Goal: Task Accomplishment & Management: Use online tool/utility

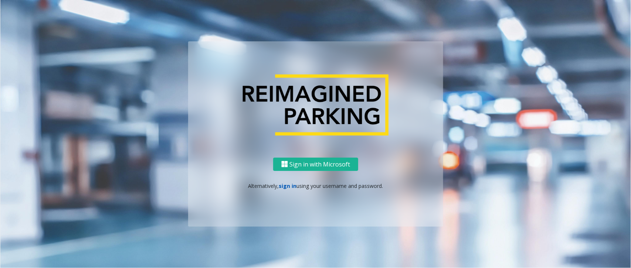
click at [290, 187] on link "sign in" at bounding box center [288, 186] width 18 height 7
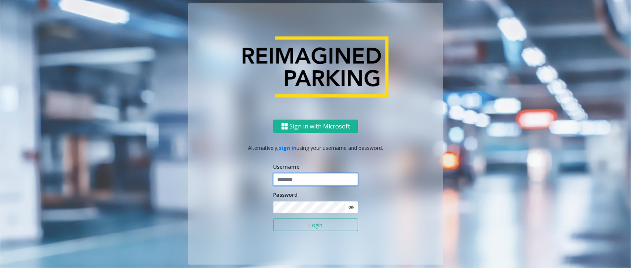
click at [295, 180] on input "text" at bounding box center [315, 179] width 85 height 13
type input "**********"
click at [322, 228] on button "Login" at bounding box center [315, 225] width 85 height 13
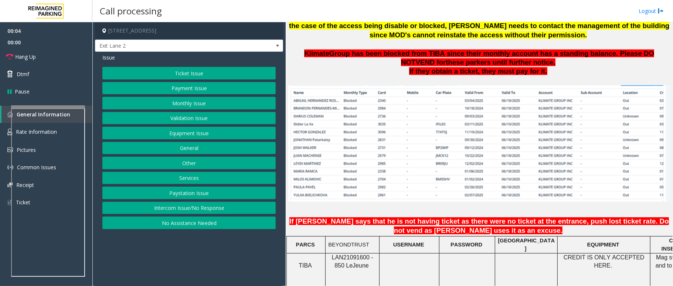
scroll to position [592, 0]
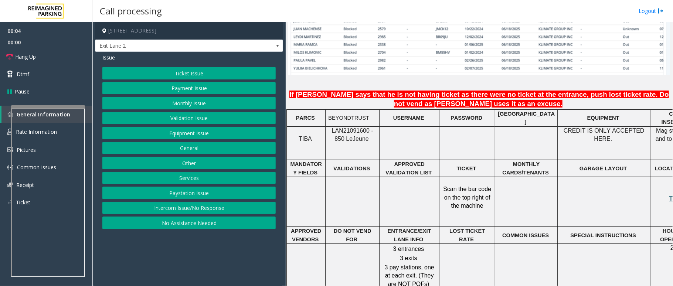
click at [345, 115] on span "BEYONDTRUST" at bounding box center [348, 118] width 41 height 6
click at [345, 128] on span "LAN21091600 - 850 Le" at bounding box center [352, 135] width 41 height 14
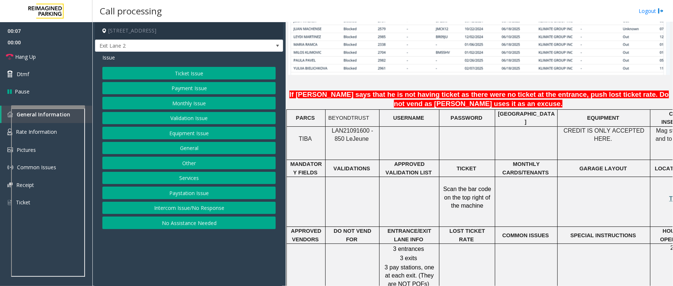
click at [345, 128] on span "LAN21091600 - 850 Le" at bounding box center [352, 135] width 41 height 14
click at [185, 210] on button "Intercom Issue/No Response" at bounding box center [188, 208] width 173 height 13
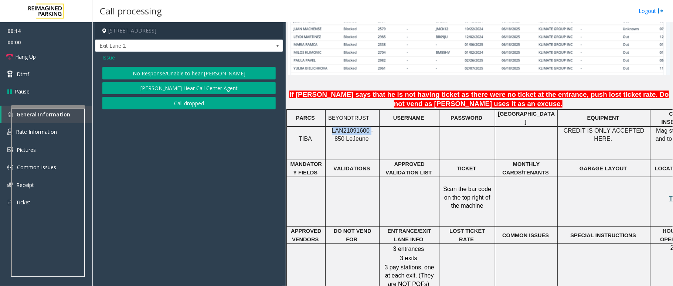
click at [206, 75] on button "No Response/Unable to hear [PERSON_NAME]" at bounding box center [188, 73] width 173 height 13
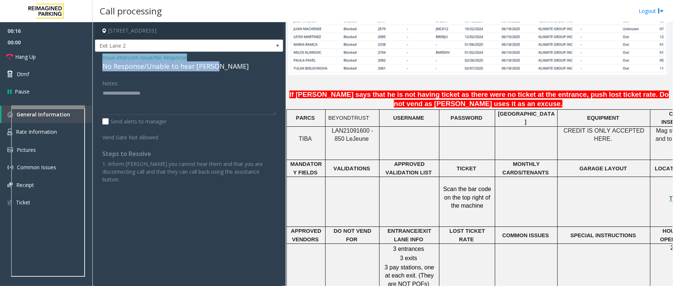
drag, startPoint x: 212, startPoint y: 67, endPoint x: 94, endPoint y: 53, distance: 119.5
click at [94, 53] on app-call-processing-form "[STREET_ADDRESS] Exit Lane 2 Issue - Intercom Issue/No Response No Response/Una…" at bounding box center [188, 154] width 193 height 264
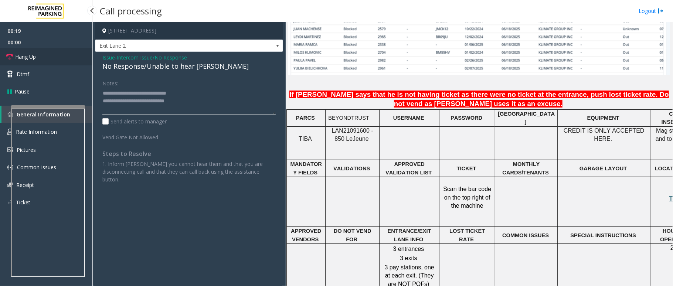
type textarea "**********"
click at [35, 56] on span "Hang Up" at bounding box center [25, 57] width 21 height 8
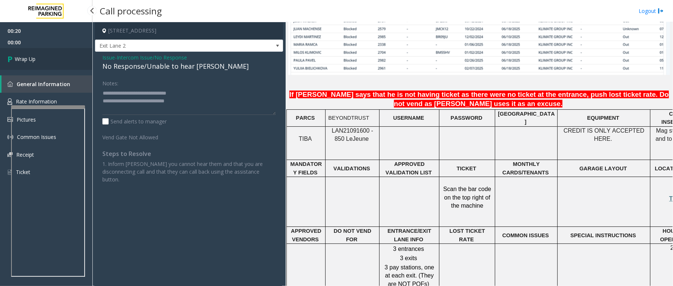
click at [35, 56] on span "Wrap Up" at bounding box center [25, 59] width 21 height 8
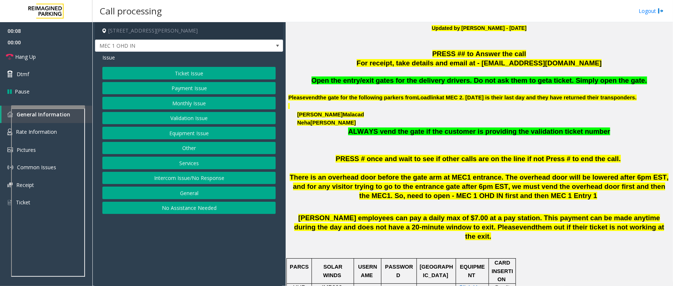
scroll to position [246, 0]
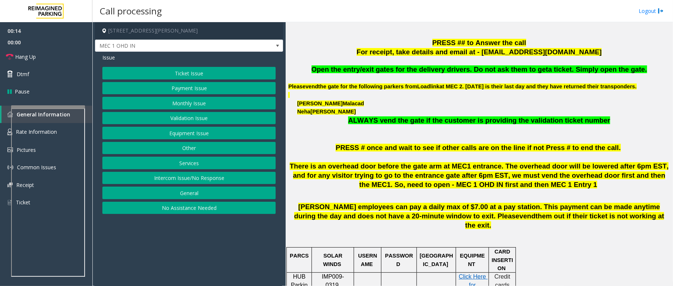
click at [194, 163] on button "Services" at bounding box center [188, 163] width 173 height 13
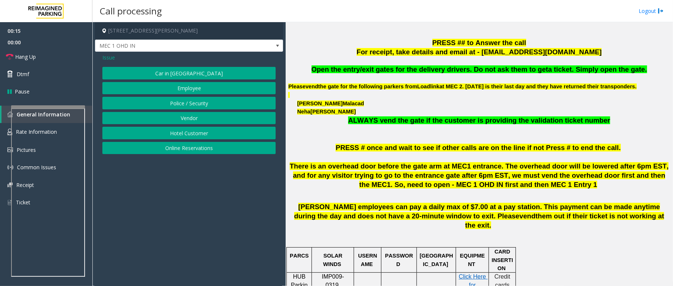
click at [197, 84] on button "Employee" at bounding box center [188, 88] width 173 height 13
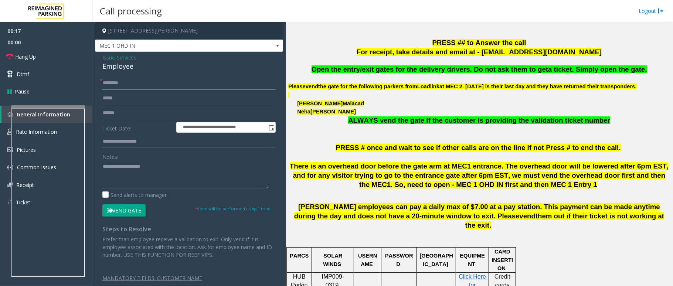
click at [127, 86] on input "text" at bounding box center [188, 83] width 173 height 13
type input "***"
drag, startPoint x: 136, startPoint y: 66, endPoint x: 97, endPoint y: 58, distance: 40.2
click at [97, 58] on div "**********" at bounding box center [189, 171] width 188 height 238
click at [157, 194] on label "Send alerts to manager" at bounding box center [134, 195] width 64 height 8
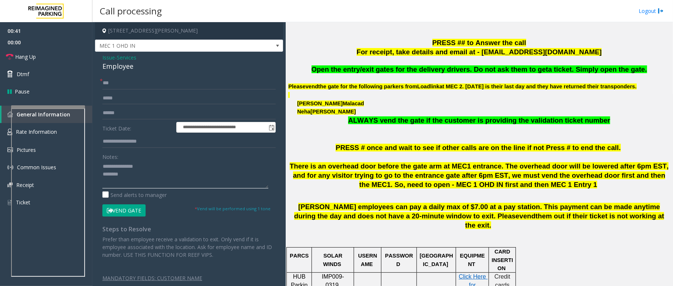
click at [162, 185] on textarea at bounding box center [185, 175] width 166 height 28
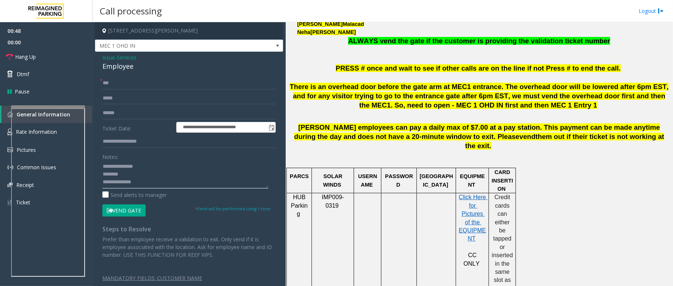
scroll to position [493, 0]
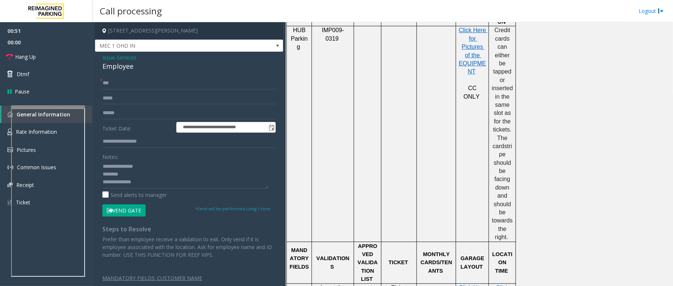
click at [137, 214] on button "Vend Gate" at bounding box center [123, 210] width 43 height 13
click at [153, 180] on textarea at bounding box center [185, 175] width 166 height 28
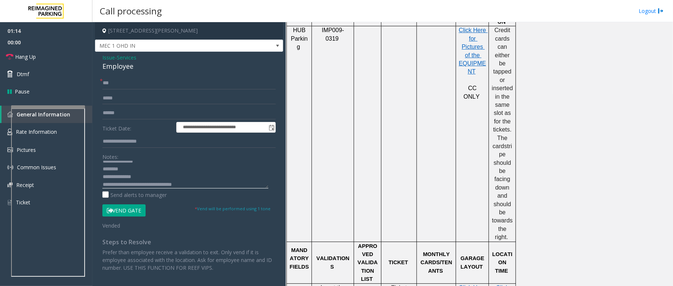
scroll to position [0, 0]
type textarea "**********"
click at [51, 58] on link "Hang Up" at bounding box center [46, 56] width 92 height 17
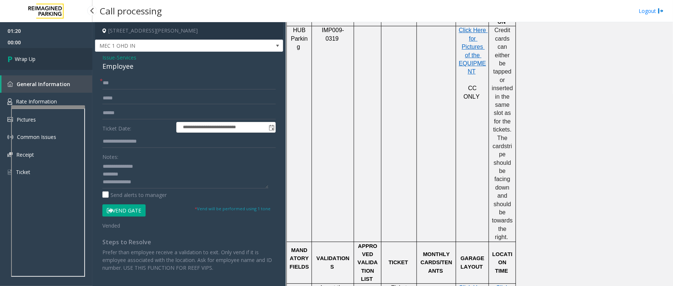
click at [51, 58] on link "Wrap Up" at bounding box center [46, 59] width 92 height 22
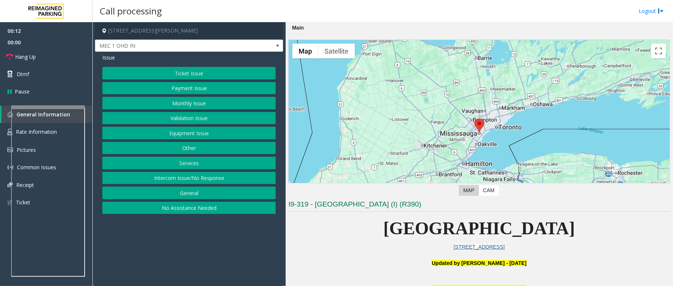
click at [216, 176] on button "Intercom Issue/No Response" at bounding box center [188, 178] width 173 height 13
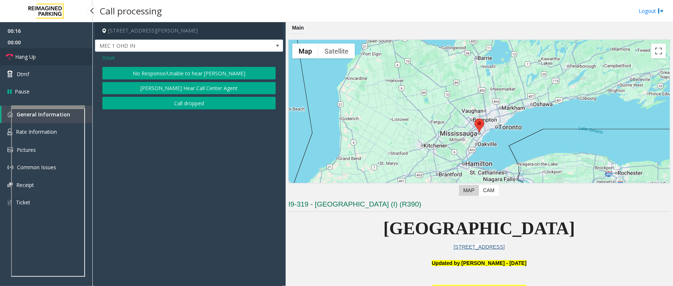
click at [30, 59] on span "Hang Up" at bounding box center [25, 57] width 21 height 8
click at [192, 70] on button "No Response/Unable to hear [PERSON_NAME]" at bounding box center [188, 73] width 173 height 13
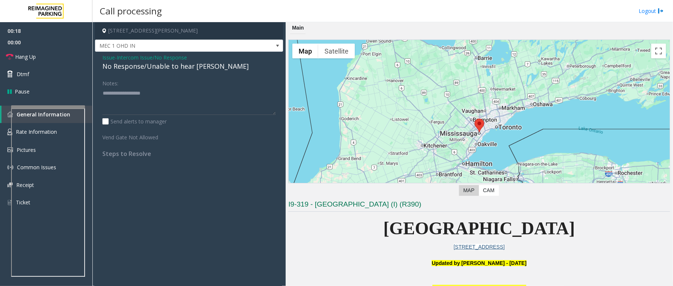
click at [212, 66] on div "No Response/Unable to hear [PERSON_NAME]" at bounding box center [188, 66] width 173 height 10
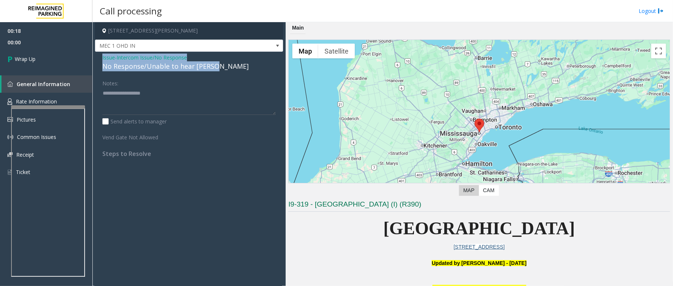
drag, startPoint x: 214, startPoint y: 66, endPoint x: 97, endPoint y: 57, distance: 117.9
click at [97, 57] on div "Issue - Intercom Issue/No Response No Response/Unable to hear [PERSON_NAME] Not…" at bounding box center [189, 108] width 188 height 113
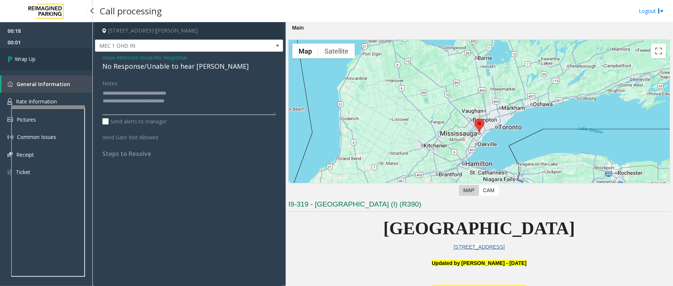
type textarea "**********"
click at [43, 60] on link "Wrap Up" at bounding box center [46, 59] width 92 height 22
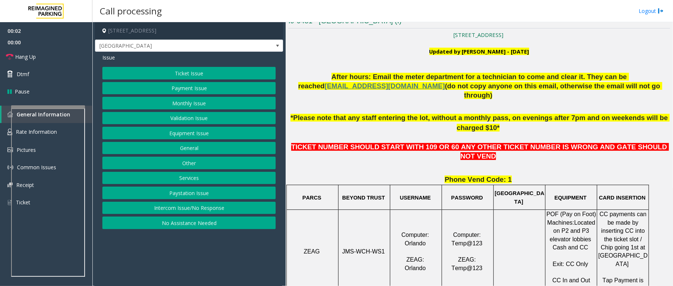
scroll to position [197, 0]
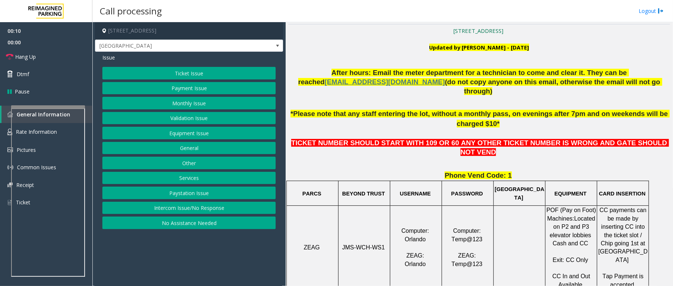
click at [465, 191] on span "PASSWORD" at bounding box center [467, 194] width 32 height 6
click at [518, 186] on span "[GEOGRAPHIC_DATA]" at bounding box center [520, 193] width 50 height 14
click at [568, 191] on span "EQUIPMENT" at bounding box center [571, 194] width 32 height 6
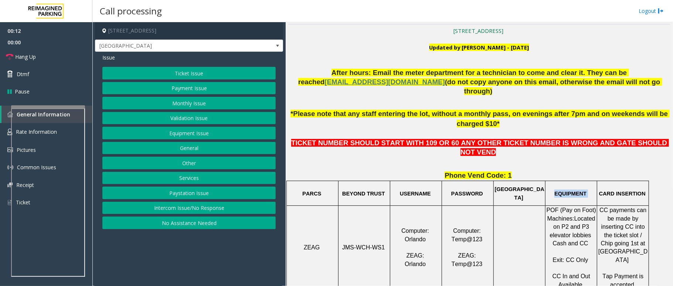
click at [568, 191] on span "EQUIPMENT" at bounding box center [571, 194] width 32 height 6
click at [195, 179] on button "Services" at bounding box center [188, 178] width 173 height 13
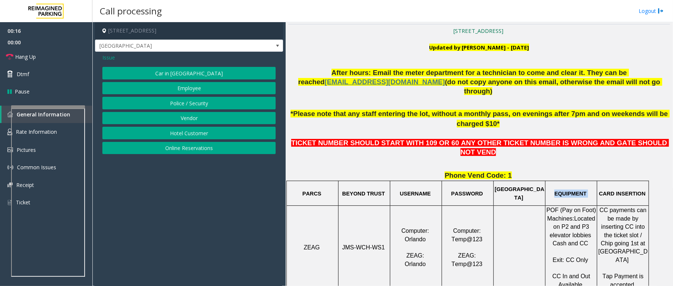
click at [203, 100] on button "Police / Security" at bounding box center [188, 103] width 173 height 13
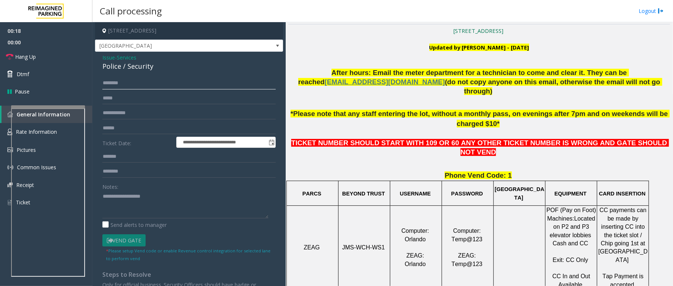
click at [117, 79] on input "text" at bounding box center [188, 83] width 173 height 13
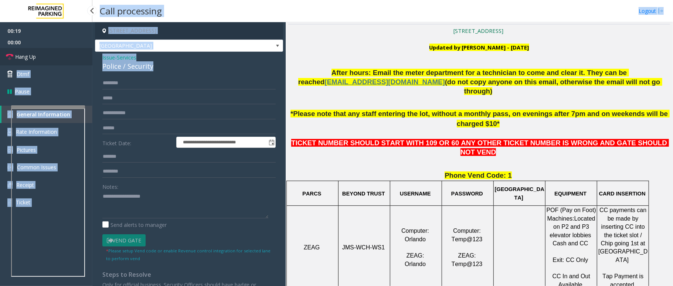
drag, startPoint x: 154, startPoint y: 68, endPoint x: 90, endPoint y: 55, distance: 65.3
click at [90, 55] on app-root "**********" at bounding box center [336, 143] width 673 height 286
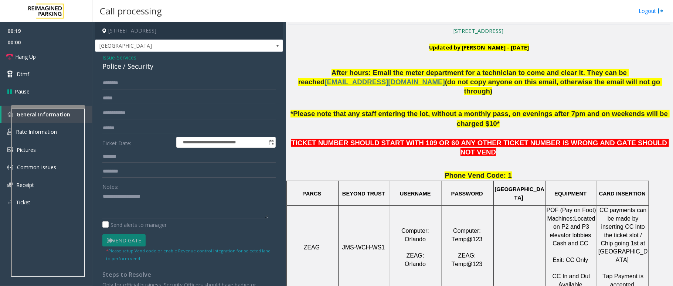
drag, startPoint x: 172, startPoint y: 74, endPoint x: 163, endPoint y: 71, distance: 9.5
click at [172, 74] on div "**********" at bounding box center [189, 189] width 188 height 275
drag, startPoint x: 157, startPoint y: 68, endPoint x: 96, endPoint y: 58, distance: 61.5
click at [96, 58] on div "**********" at bounding box center [189, 189] width 188 height 275
click at [157, 201] on textarea at bounding box center [185, 205] width 166 height 28
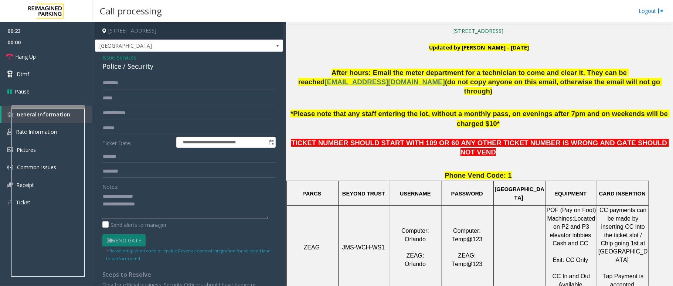
drag, startPoint x: 121, startPoint y: 203, endPoint x: 98, endPoint y: 203, distance: 23.3
click at [98, 203] on div "**********" at bounding box center [189, 198] width 185 height 243
type textarea "**********"
click at [156, 80] on input "text" at bounding box center [188, 83] width 173 height 13
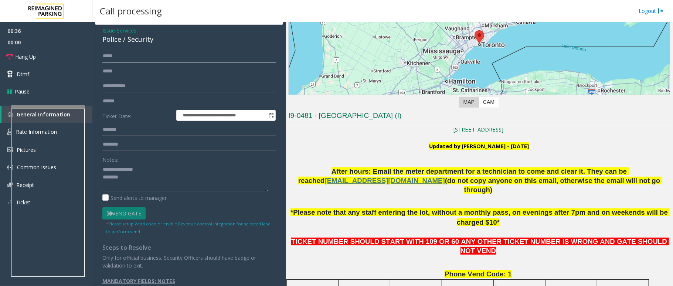
scroll to position [42, 0]
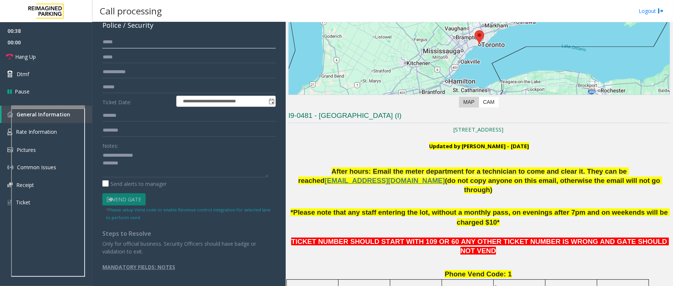
type input "****"
click at [35, 75] on link "Dtmf" at bounding box center [46, 73] width 92 height 17
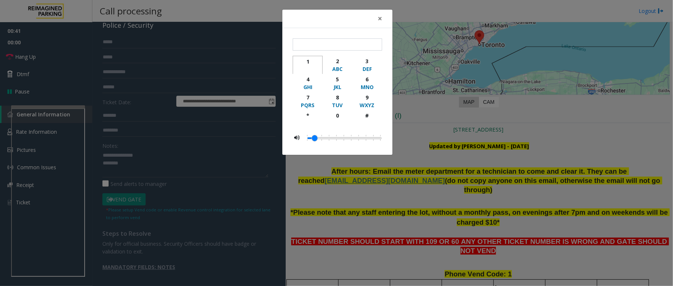
click at [310, 67] on div "button" at bounding box center [308, 68] width 20 height 7
type input "*"
click at [256, 197] on div "× * 1 2 ABC 3 DEF 4 GHI 5 JKL 6 MNO 7 PQRS 8 TUV 9 WXYZ * 0 #" at bounding box center [336, 143] width 673 height 286
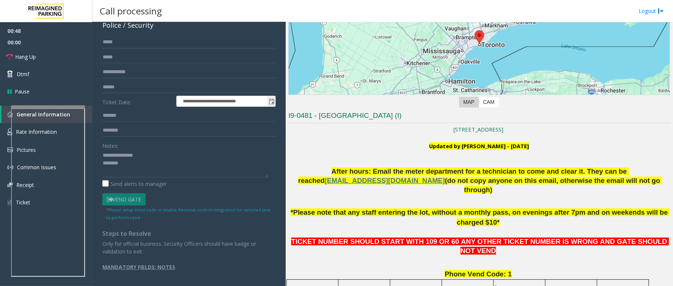
scroll to position [0, 0]
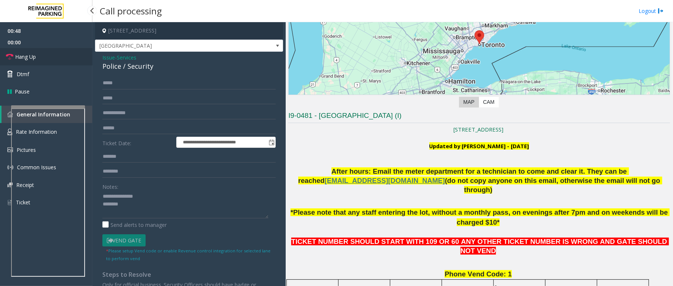
click at [24, 54] on span "Hang Up" at bounding box center [25, 57] width 21 height 8
click at [134, 209] on textarea at bounding box center [185, 205] width 166 height 28
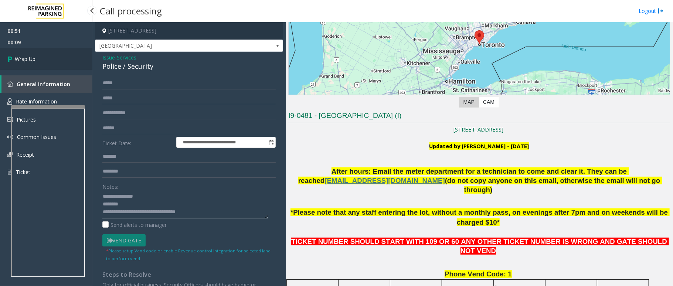
type textarea "**********"
click at [51, 51] on link "Wrap Up" at bounding box center [46, 59] width 92 height 22
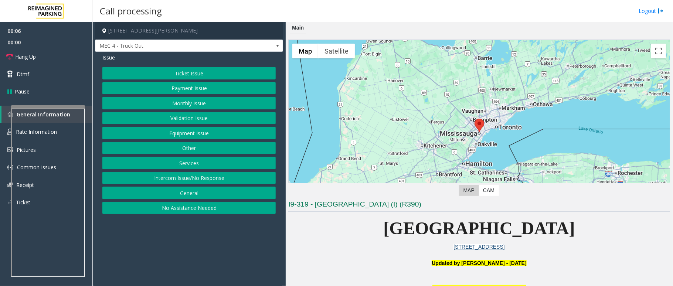
click at [185, 166] on button "Services" at bounding box center [188, 163] width 173 height 13
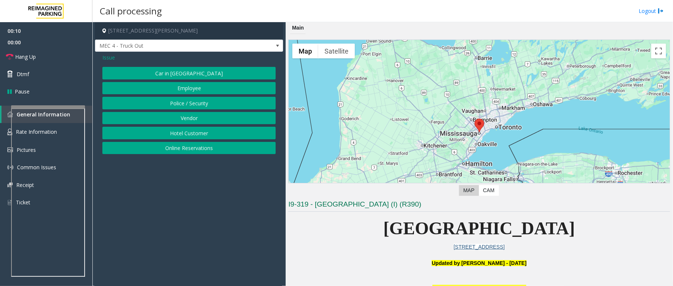
click at [203, 119] on button "Vendor" at bounding box center [188, 118] width 173 height 13
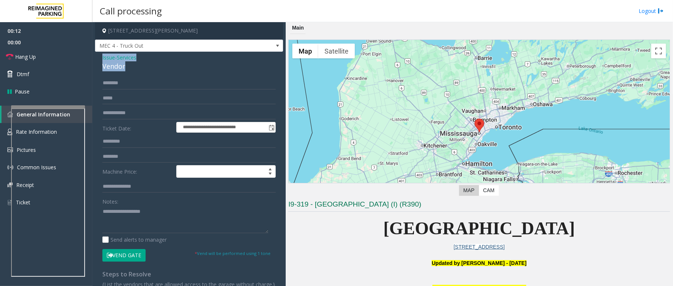
drag, startPoint x: 128, startPoint y: 62, endPoint x: 98, endPoint y: 57, distance: 30.5
click at [98, 57] on div "**********" at bounding box center [189, 185] width 188 height 267
click at [141, 228] on textarea at bounding box center [185, 220] width 166 height 28
click at [131, 258] on button "Vend Gate" at bounding box center [123, 255] width 43 height 13
click at [135, 224] on textarea at bounding box center [185, 220] width 166 height 28
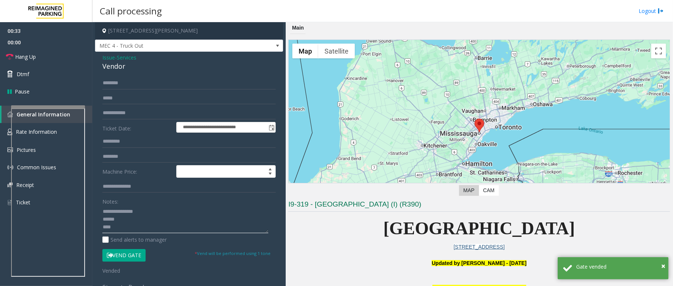
click at [112, 220] on textarea at bounding box center [185, 220] width 166 height 28
click at [58, 60] on link "Hang Up" at bounding box center [46, 56] width 92 height 17
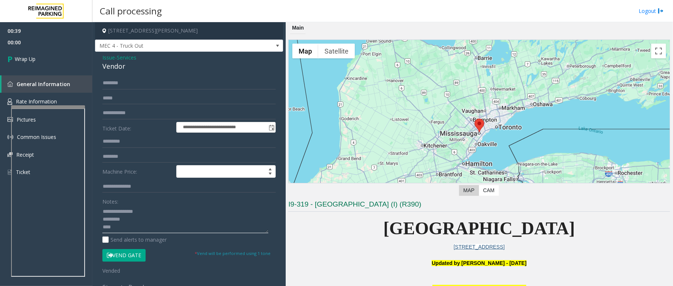
click at [132, 233] on textarea at bounding box center [185, 220] width 166 height 28
type textarea "**********"
click at [53, 59] on link "Wrap Up" at bounding box center [46, 59] width 92 height 22
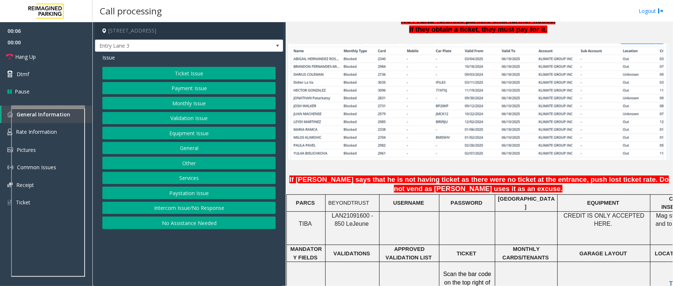
scroll to position [542, 0]
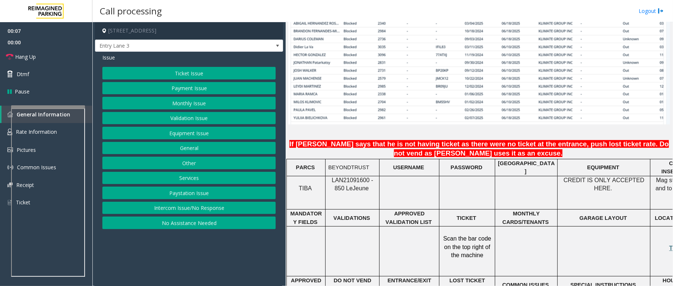
click at [348, 177] on span "LAN21091600 - 850 Le" at bounding box center [352, 184] width 41 height 14
copy span "LAN21091600"
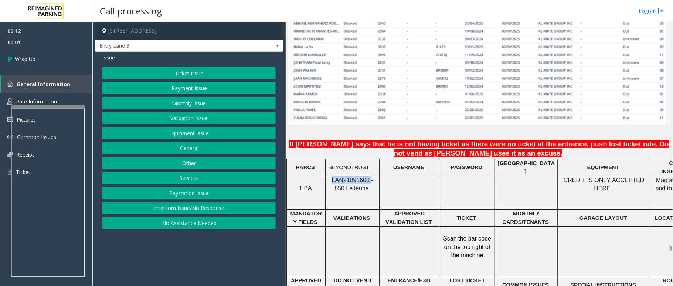
click at [197, 206] on button "Intercom Issue/No Response" at bounding box center [188, 208] width 173 height 13
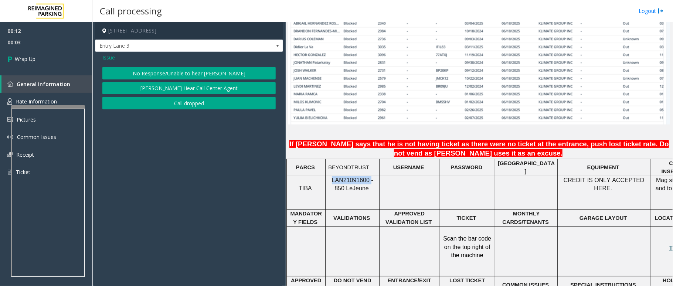
click at [189, 102] on button "Call dropped" at bounding box center [188, 103] width 173 height 13
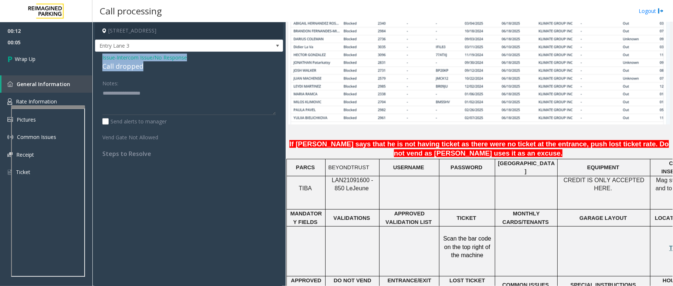
drag, startPoint x: 147, startPoint y: 65, endPoint x: 109, endPoint y: 62, distance: 38.6
click at [99, 55] on div "Issue - Intercom Issue/No Response Call dropped Notes: Send alerts to manager V…" at bounding box center [189, 108] width 188 height 113
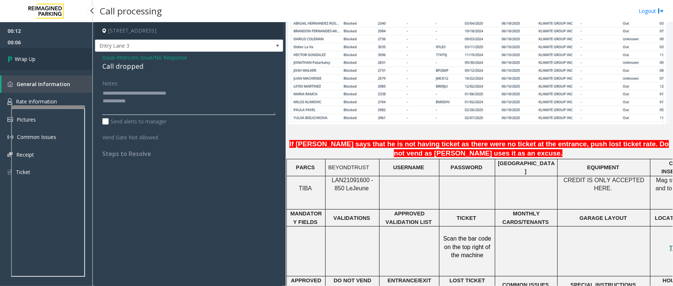
type textarea "**********"
click at [29, 61] on span "Wrap Up" at bounding box center [25, 59] width 21 height 8
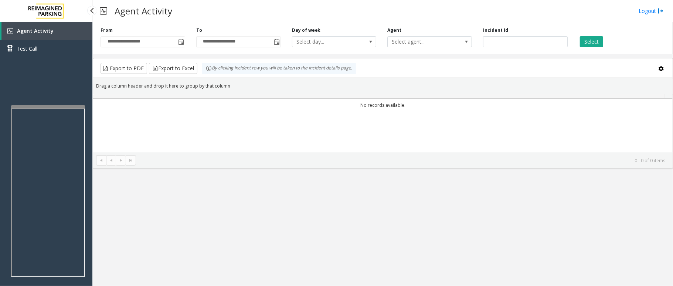
click at [29, 60] on div "Agent Activity Test Call" at bounding box center [46, 42] width 92 height 41
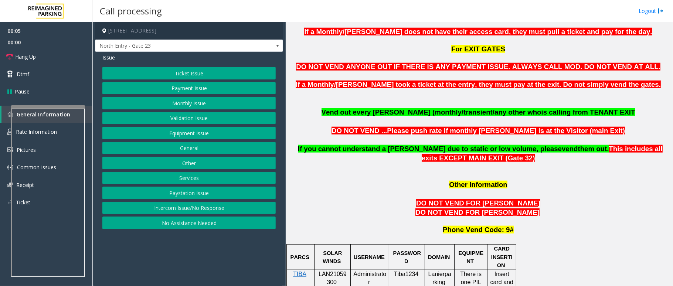
scroll to position [493, 0]
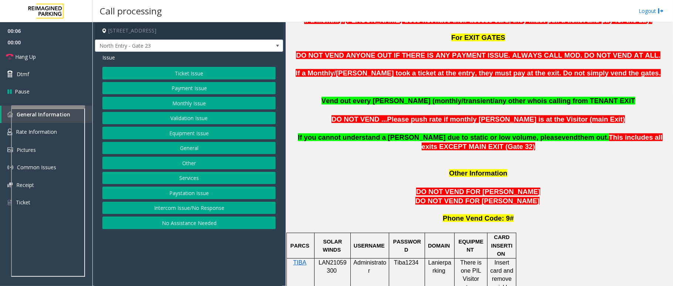
click at [342, 260] on span "LAN21059300" at bounding box center [333, 267] width 28 height 14
copy p "LAN21059300"
click at [206, 97] on div "Ticket Issue Payment Issue Monthly Issue Validation Issue Equipment Issue Gener…" at bounding box center [188, 148] width 173 height 162
click at [209, 100] on button "Monthly Issue" at bounding box center [188, 103] width 173 height 13
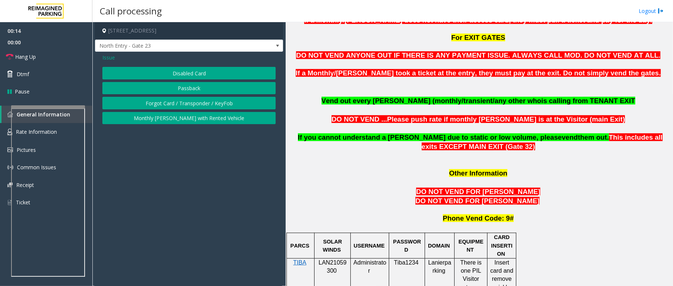
click at [202, 84] on button "Passback" at bounding box center [188, 88] width 173 height 13
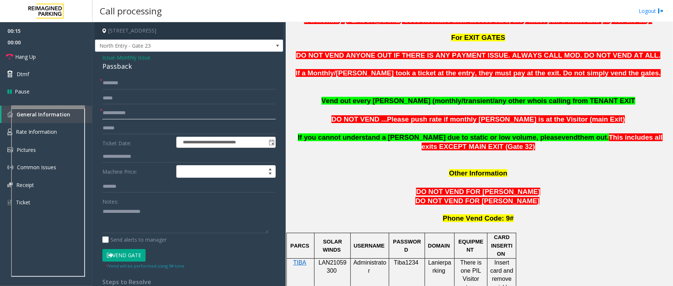
click at [123, 113] on input "text" at bounding box center [188, 113] width 173 height 13
type input "*****"
click at [121, 84] on input "text" at bounding box center [188, 83] width 173 height 13
drag, startPoint x: 132, startPoint y: 67, endPoint x: 101, endPoint y: 58, distance: 32.9
click at [101, 58] on div "**********" at bounding box center [189, 213] width 188 height 322
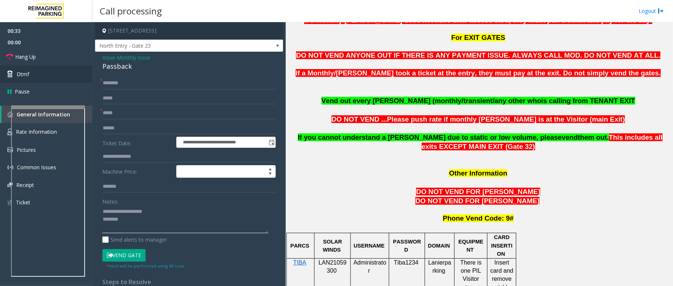
type textarea "**********"
click at [124, 85] on input "text" at bounding box center [188, 83] width 173 height 13
click at [33, 56] on span "Hang Up" at bounding box center [25, 57] width 21 height 8
click at [151, 82] on input "********" at bounding box center [188, 83] width 173 height 13
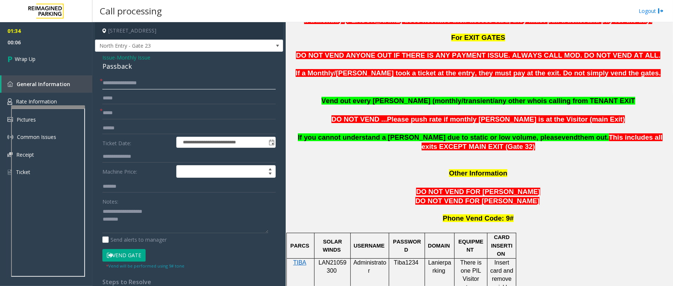
type input "**********"
click at [139, 225] on textarea at bounding box center [185, 220] width 166 height 28
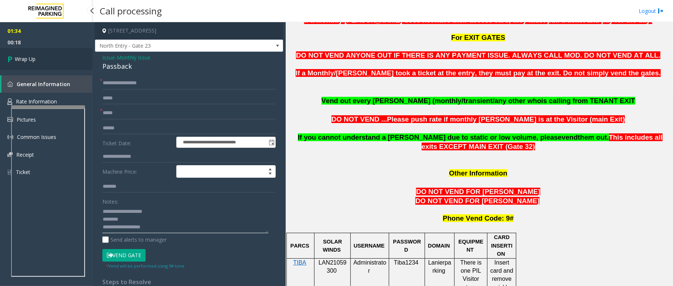
type textarea "**********"
click at [43, 55] on link "Wrap Up" at bounding box center [46, 59] width 92 height 22
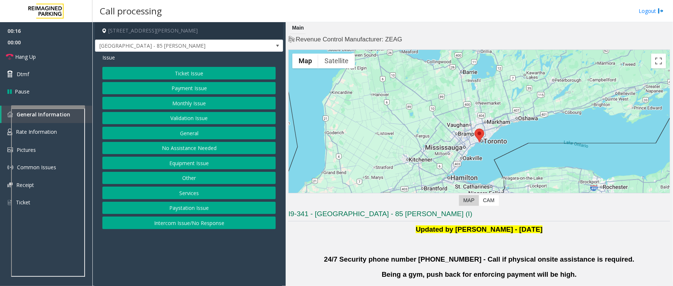
click at [199, 115] on button "Validation Issue" at bounding box center [188, 118] width 173 height 13
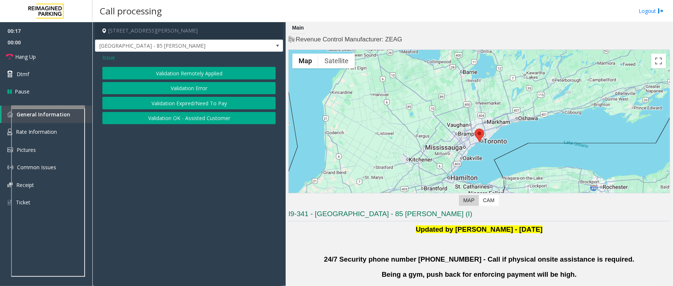
click at [204, 88] on button "Validation Error" at bounding box center [188, 88] width 173 height 13
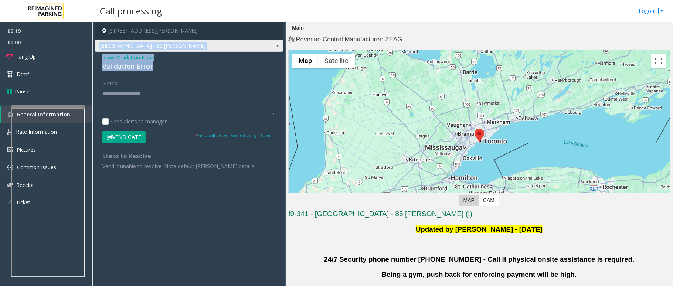
drag, startPoint x: 155, startPoint y: 68, endPoint x: 96, endPoint y: 51, distance: 61.6
click at [96, 51] on div "[STREET_ADDRESS][PERSON_NAME] [GEOGRAPHIC_DATA] - 85 [PERSON_NAME] Issue - Vali…" at bounding box center [189, 99] width 188 height 155
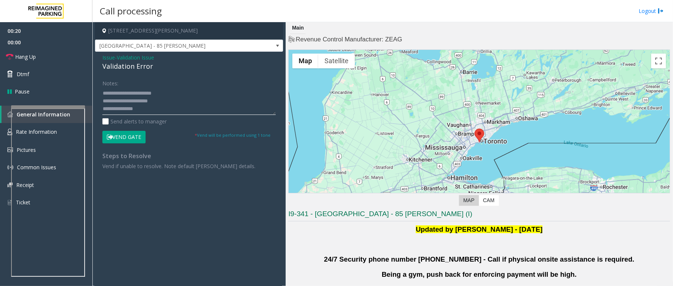
click at [166, 107] on textarea at bounding box center [188, 101] width 173 height 28
drag, startPoint x: 168, startPoint y: 97, endPoint x: 86, endPoint y: 86, distance: 82.4
click at [86, 86] on app-root "00:21 00:00 Hang Up Dtmf Pause General Information Rate Information Pictures Co…" at bounding box center [336, 143] width 673 height 286
click at [149, 114] on textarea at bounding box center [188, 101] width 173 height 28
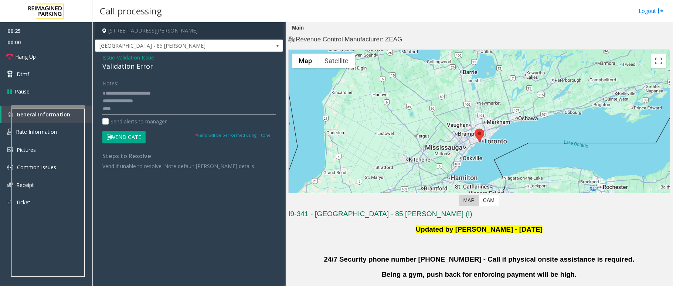
paste textarea "**********"
click at [166, 91] on textarea at bounding box center [188, 101] width 173 height 28
click at [128, 97] on textarea at bounding box center [188, 101] width 173 height 28
click at [141, 103] on textarea at bounding box center [188, 101] width 173 height 28
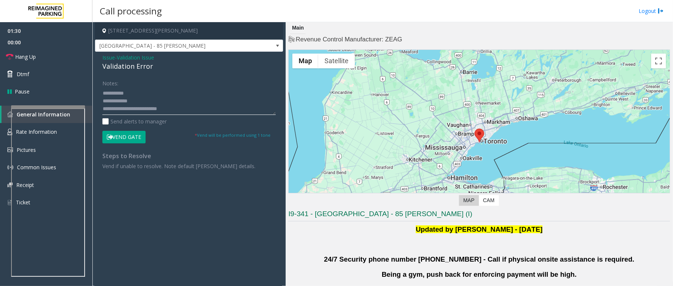
click at [178, 110] on textarea at bounding box center [188, 101] width 173 height 28
drag, startPoint x: 175, startPoint y: 111, endPoint x: 98, endPoint y: 88, distance: 80.4
click at [98, 88] on div "Notes: Send alerts to manager Vend Gate * Vend will be performed using 1 tone S…" at bounding box center [189, 123] width 185 height 93
type textarea "**********"
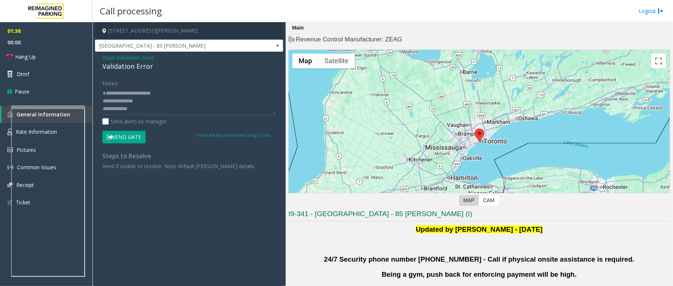
click at [109, 57] on span "Issue" at bounding box center [108, 58] width 13 height 8
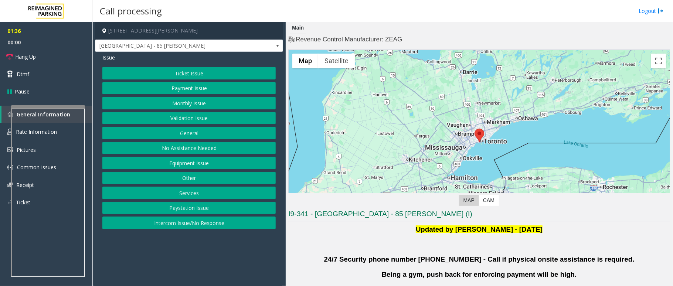
click at [193, 74] on button "Ticket Issue" at bounding box center [188, 73] width 173 height 13
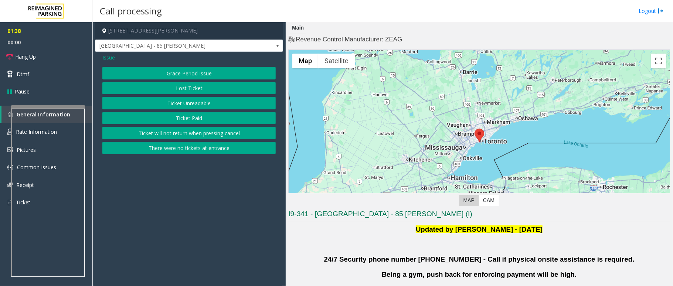
click at [198, 85] on button "Lost Ticket" at bounding box center [188, 88] width 173 height 13
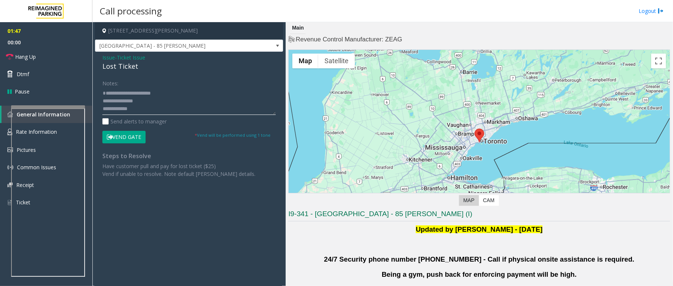
drag, startPoint x: 180, startPoint y: 110, endPoint x: 102, endPoint y: 91, distance: 80.7
click at [102, 91] on div "Notes: Send alerts to manager Vend Gate * Vend will be performed using 1 tone S…" at bounding box center [189, 127] width 185 height 101
type textarea "*"
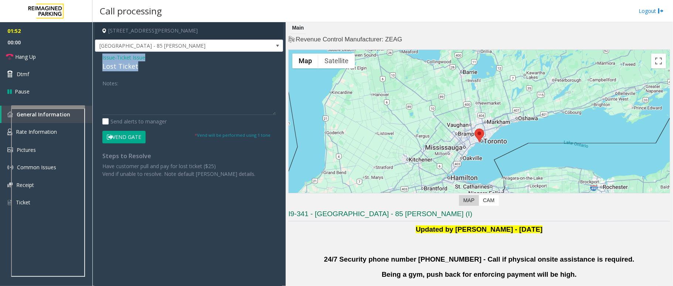
drag, startPoint x: 142, startPoint y: 63, endPoint x: 97, endPoint y: 56, distance: 46.0
click at [97, 57] on div "Issue - Ticket Issue Lost Ticket Notes: Send alerts to manager Vend Gate * Vend…" at bounding box center [189, 118] width 188 height 133
drag, startPoint x: 127, startPoint y: 102, endPoint x: 137, endPoint y: 104, distance: 9.8
click at [128, 102] on textarea at bounding box center [188, 101] width 173 height 28
click at [137, 104] on textarea at bounding box center [188, 101] width 173 height 28
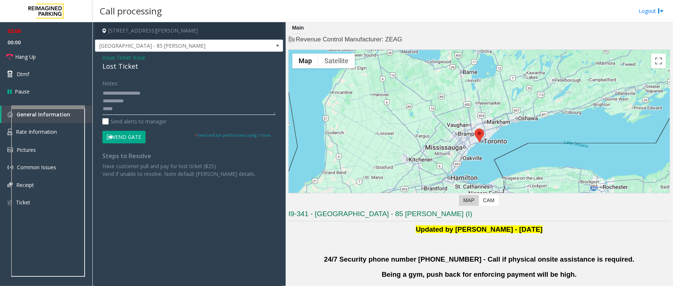
click at [125, 111] on textarea at bounding box center [188, 101] width 173 height 28
paste textarea "**********"
type textarea "**********"
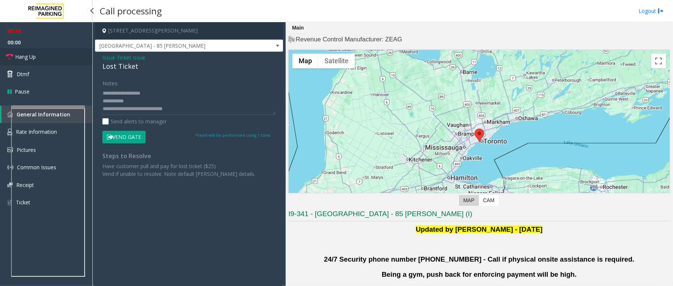
click at [28, 55] on span "Hang Up" at bounding box center [25, 57] width 21 height 8
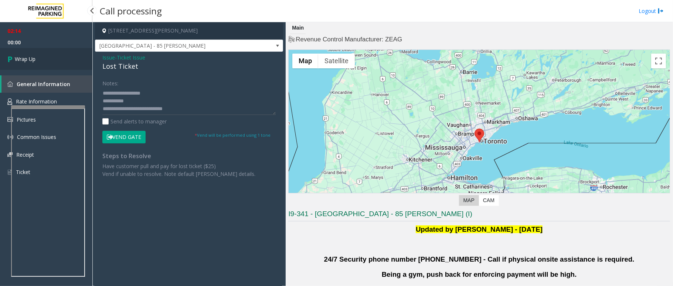
click at [32, 54] on link "Wrap Up" at bounding box center [46, 59] width 92 height 22
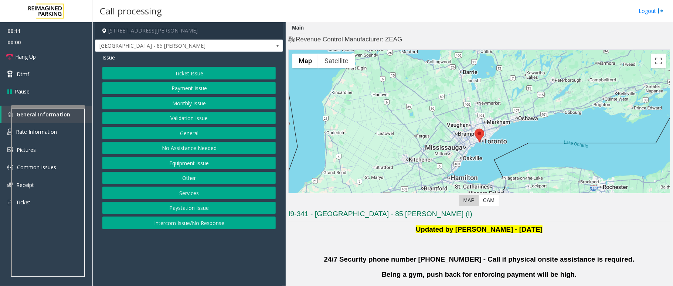
click at [189, 71] on button "Ticket Issue" at bounding box center [188, 73] width 173 height 13
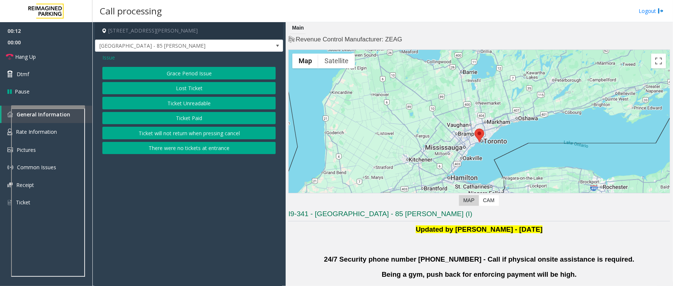
click at [205, 89] on button "Lost Ticket" at bounding box center [188, 88] width 173 height 13
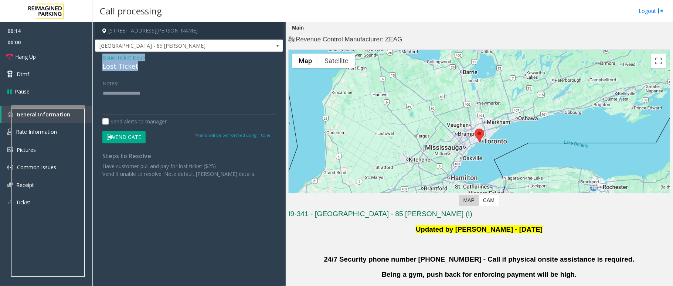
drag, startPoint x: 141, startPoint y: 67, endPoint x: 95, endPoint y: 57, distance: 46.8
click at [95, 57] on div "Issue - Ticket Issue Lost Ticket Notes: Send alerts to manager Vend Gate * Vend…" at bounding box center [189, 118] width 188 height 133
click at [155, 102] on textarea at bounding box center [188, 101] width 173 height 28
click at [131, 138] on button "Vend Gate" at bounding box center [123, 137] width 43 height 13
click at [153, 110] on textarea at bounding box center [188, 101] width 173 height 28
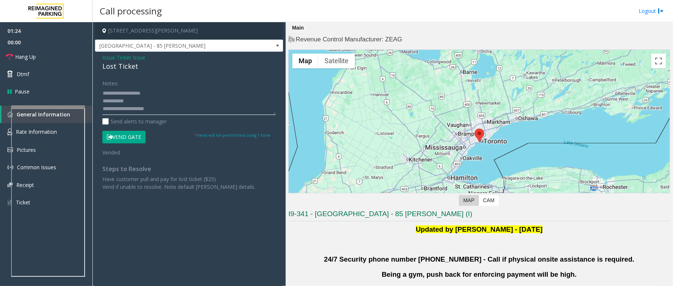
click at [128, 108] on textarea at bounding box center [188, 101] width 173 height 28
click at [131, 107] on textarea at bounding box center [188, 101] width 173 height 28
click at [168, 111] on textarea at bounding box center [188, 101] width 173 height 28
click at [185, 108] on textarea at bounding box center [188, 101] width 173 height 28
click at [28, 61] on link "Hang Up" at bounding box center [46, 56] width 92 height 17
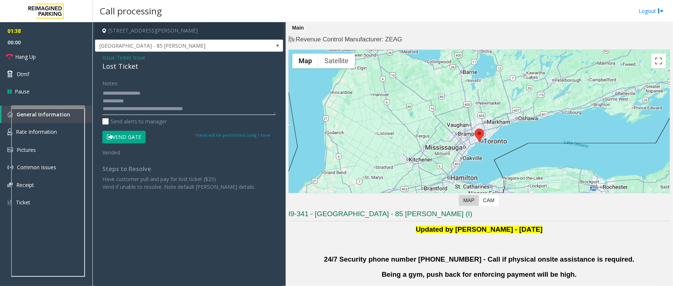
click at [184, 108] on textarea at bounding box center [188, 101] width 173 height 28
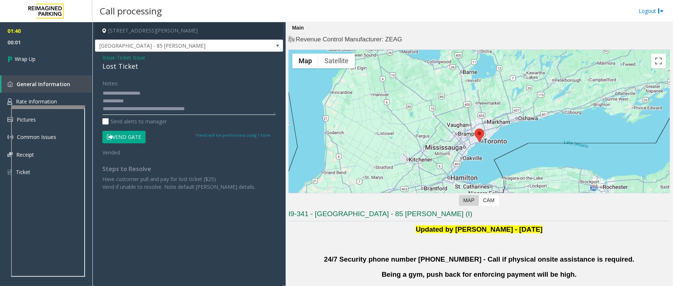
click at [191, 108] on textarea at bounding box center [188, 101] width 173 height 28
click at [204, 104] on textarea at bounding box center [188, 101] width 173 height 28
type textarea "**********"
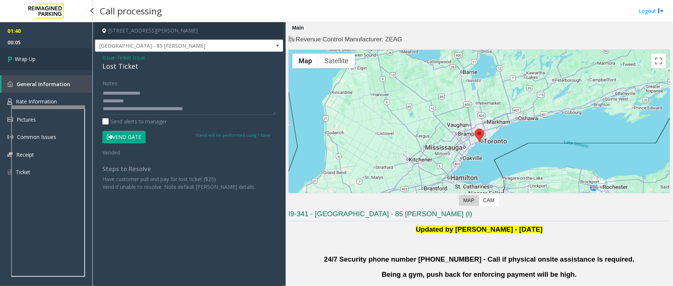
click at [55, 60] on link "Wrap Up" at bounding box center [46, 59] width 92 height 22
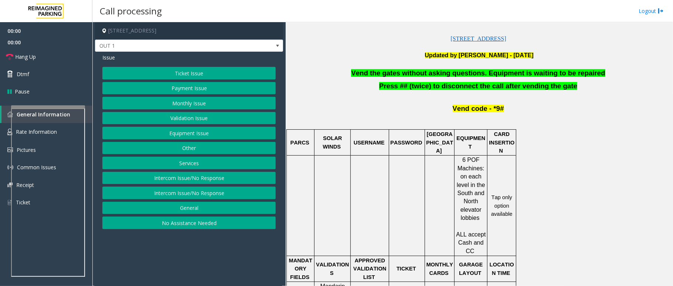
scroll to position [246, 0]
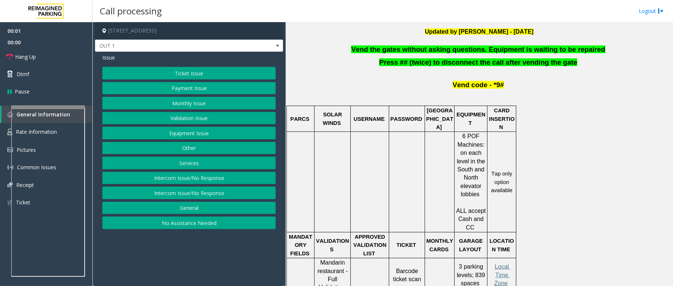
click at [202, 136] on button "Equipment Issue" at bounding box center [188, 133] width 173 height 13
click at [201, 135] on button "Gate / Door Won't Open" at bounding box center [188, 133] width 173 height 13
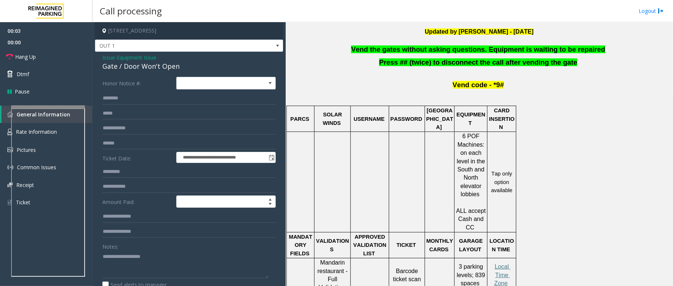
click at [477, 50] on span "Vend the gates without asking questions. Equipment is waiting to be repaired" at bounding box center [478, 49] width 254 height 8
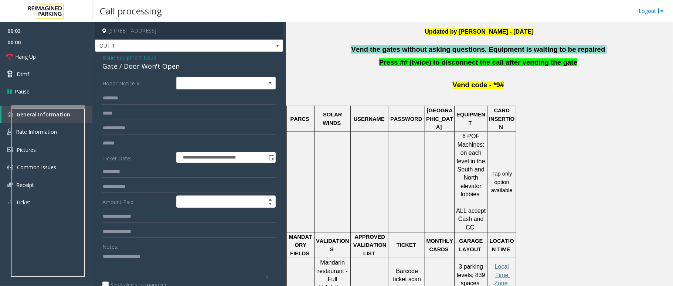
click at [477, 50] on span "Vend the gates without asking questions. Equipment is waiting to be repaired" at bounding box center [478, 49] width 254 height 8
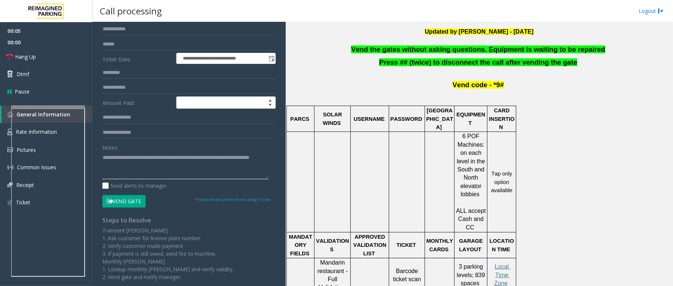
scroll to position [102, 0]
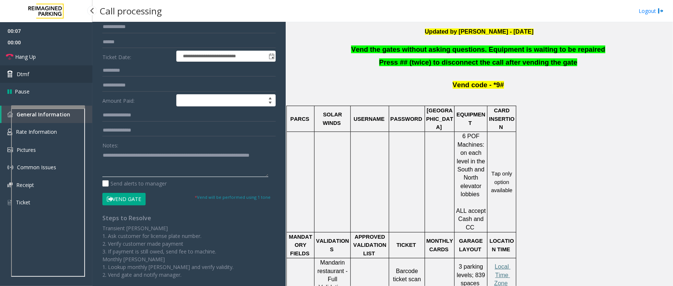
type textarea "**********"
click at [45, 74] on link "Dtmf" at bounding box center [46, 73] width 92 height 17
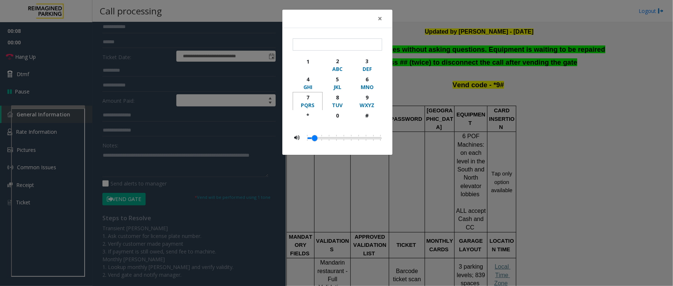
click at [308, 110] on button "7 PQRS" at bounding box center [308, 101] width 30 height 18
click at [369, 98] on div "9" at bounding box center [367, 98] width 20 height 8
click at [367, 114] on div "#" at bounding box center [367, 116] width 20 height 8
click at [300, 112] on div "*" at bounding box center [308, 116] width 20 height 8
click at [369, 100] on div "9" at bounding box center [367, 98] width 20 height 8
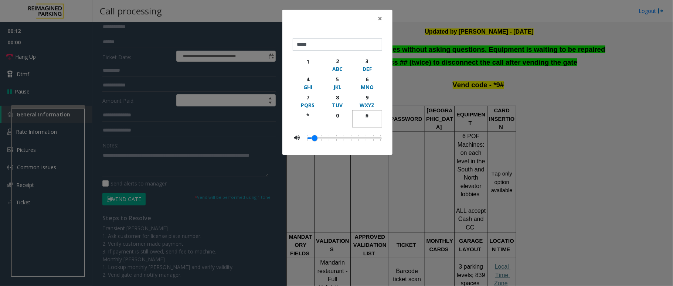
click at [368, 115] on div "#" at bounding box center [367, 116] width 20 height 8
type input "******"
click at [231, 220] on div "× ****** 1 2 ABC 3 DEF 4 GHI 5 JKL 6 MNO 7 PQRS 8 TUV 9 WXYZ * 0 #" at bounding box center [336, 143] width 673 height 286
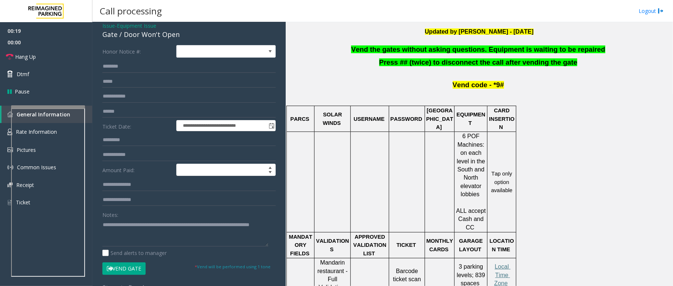
scroll to position [49, 0]
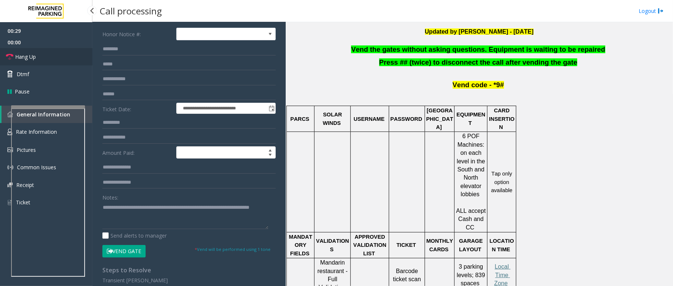
click at [55, 62] on link "Hang Up" at bounding box center [46, 56] width 92 height 17
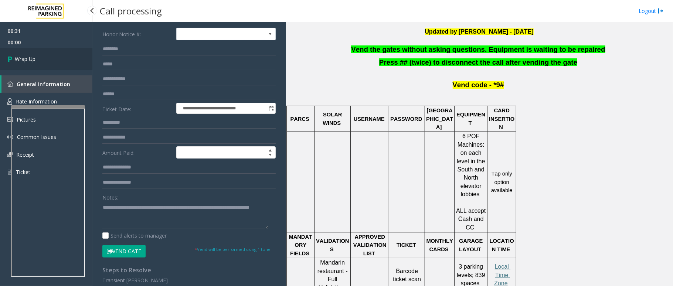
click at [55, 62] on link "Wrap Up" at bounding box center [46, 59] width 92 height 22
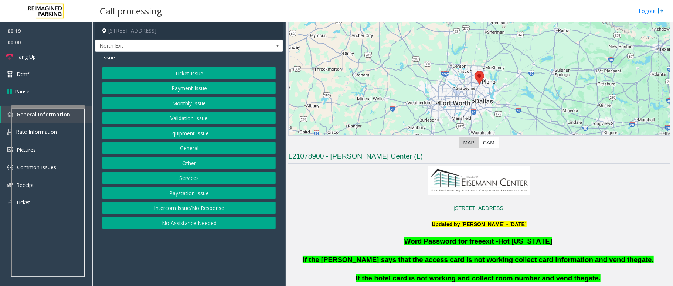
scroll to position [148, 0]
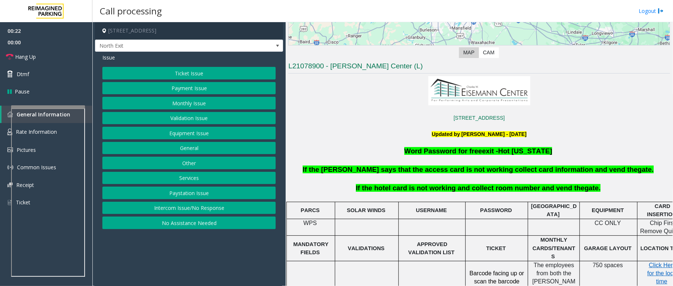
click at [182, 163] on button "Other" at bounding box center [188, 163] width 173 height 13
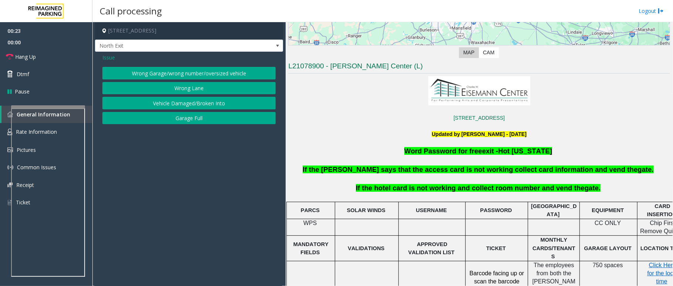
click at [112, 54] on span "Issue" at bounding box center [108, 58] width 13 height 8
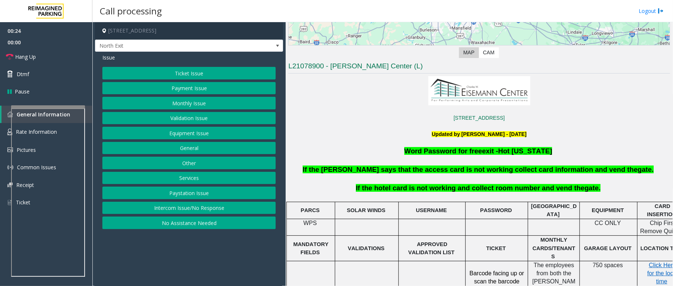
click at [191, 177] on button "Services" at bounding box center [188, 178] width 173 height 13
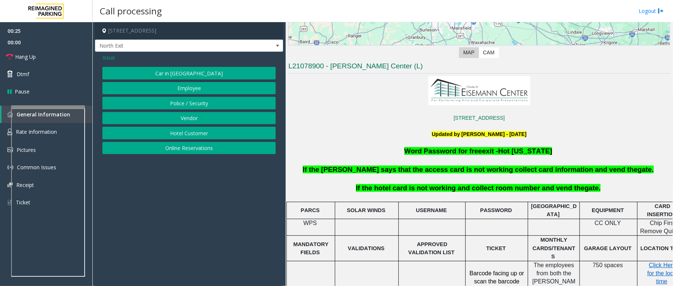
click at [186, 133] on button "Hotel Customer" at bounding box center [188, 133] width 173 height 13
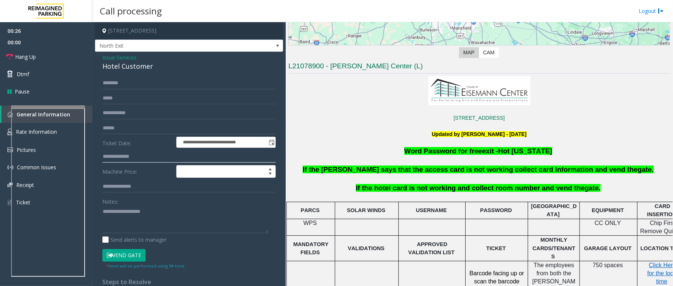
click at [124, 153] on input "text" at bounding box center [188, 156] width 173 height 13
type input "***"
click at [129, 255] on button "Vend Gate" at bounding box center [123, 255] width 43 height 13
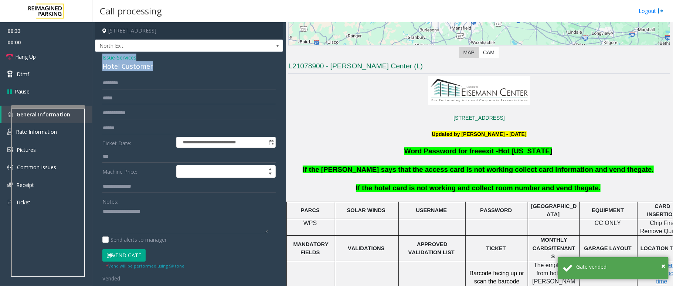
drag, startPoint x: 156, startPoint y: 68, endPoint x: 98, endPoint y: 61, distance: 58.2
click at [98, 61] on div "**********" at bounding box center [189, 184] width 188 height 265
click at [169, 222] on textarea at bounding box center [185, 220] width 166 height 28
click at [180, 215] on textarea at bounding box center [185, 220] width 166 height 28
click at [157, 224] on textarea at bounding box center [185, 220] width 166 height 28
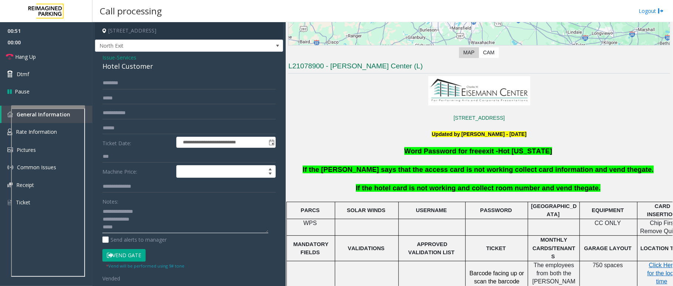
click at [142, 231] on textarea at bounding box center [185, 220] width 166 height 28
paste textarea "**********"
type textarea "**********"
click at [18, 58] on span "Hang Up" at bounding box center [25, 57] width 21 height 8
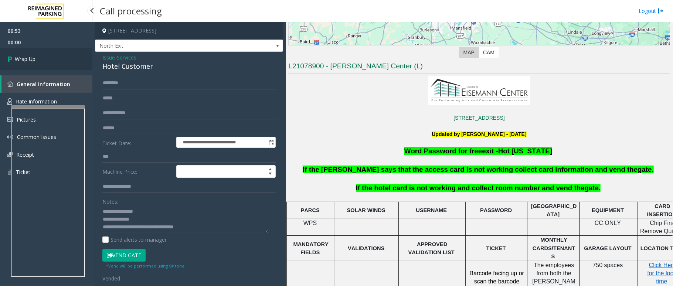
click at [18, 58] on span "Wrap Up" at bounding box center [25, 59] width 21 height 8
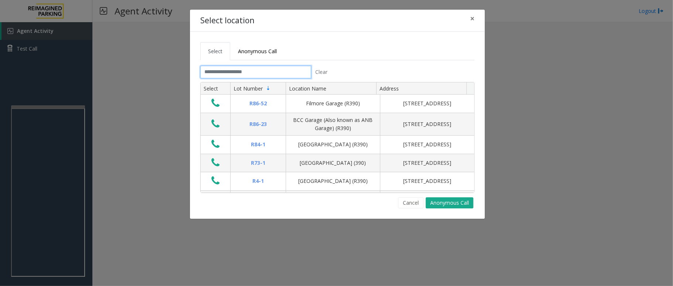
click at [234, 72] on input "text" at bounding box center [255, 72] width 111 height 13
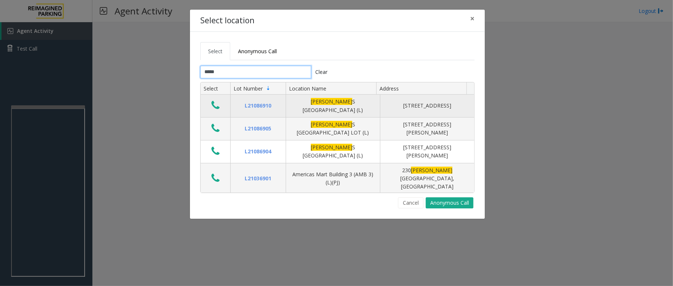
type input "*****"
click at [221, 107] on button "Data table" at bounding box center [215, 106] width 13 height 12
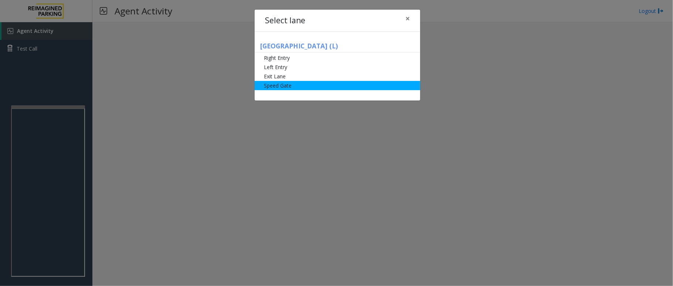
click at [305, 82] on li "Speed Gate" at bounding box center [338, 85] width 166 height 9
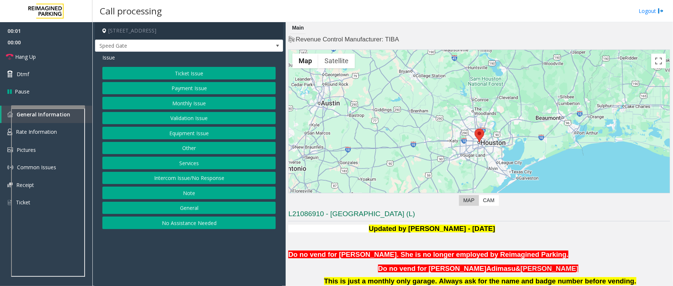
click at [191, 104] on button "Monthly Issue" at bounding box center [188, 103] width 173 height 13
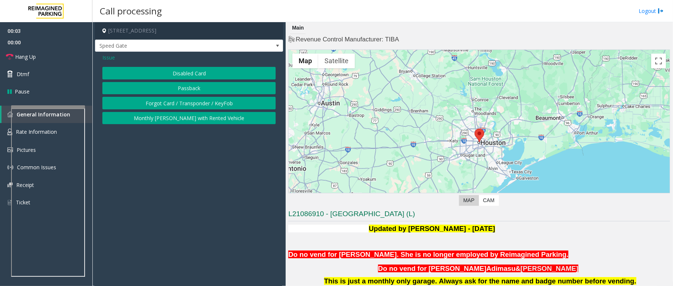
click at [213, 76] on button "Disabled Card" at bounding box center [188, 73] width 173 height 13
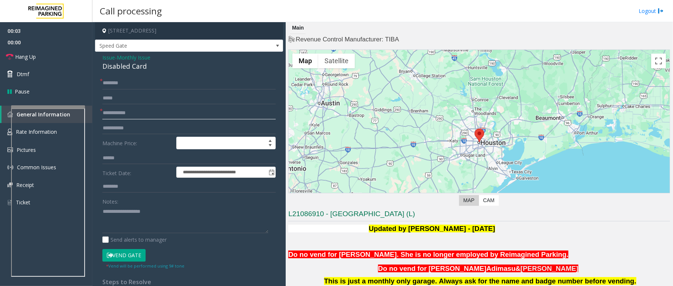
click at [122, 116] on input "text" at bounding box center [188, 113] width 173 height 13
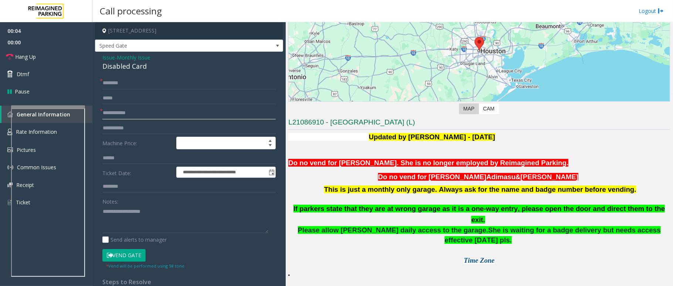
scroll to position [141, 0]
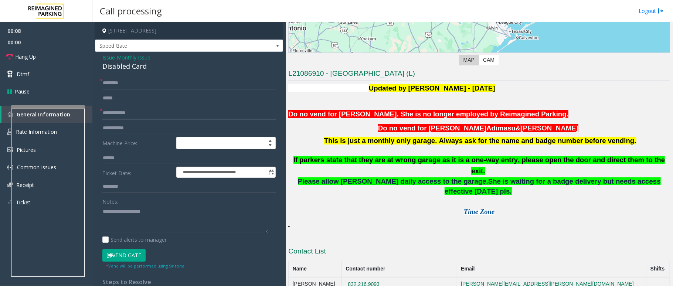
click at [117, 111] on input "text" at bounding box center [188, 113] width 173 height 13
type input "***"
click at [141, 82] on input "text" at bounding box center [188, 83] width 173 height 13
type input "******"
click at [131, 256] on button "Vend Gate" at bounding box center [123, 255] width 43 height 13
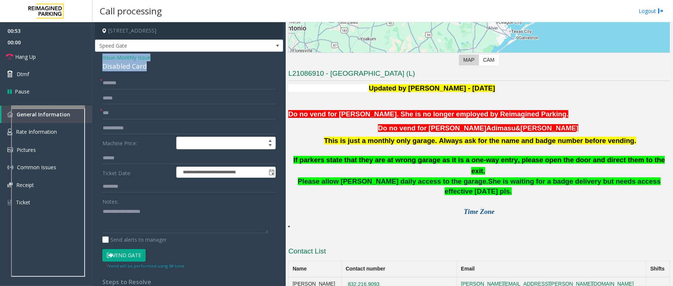
drag, startPoint x: 149, startPoint y: 67, endPoint x: 94, endPoint y: 59, distance: 56.4
click at [94, 59] on app-call-processing-form "**********" at bounding box center [188, 154] width 193 height 264
click at [156, 224] on textarea at bounding box center [185, 220] width 166 height 28
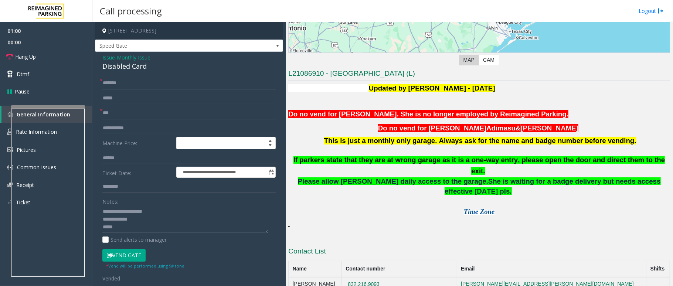
click at [141, 226] on textarea at bounding box center [185, 220] width 166 height 28
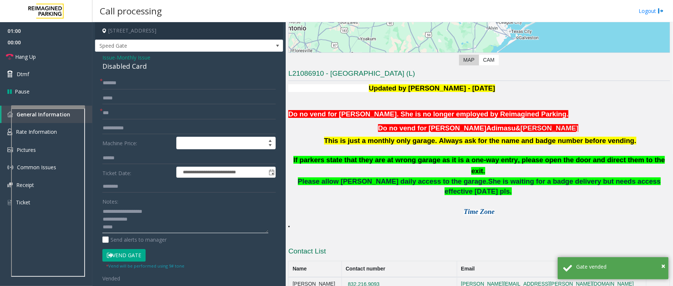
paste textarea "**********"
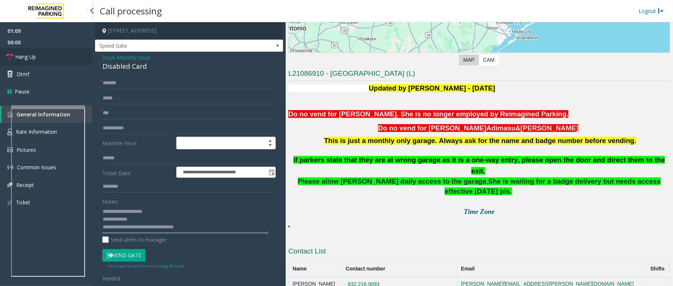
type textarea "**********"
click at [26, 58] on span "Hang Up" at bounding box center [25, 57] width 21 height 8
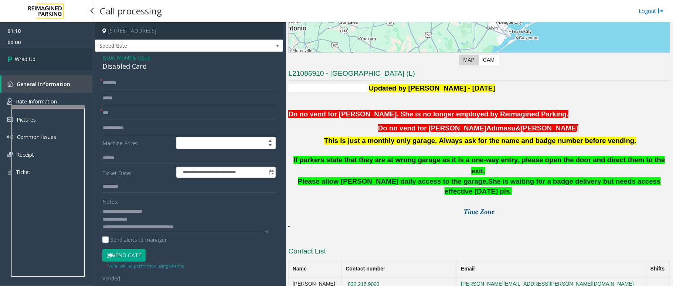
click at [26, 58] on span "Wrap Up" at bounding box center [25, 59] width 21 height 8
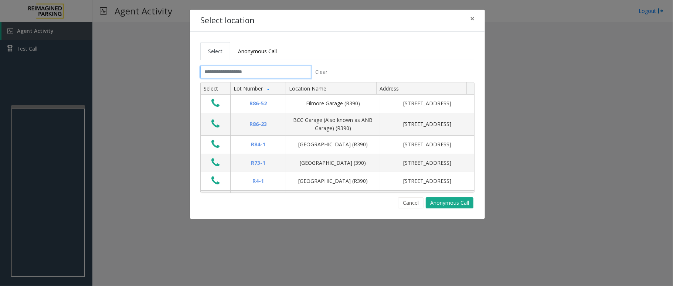
click at [220, 72] on input "text" at bounding box center [255, 72] width 111 height 13
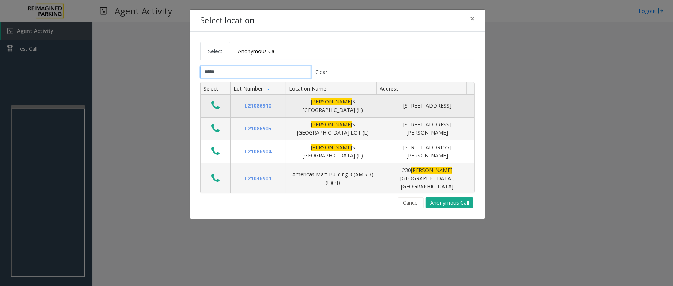
type input "*****"
click at [210, 107] on button "Data table" at bounding box center [215, 106] width 13 height 12
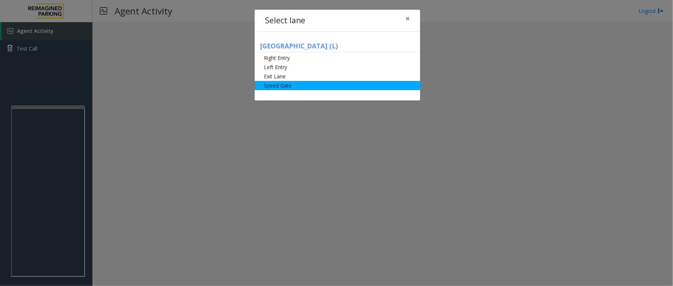
click at [298, 84] on li "Speed Gate" at bounding box center [338, 85] width 166 height 9
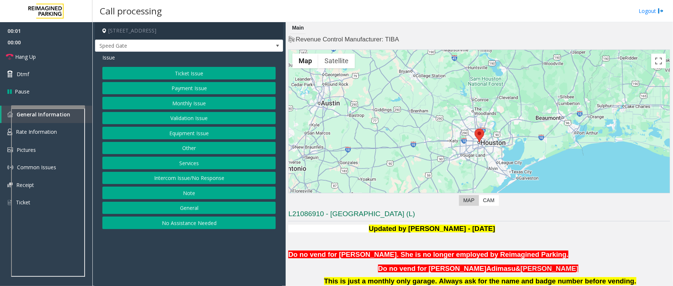
click at [202, 105] on button "Monthly Issue" at bounding box center [188, 103] width 173 height 13
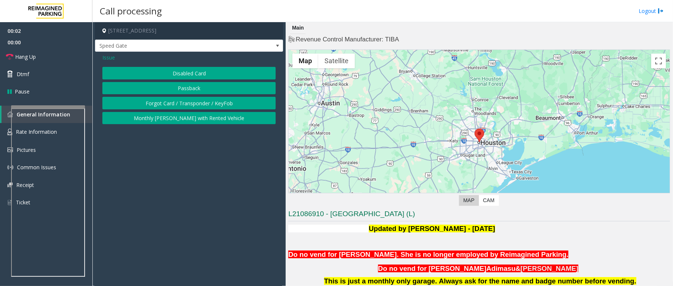
click at [228, 71] on button "Disabled Card" at bounding box center [188, 73] width 173 height 13
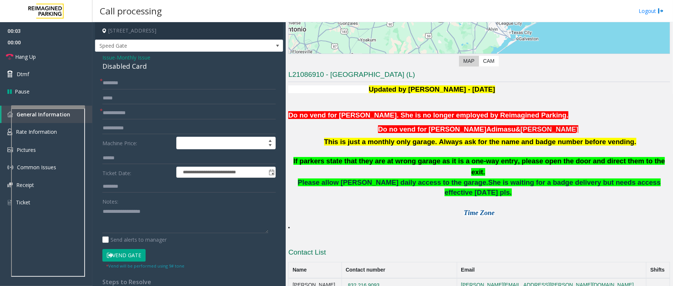
scroll to position [141, 0]
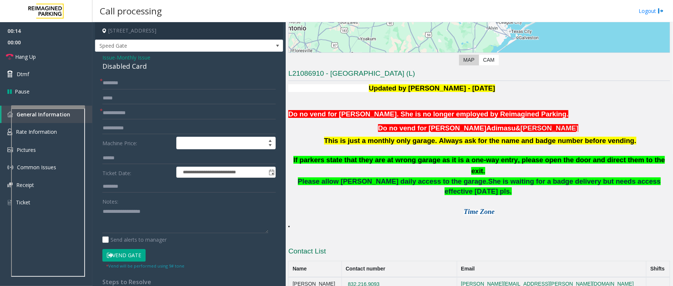
drag, startPoint x: 111, startPoint y: 57, endPoint x: 124, endPoint y: 55, distance: 12.6
click at [111, 57] on span "Issue" at bounding box center [108, 58] width 13 height 8
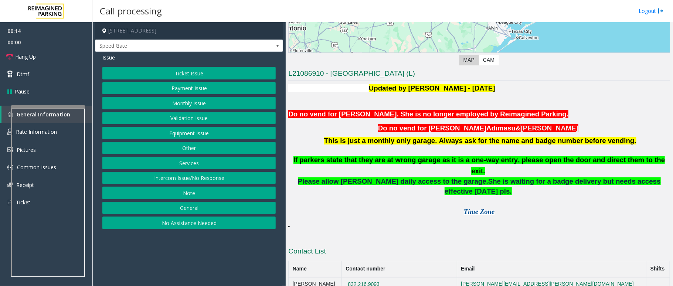
click at [189, 129] on button "Equipment Issue" at bounding box center [188, 133] width 173 height 13
click at [202, 129] on button "Gate / Door Won't Open" at bounding box center [188, 133] width 173 height 13
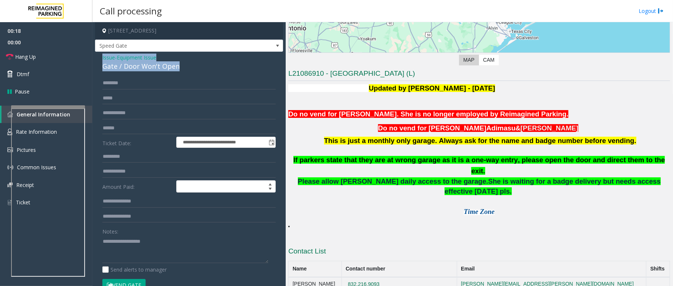
drag, startPoint x: 181, startPoint y: 67, endPoint x: 97, endPoint y: 59, distance: 84.6
click at [97, 59] on div "**********" at bounding box center [189, 239] width 188 height 375
click at [197, 247] on textarea at bounding box center [185, 250] width 166 height 28
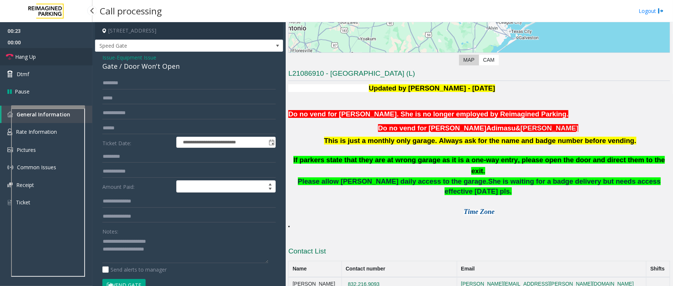
click at [47, 53] on link "Hang Up" at bounding box center [46, 56] width 92 height 17
click at [183, 259] on textarea at bounding box center [185, 250] width 166 height 28
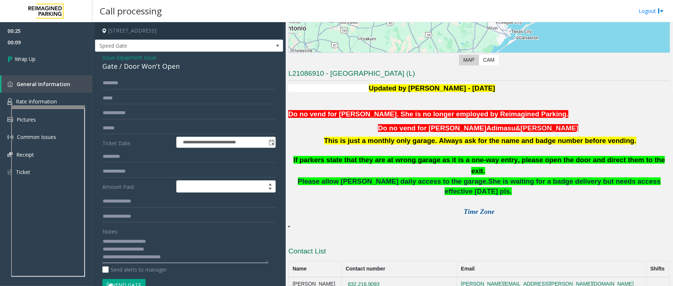
click at [172, 253] on textarea at bounding box center [185, 250] width 166 height 28
click at [164, 260] on textarea at bounding box center [185, 250] width 166 height 28
click at [171, 257] on textarea at bounding box center [185, 250] width 166 height 28
type textarea "**********"
click at [31, 61] on span "Wrap Up" at bounding box center [25, 59] width 21 height 8
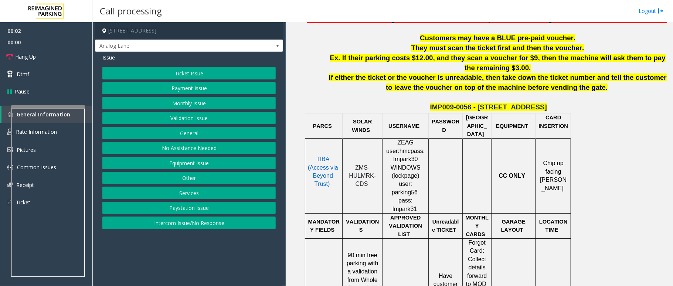
scroll to position [296, 0]
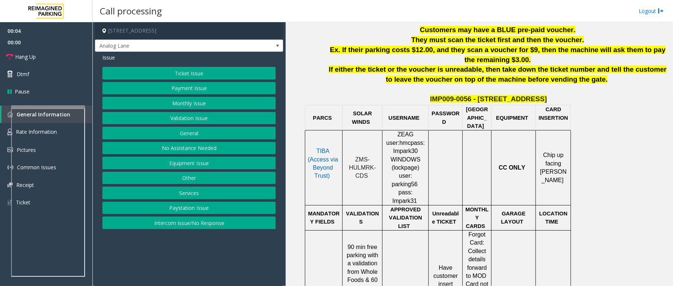
click at [203, 73] on button "Ticket Issue" at bounding box center [188, 73] width 173 height 13
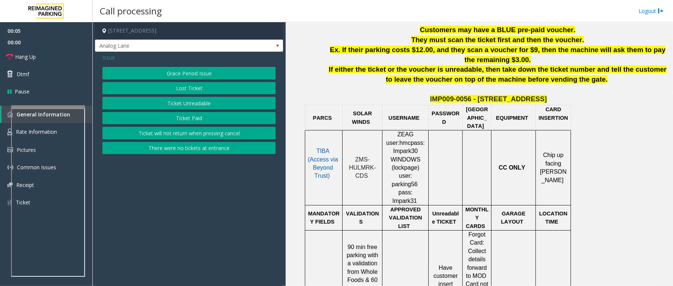
click at [201, 104] on button "Ticket Unreadable" at bounding box center [188, 103] width 173 height 13
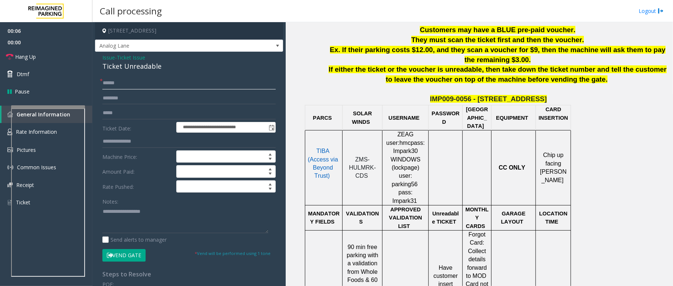
click at [118, 84] on input "text" at bounding box center [188, 83] width 173 height 13
drag, startPoint x: 163, startPoint y: 67, endPoint x: 97, endPoint y: 55, distance: 67.2
click at [97, 55] on div "**********" at bounding box center [189, 232] width 188 height 361
click at [156, 221] on textarea at bounding box center [185, 220] width 166 height 28
type textarea "**********"
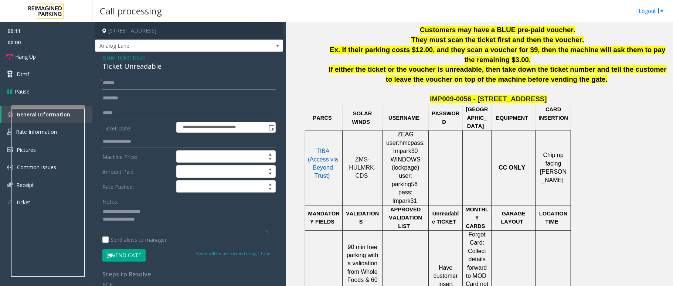
click at [133, 81] on input "text" at bounding box center [188, 83] width 173 height 13
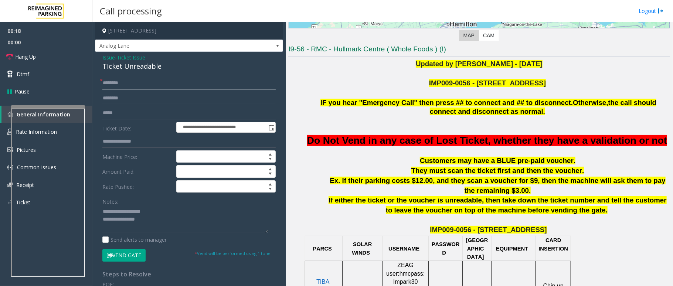
scroll to position [148, 0]
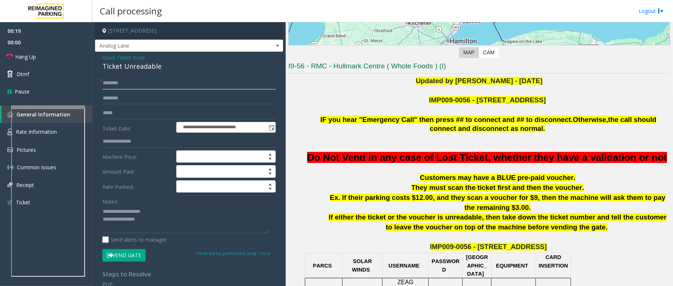
type input "********"
click at [455, 101] on span "IMP009-0056 - [STREET_ADDRESS]" at bounding box center [487, 100] width 117 height 8
click at [505, 101] on span "IMP009-0056 - [STREET_ADDRESS]" at bounding box center [487, 100] width 117 height 8
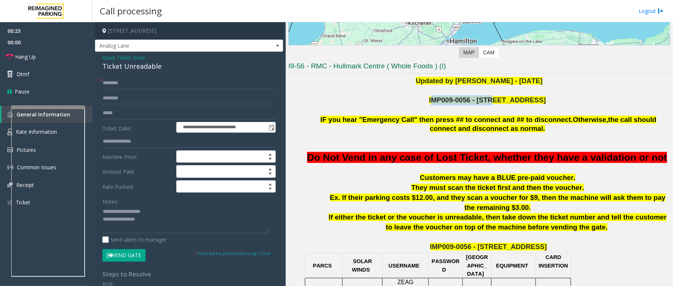
copy span "MP009-0056 - 4789"
copy span "IMP009-0056 - 4789"
drag, startPoint x: 496, startPoint y: 98, endPoint x: 440, endPoint y: 100, distance: 56.6
click at [440, 100] on p "IMP009-0056 - [STREET_ADDRESS]" at bounding box center [488, 100] width 363 height 10
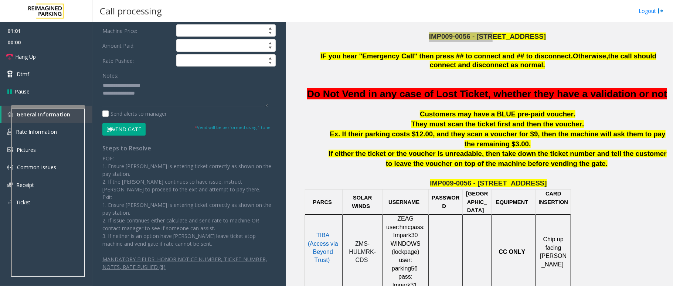
scroll to position [296, 0]
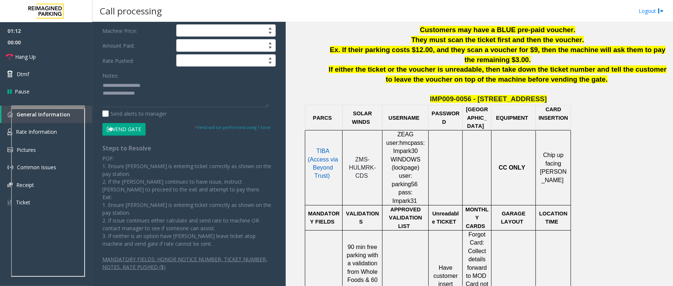
click at [411, 146] on span "hmc" at bounding box center [405, 143] width 11 height 7
click at [136, 130] on button "Vend Gate" at bounding box center [123, 129] width 43 height 13
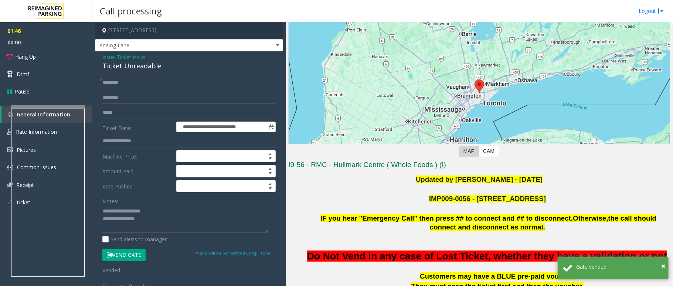
scroll to position [0, 0]
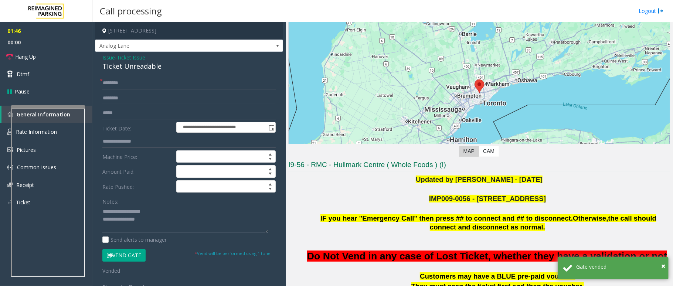
click at [173, 220] on textarea at bounding box center [185, 220] width 166 height 28
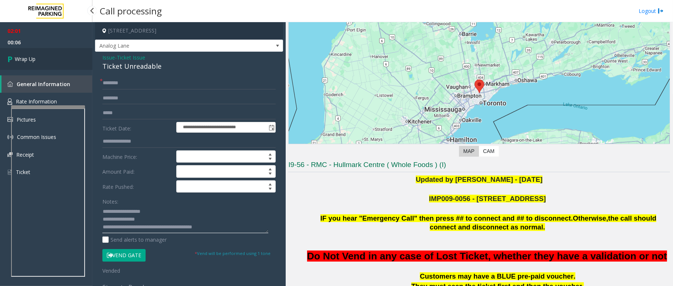
type textarea "**********"
click at [31, 55] on span "Wrap Up" at bounding box center [25, 59] width 21 height 8
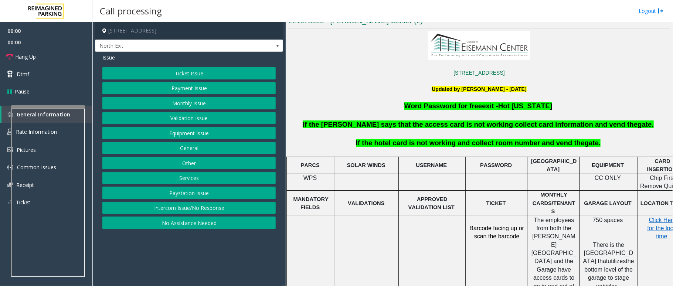
scroll to position [197, 0]
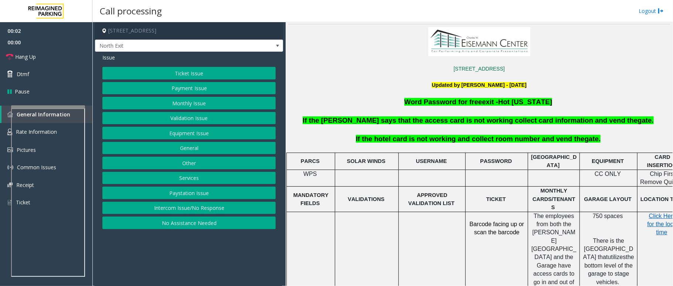
click at [194, 180] on button "Services" at bounding box center [188, 178] width 173 height 13
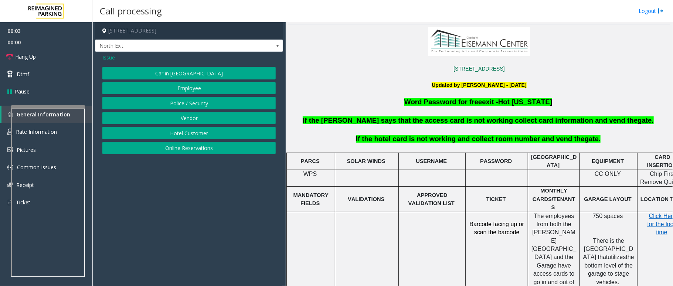
click at [203, 133] on button "Hotel Customer" at bounding box center [188, 133] width 173 height 13
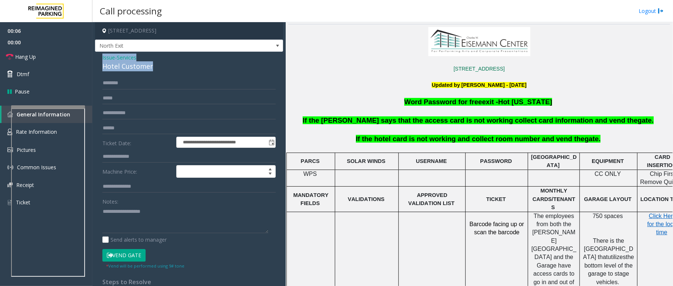
drag, startPoint x: 155, startPoint y: 66, endPoint x: 98, endPoint y: 58, distance: 57.5
click at [98, 58] on div "**********" at bounding box center [189, 178] width 188 height 252
click at [177, 225] on textarea at bounding box center [185, 220] width 166 height 28
type textarea "**********"
click at [128, 156] on input "text" at bounding box center [188, 156] width 173 height 13
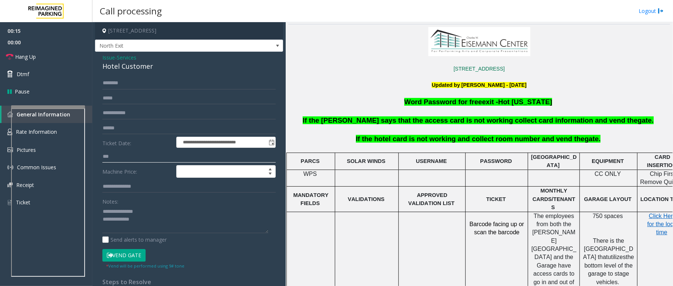
type input "***"
click at [134, 254] on button "Vend Gate" at bounding box center [123, 255] width 43 height 13
click at [154, 218] on textarea at bounding box center [185, 220] width 166 height 28
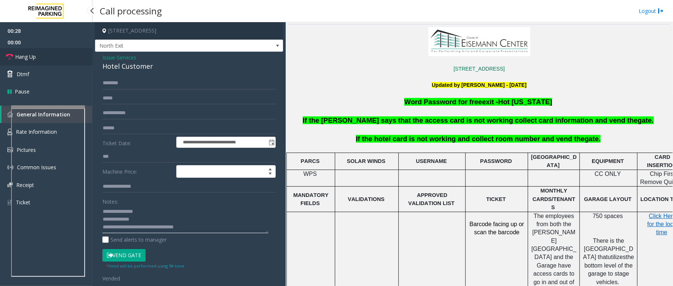
type textarea "**********"
click at [57, 59] on link "Hang Up" at bounding box center [46, 56] width 92 height 17
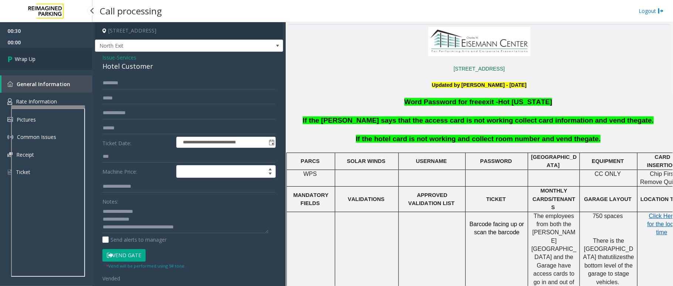
click at [57, 59] on link "Wrap Up" at bounding box center [46, 59] width 92 height 22
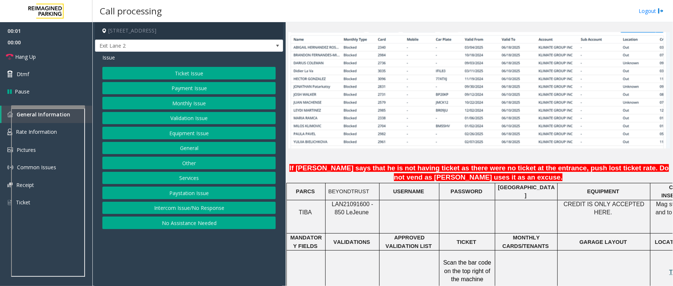
scroll to position [542, 0]
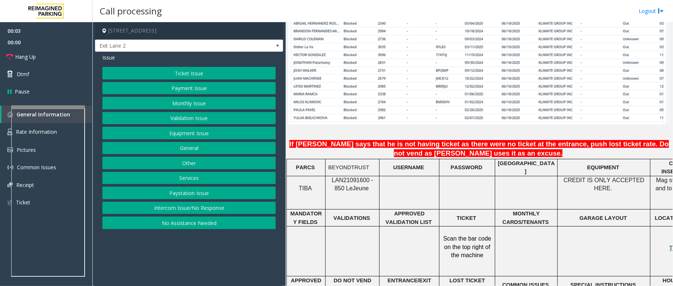
click at [354, 177] on span "LAN21091600 - 850 Le" at bounding box center [352, 184] width 41 height 14
copy span "LAN21091600"
click at [187, 104] on button "Monthly Issue" at bounding box center [188, 103] width 173 height 13
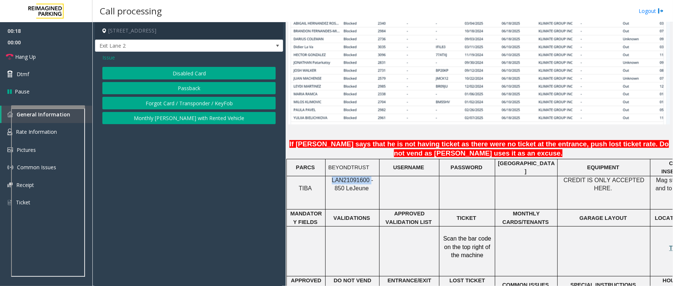
click at [173, 101] on button "Forgot Card / Transponder / KeyFob" at bounding box center [188, 103] width 173 height 13
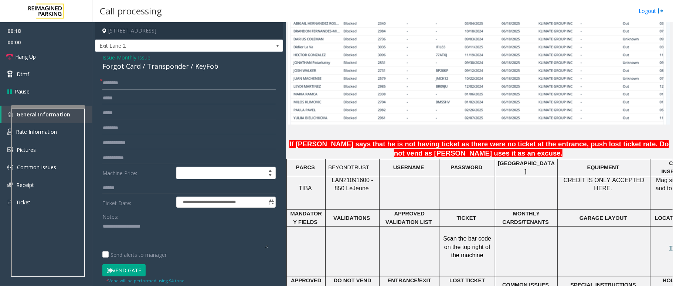
click at [133, 86] on input "text" at bounding box center [188, 83] width 173 height 13
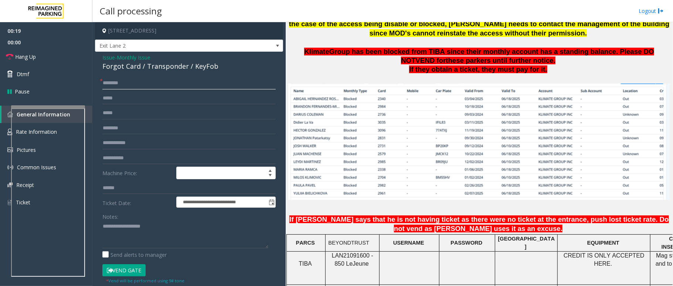
scroll to position [296, 0]
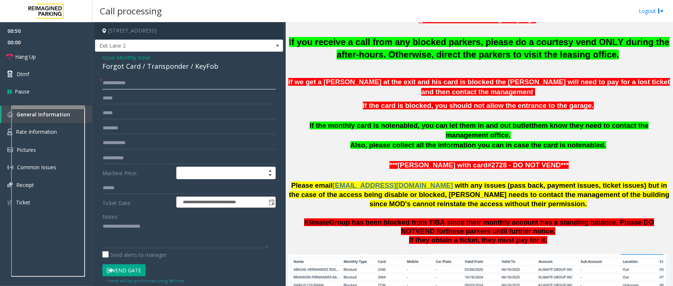
click at [117, 83] on input "**********" at bounding box center [188, 83] width 173 height 13
click at [125, 83] on input "**********" at bounding box center [188, 83] width 173 height 13
type input "**********"
click at [133, 101] on input "text" at bounding box center [188, 98] width 173 height 13
type input "***"
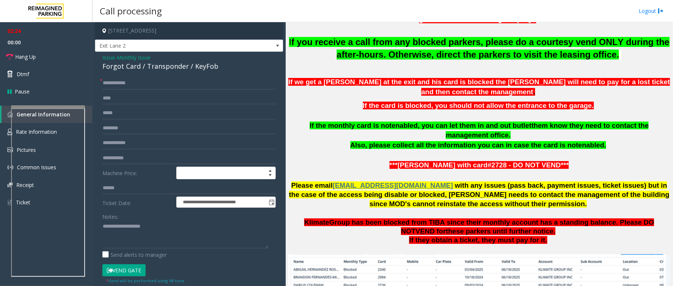
click at [131, 274] on button "Vend Gate" at bounding box center [123, 270] width 43 height 13
click at [138, 234] on textarea at bounding box center [185, 235] width 166 height 28
click at [34, 57] on span "Hang Up" at bounding box center [25, 57] width 21 height 8
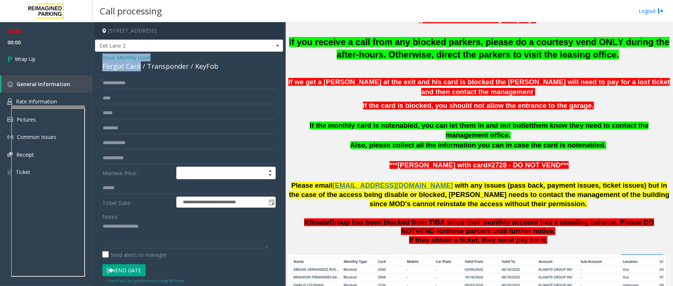
drag, startPoint x: 139, startPoint y: 65, endPoint x: 95, endPoint y: 55, distance: 44.8
click at [95, 55] on div "**********" at bounding box center [189, 230] width 188 height 357
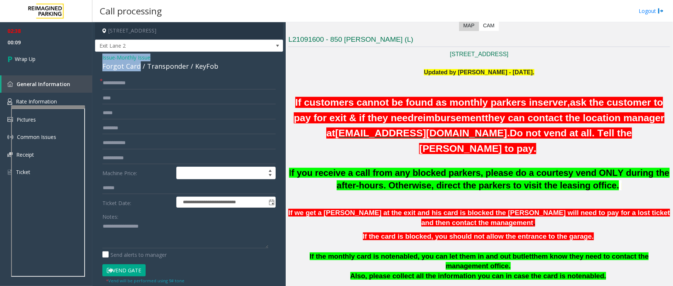
scroll to position [148, 0]
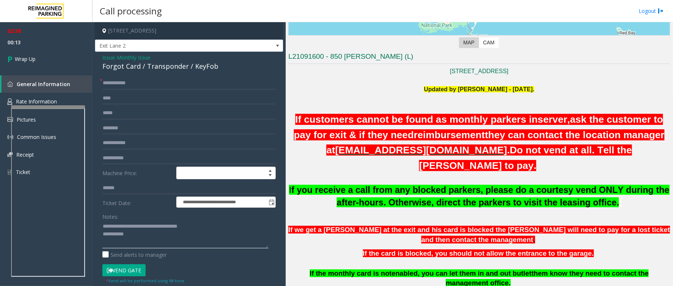
click at [156, 225] on textarea at bounding box center [185, 235] width 166 height 28
click at [152, 246] on textarea at bounding box center [185, 235] width 166 height 28
type textarea "**********"
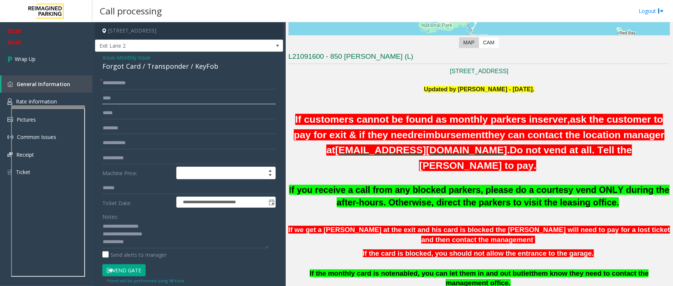
click at [145, 95] on input "***" at bounding box center [188, 98] width 173 height 13
type input "*"
click at [144, 243] on textarea at bounding box center [185, 235] width 166 height 28
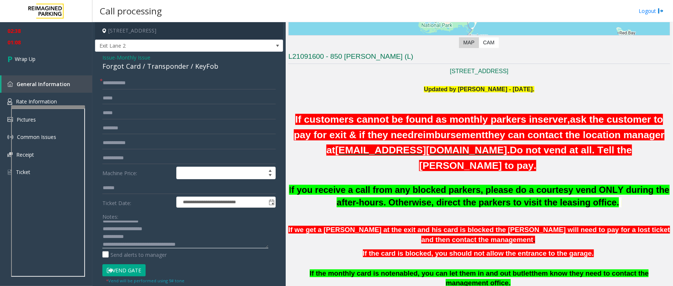
type textarea "**********"
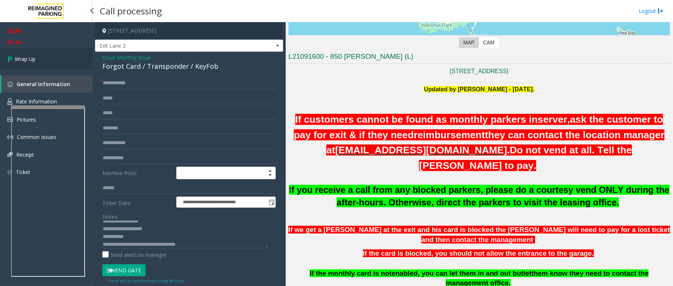
click at [34, 62] on span "Wrap Up" at bounding box center [25, 59] width 21 height 8
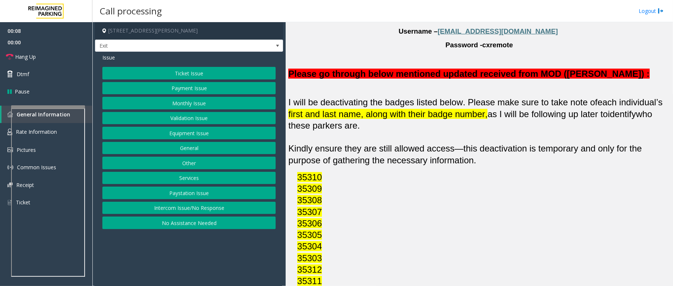
scroll to position [617, 0]
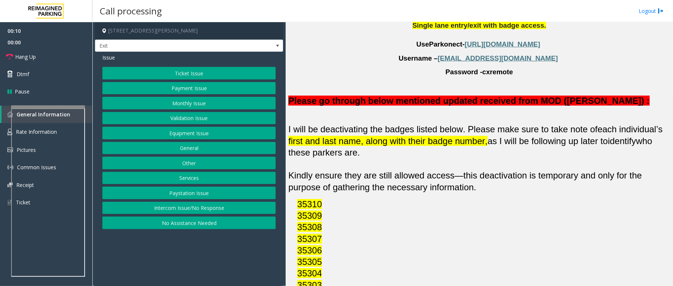
click at [209, 76] on button "Ticket Issue" at bounding box center [188, 73] width 173 height 13
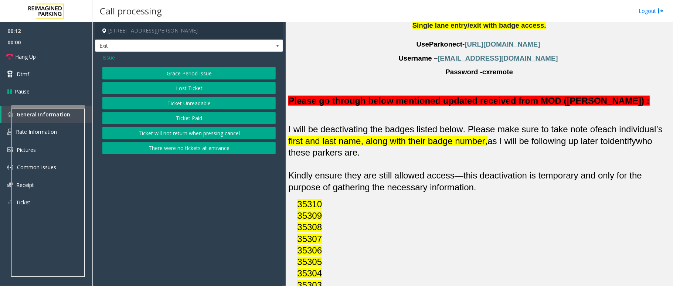
click at [109, 58] on span "Issue" at bounding box center [108, 58] width 13 height 8
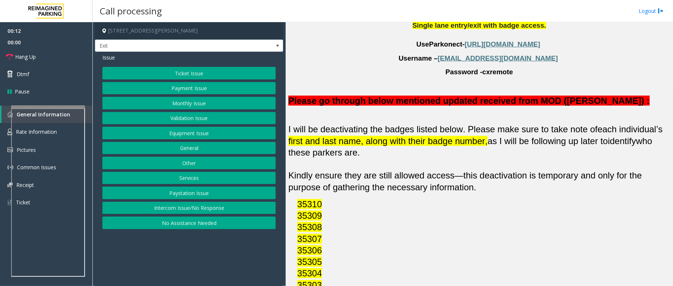
click at [206, 105] on button "Monthly Issue" at bounding box center [188, 103] width 173 height 13
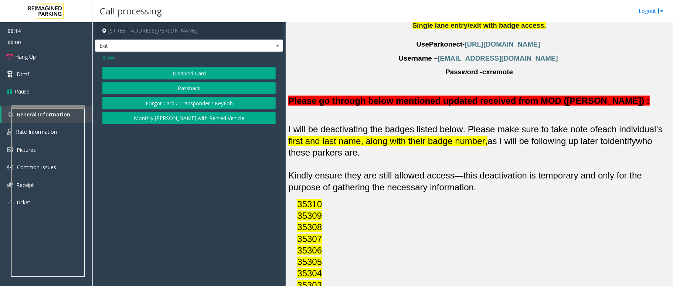
click at [211, 74] on button "Disabled Card" at bounding box center [188, 73] width 173 height 13
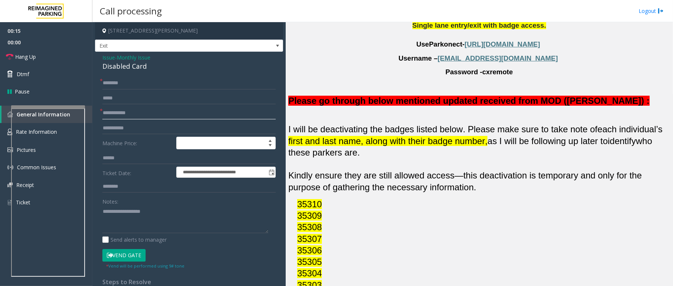
click at [113, 115] on input "text" at bounding box center [188, 113] width 173 height 13
type input "***"
click at [139, 84] on input "text" at bounding box center [188, 83] width 173 height 13
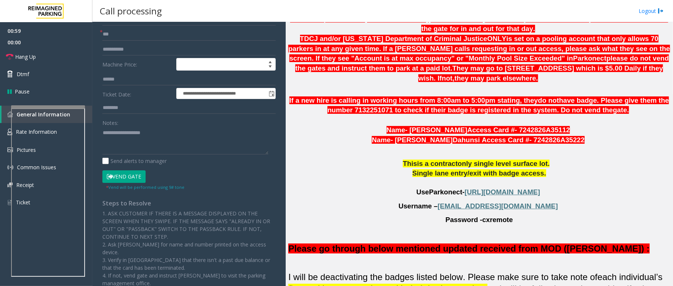
scroll to position [0, 0]
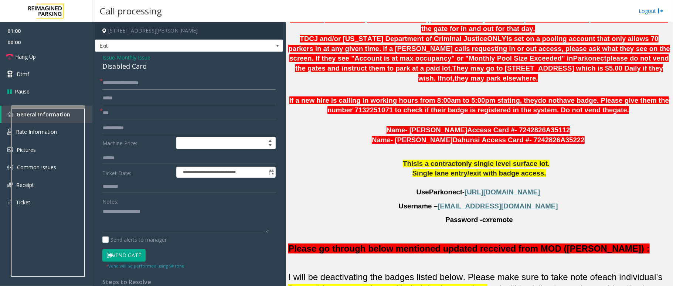
type input "**********"
drag, startPoint x: 124, startPoint y: 258, endPoint x: 121, endPoint y: 231, distance: 27.2
click at [125, 258] on button "Vend Gate" at bounding box center [123, 255] width 43 height 13
click at [138, 209] on textarea at bounding box center [185, 220] width 166 height 28
drag, startPoint x: 150, startPoint y: 66, endPoint x: 98, endPoint y: 58, distance: 53.0
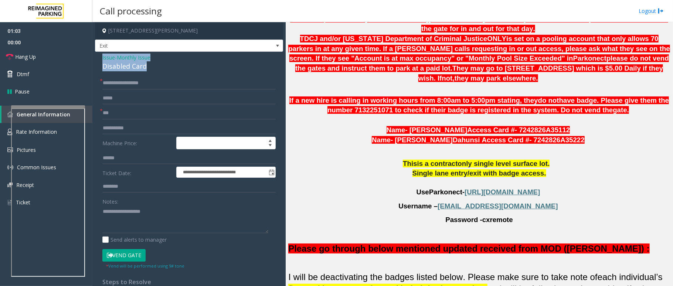
click at [98, 58] on div "**********" at bounding box center [189, 251] width 188 height 399
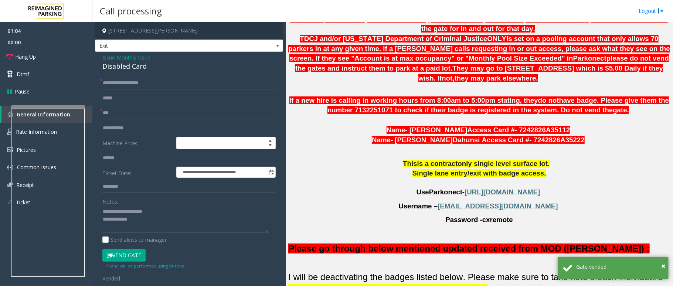
click at [156, 224] on textarea at bounding box center [185, 220] width 166 height 28
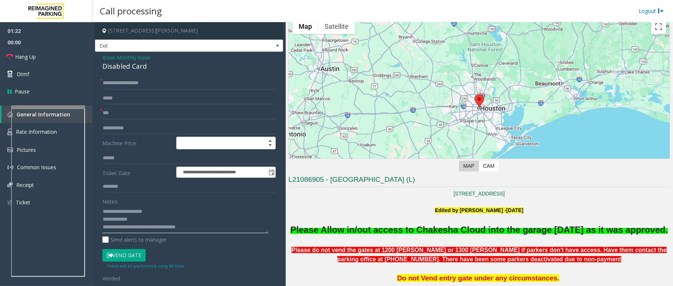
scroll to position [26, 0]
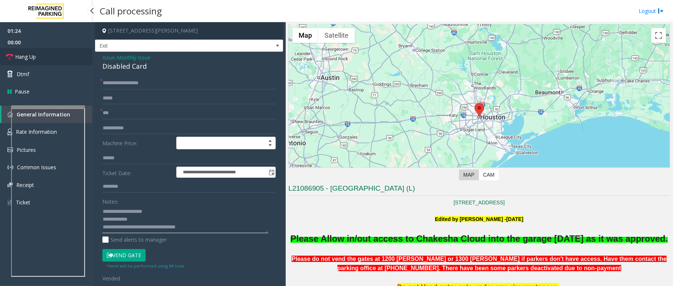
type textarea "**********"
click at [20, 55] on span "Hang Up" at bounding box center [25, 57] width 21 height 8
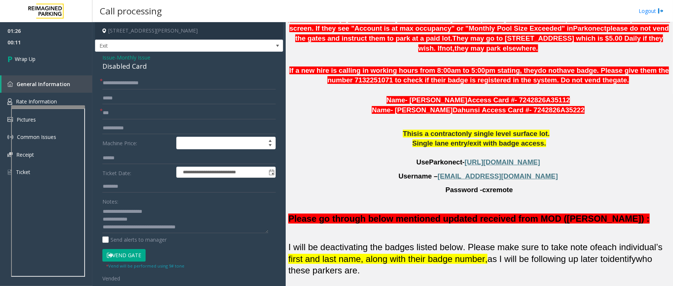
scroll to position [469, 0]
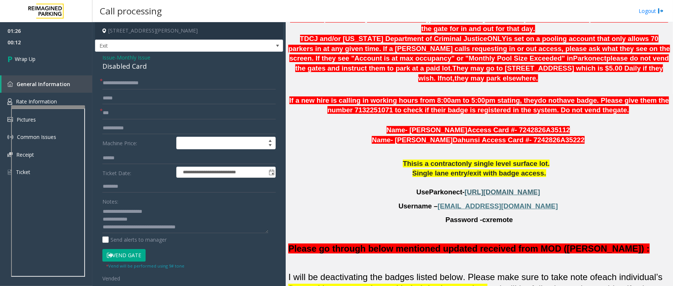
click at [532, 196] on span "[URL][DOMAIN_NAME]" at bounding box center [502, 192] width 75 height 8
click at [31, 61] on span "Wrap Up" at bounding box center [25, 59] width 21 height 8
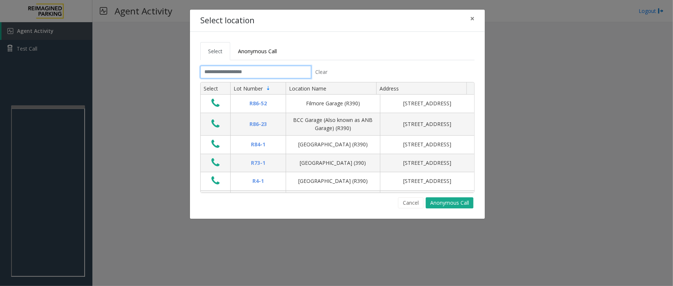
click at [233, 72] on input "text" at bounding box center [255, 72] width 111 height 13
click at [416, 200] on button "Cancel" at bounding box center [411, 202] width 26 height 11
click at [240, 70] on input "text" at bounding box center [255, 72] width 111 height 13
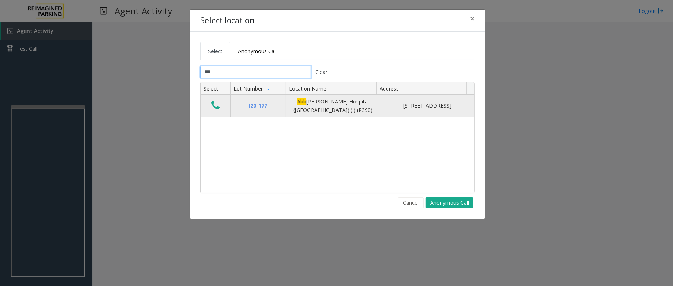
type input "***"
click at [216, 107] on icon "Data table" at bounding box center [216, 105] width 8 height 10
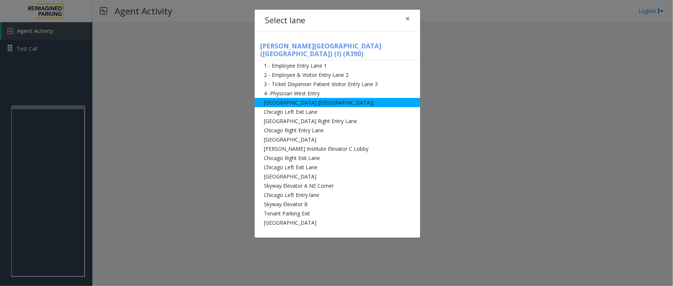
click at [336, 98] on li "[GEOGRAPHIC_DATA] ([GEOGRAPHIC_DATA])" at bounding box center [338, 102] width 166 height 9
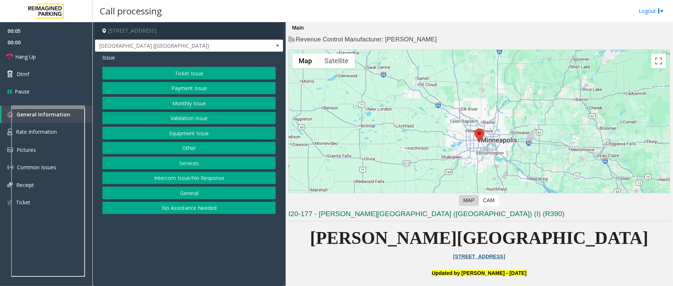
drag, startPoint x: 0, startPoint y: 0, endPoint x: 188, endPoint y: 104, distance: 214.7
click at [188, 104] on button "Monthly Issue" at bounding box center [188, 103] width 173 height 13
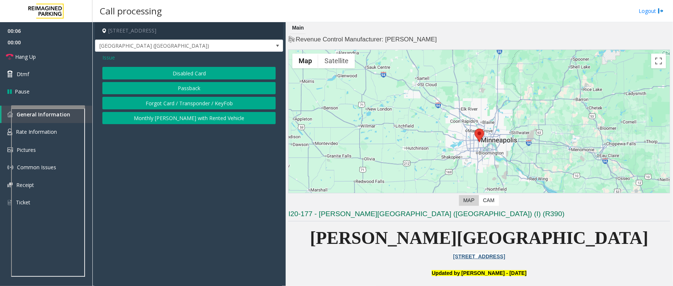
click at [202, 64] on div "Issue Disabled Card Passback Forgot Card / Transponder / KeyFob Monthly Parker …" at bounding box center [189, 90] width 188 height 76
click at [200, 68] on button "Disabled Card" at bounding box center [188, 73] width 173 height 13
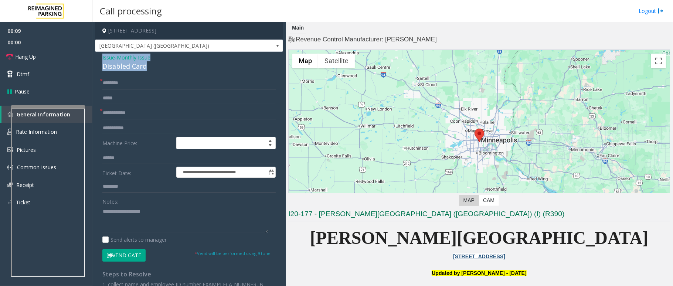
drag, startPoint x: 150, startPoint y: 66, endPoint x: 95, endPoint y: 56, distance: 55.9
click at [95, 56] on app-call-processing-form "**********" at bounding box center [188, 154] width 193 height 264
click at [169, 227] on textarea at bounding box center [185, 220] width 166 height 28
click at [140, 256] on button "Vend Gate" at bounding box center [123, 255] width 43 height 13
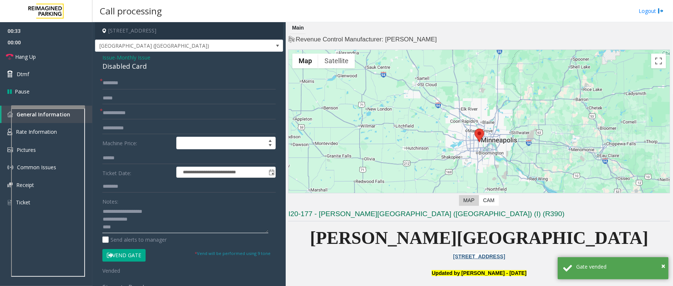
click at [132, 224] on textarea at bounding box center [185, 220] width 166 height 28
paste textarea "**********"
type textarea "**********"
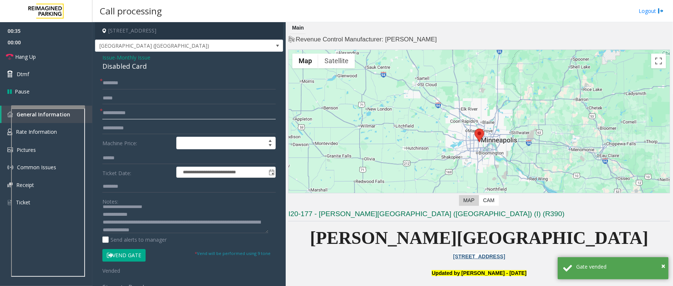
click at [143, 114] on input "text" at bounding box center [188, 113] width 173 height 13
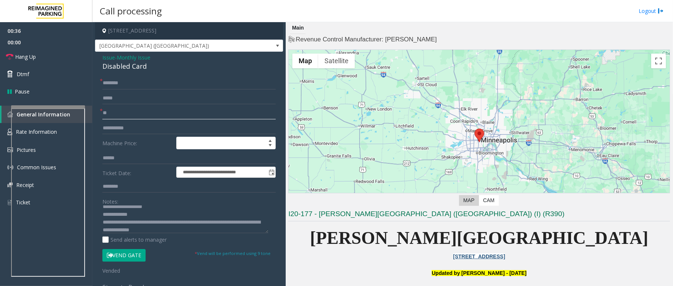
type input "**"
click at [150, 80] on input "text" at bounding box center [188, 83] width 173 height 13
type input "**"
click at [35, 57] on span "Hang Up" at bounding box center [25, 57] width 21 height 8
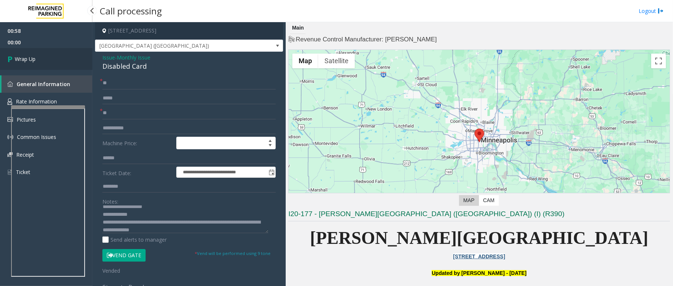
click at [35, 57] on span "Wrap Up" at bounding box center [25, 59] width 21 height 8
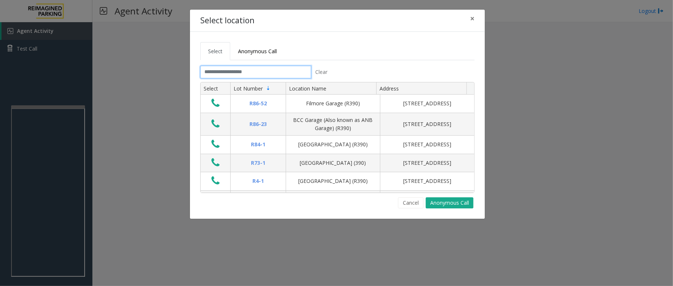
click at [216, 71] on input "text" at bounding box center [255, 72] width 111 height 13
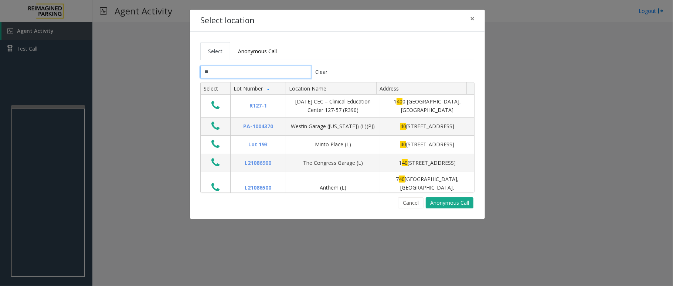
type input "*"
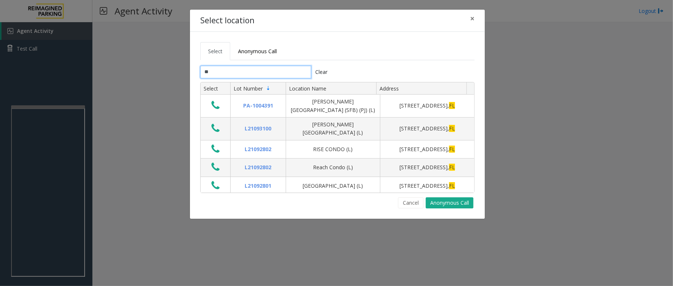
type input "*"
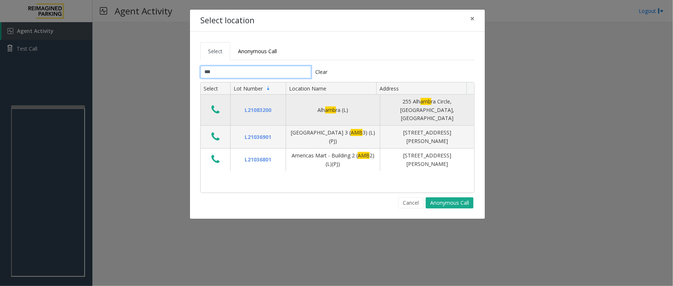
type input "***"
click at [212, 104] on button "Data table" at bounding box center [215, 110] width 13 height 12
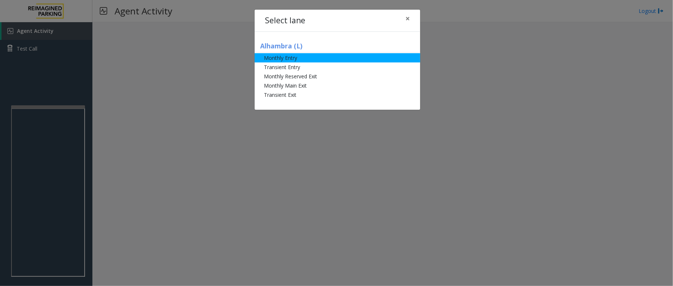
click at [340, 59] on li "Monthly Entry" at bounding box center [338, 57] width 166 height 9
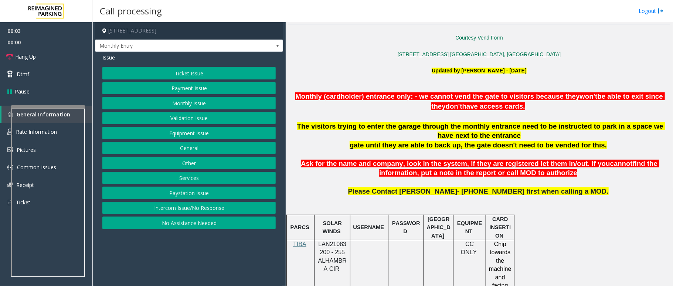
scroll to position [246, 0]
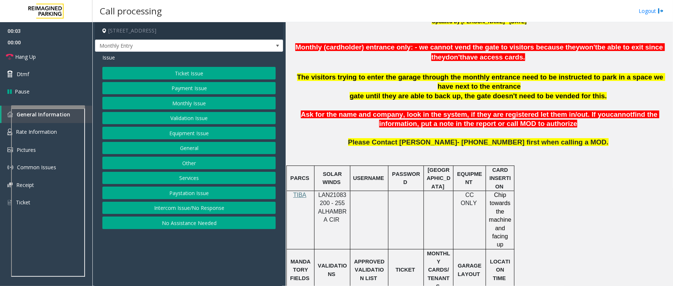
click at [330, 194] on span "LAN21083200 - 255 ALHAMBRA CIR" at bounding box center [332, 207] width 28 height 31
copy span "LAN21083200"
click at [193, 115] on button "Validation Issue" at bounding box center [188, 118] width 173 height 13
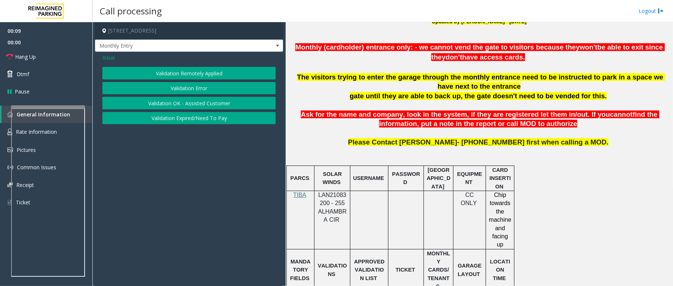
click at [103, 56] on span "Issue" at bounding box center [108, 58] width 13 height 8
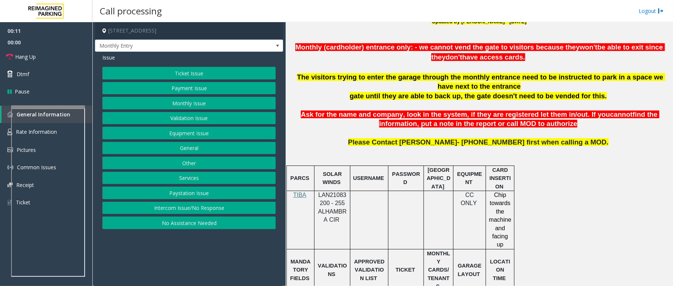
click at [184, 108] on button "Monthly Issue" at bounding box center [188, 103] width 173 height 13
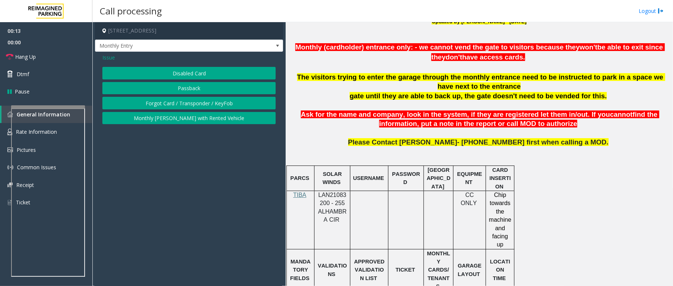
click at [178, 103] on button "Forgot Card / Transponder / KeyFob" at bounding box center [188, 103] width 173 height 13
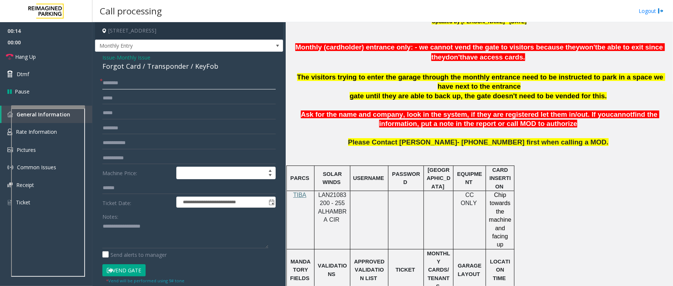
click at [126, 79] on input "text" at bounding box center [188, 83] width 173 height 13
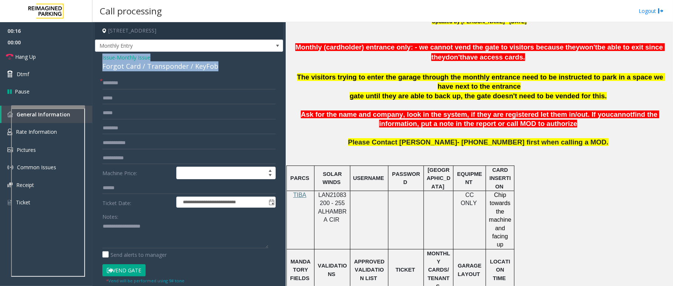
drag, startPoint x: 217, startPoint y: 67, endPoint x: 97, endPoint y: 57, distance: 121.3
click at [97, 57] on div "**********" at bounding box center [189, 224] width 188 height 344
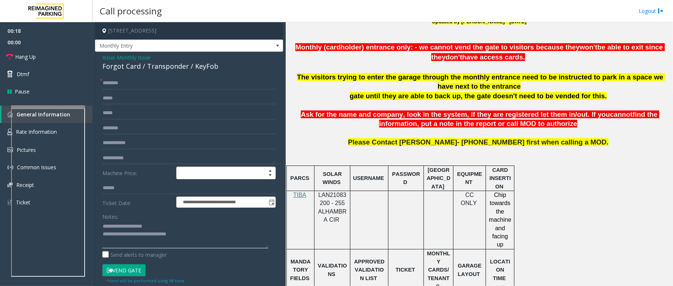
type textarea "**********"
click at [155, 84] on input "text" at bounding box center [188, 83] width 173 height 13
type input "*******"
click at [337, 196] on span "LAN21083200 - 255 ALHAMBRA CIR" at bounding box center [332, 207] width 28 height 31
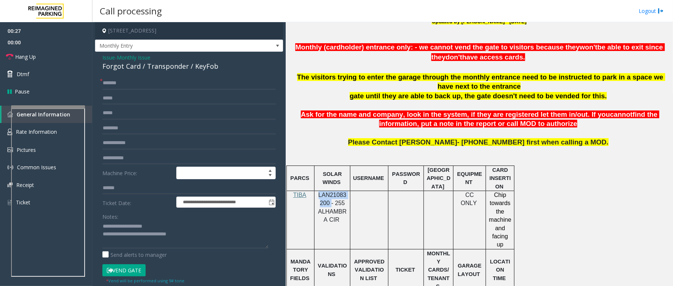
copy span "LAN21083200"
drag, startPoint x: 203, startPoint y: 237, endPoint x: 101, endPoint y: 233, distance: 101.8
click at [101, 233] on div "**********" at bounding box center [189, 233] width 185 height 312
click at [131, 237] on textarea at bounding box center [185, 235] width 166 height 28
click at [139, 238] on textarea at bounding box center [185, 235] width 166 height 28
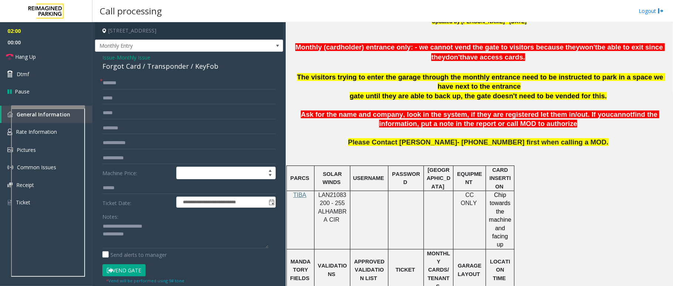
click at [126, 273] on button "Vend Gate" at bounding box center [123, 270] width 43 height 13
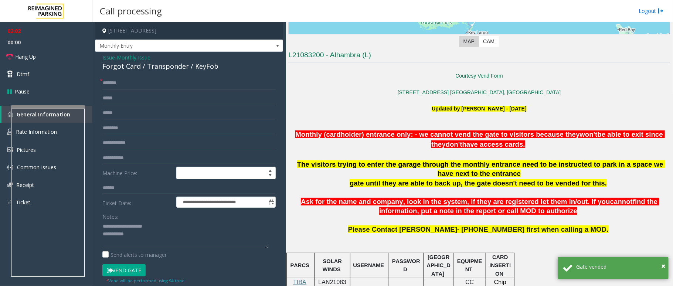
scroll to position [148, 0]
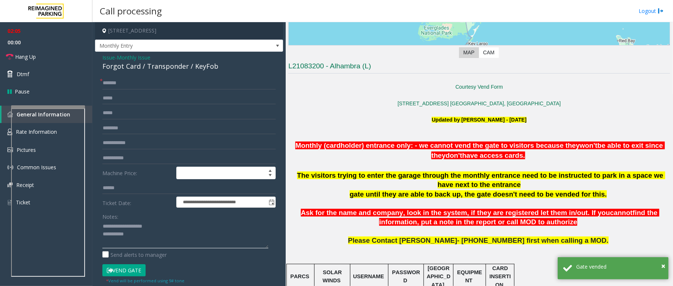
click at [150, 237] on textarea at bounding box center [185, 235] width 166 height 28
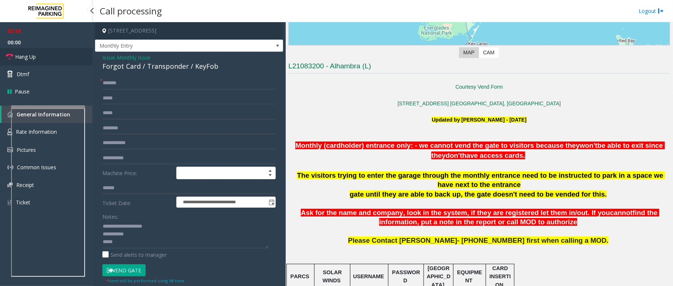
click at [46, 51] on link "Hang Up" at bounding box center [46, 56] width 92 height 17
click at [137, 247] on textarea at bounding box center [185, 235] width 166 height 28
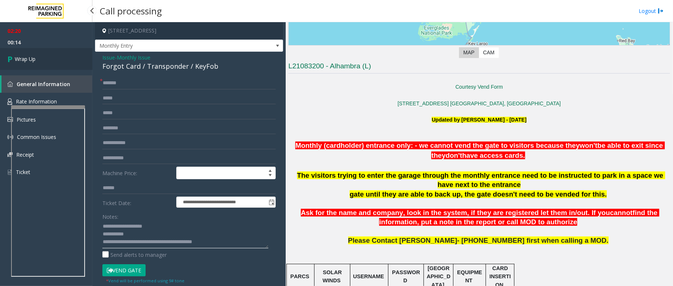
type textarea "**********"
click at [39, 60] on link "Wrap Up" at bounding box center [46, 59] width 92 height 22
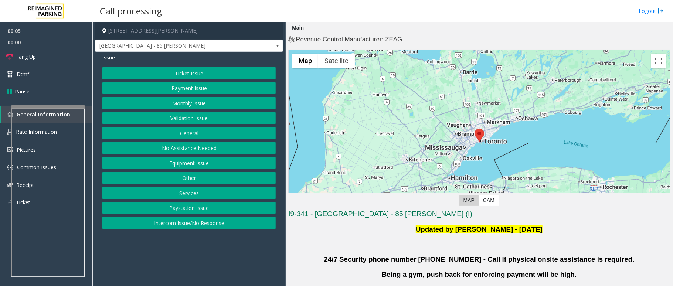
click at [182, 116] on button "Validation Issue" at bounding box center [188, 118] width 173 height 13
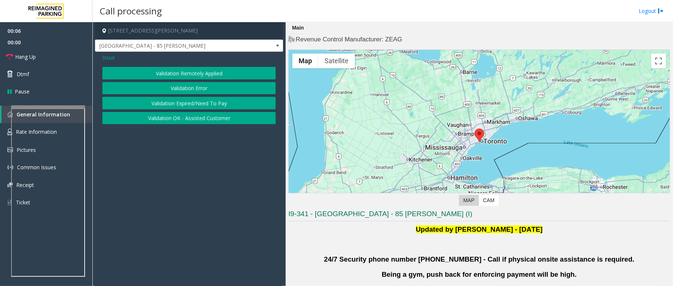
click at [190, 88] on button "Validation Error" at bounding box center [188, 88] width 173 height 13
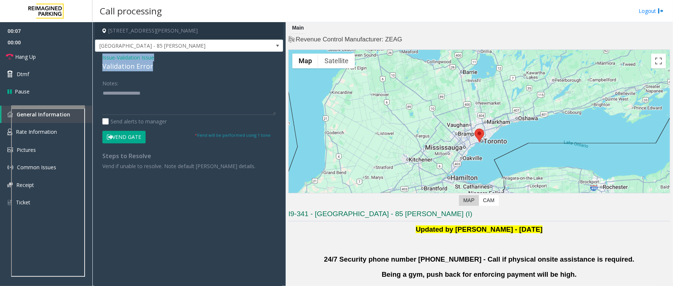
drag, startPoint x: 160, startPoint y: 67, endPoint x: 98, endPoint y: 55, distance: 62.6
click at [98, 55] on div "Issue - Validation Issue Validation Error Notes: Send alerts to manager Vend Ga…" at bounding box center [189, 114] width 188 height 125
click at [155, 105] on textarea at bounding box center [188, 101] width 173 height 28
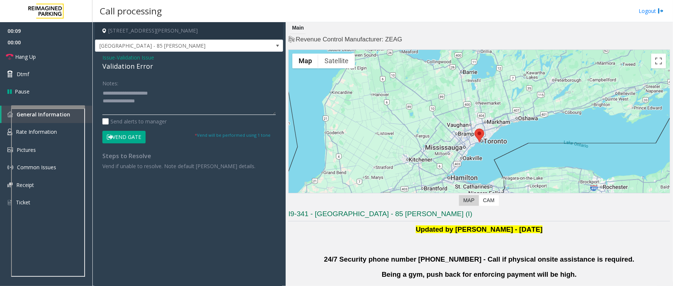
paste textarea "**********"
click at [155, 98] on textarea at bounding box center [188, 101] width 173 height 28
click at [149, 103] on textarea at bounding box center [188, 101] width 173 height 28
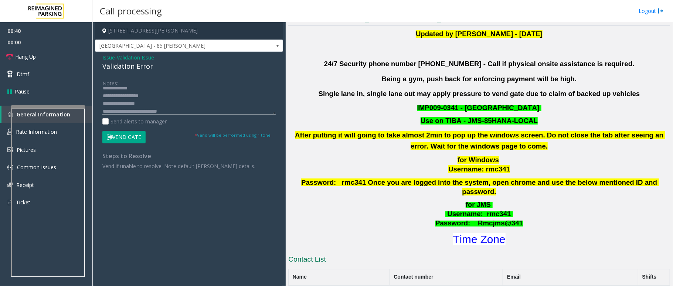
scroll to position [246, 0]
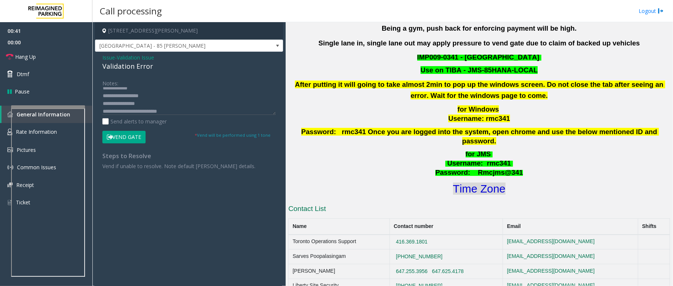
click at [490, 183] on font "Time Zone" at bounding box center [479, 189] width 53 height 12
click at [192, 107] on textarea at bounding box center [188, 101] width 173 height 28
click at [193, 112] on textarea at bounding box center [188, 101] width 173 height 28
click at [148, 98] on textarea at bounding box center [188, 101] width 173 height 28
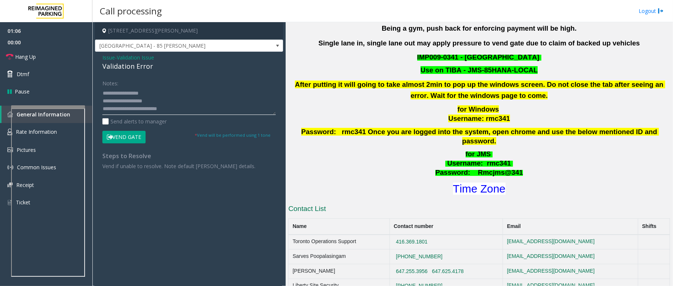
type textarea "**********"
click at [119, 139] on button "Vend Gate" at bounding box center [123, 137] width 43 height 13
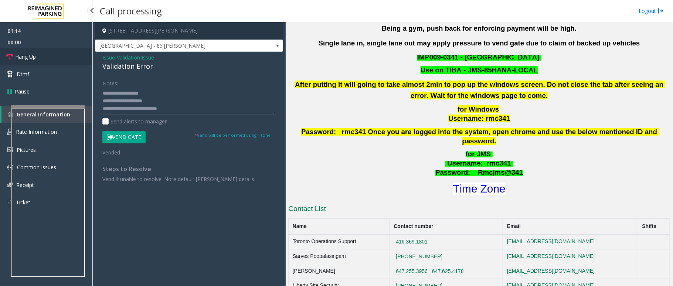
click at [34, 54] on span "Hang Up" at bounding box center [25, 57] width 21 height 8
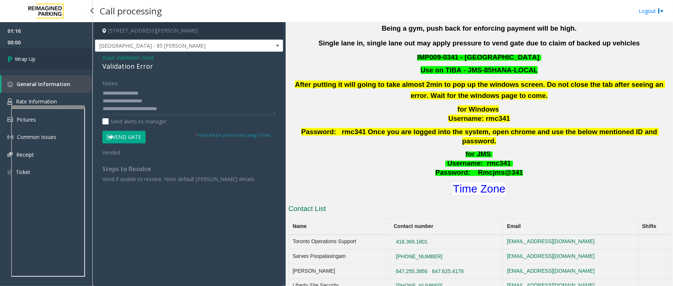
click at [34, 54] on link "Wrap Up" at bounding box center [46, 59] width 92 height 22
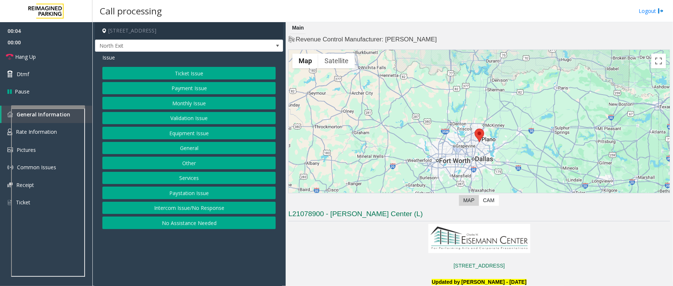
click at [191, 72] on button "Ticket Issue" at bounding box center [188, 73] width 173 height 13
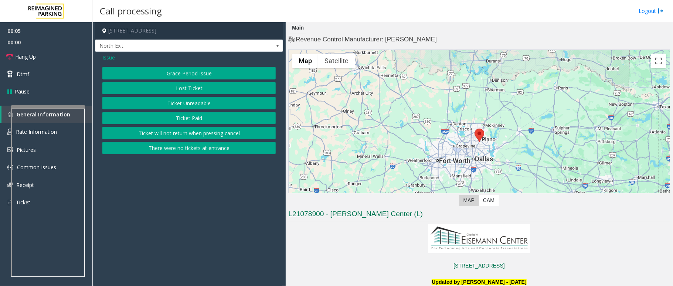
click at [203, 105] on button "Ticket Unreadable" at bounding box center [188, 103] width 173 height 13
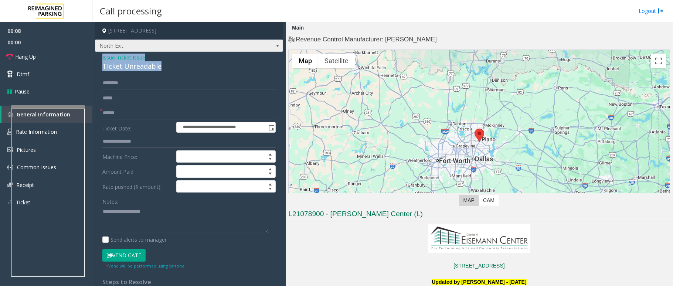
drag, startPoint x: 160, startPoint y: 68, endPoint x: 104, endPoint y: 47, distance: 59.6
click at [98, 51] on div "**********" at bounding box center [189, 217] width 188 height 390
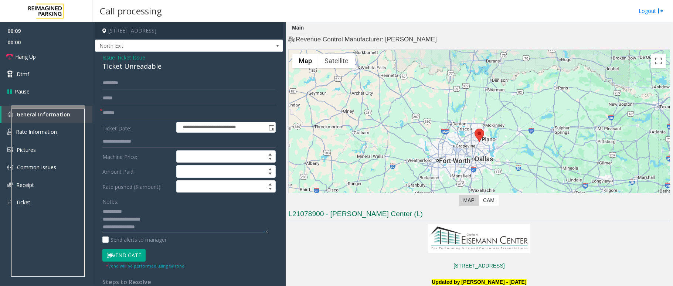
click at [160, 221] on textarea at bounding box center [185, 220] width 166 height 28
drag, startPoint x: 145, startPoint y: 206, endPoint x: 102, endPoint y: 208, distance: 42.6
click at [102, 208] on div "Notes:" at bounding box center [188, 214] width 173 height 38
drag, startPoint x: 132, startPoint y: 214, endPoint x: 88, endPoint y: 209, distance: 45.0
click at [88, 209] on app-root "**********" at bounding box center [336, 143] width 673 height 286
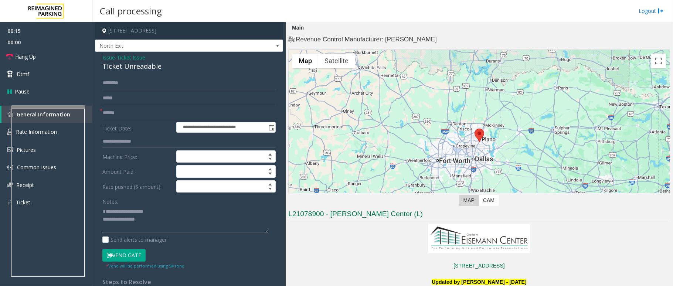
type textarea "**********"
click at [107, 57] on span "Issue" at bounding box center [108, 58] width 13 height 8
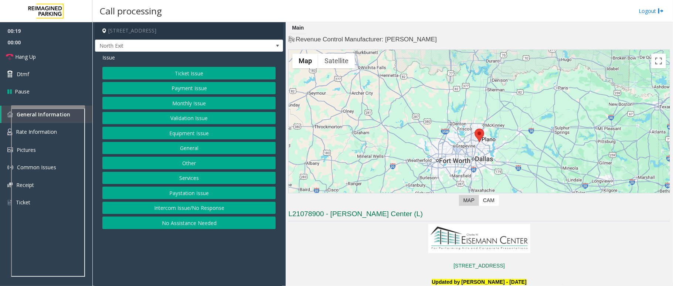
click at [185, 177] on button "Services" at bounding box center [188, 178] width 173 height 13
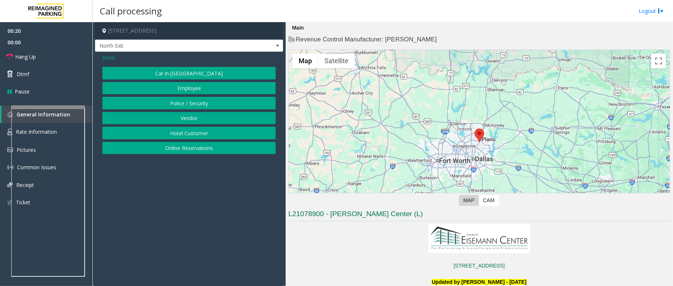
click at [206, 132] on button "Hotel Customer" at bounding box center [188, 133] width 173 height 13
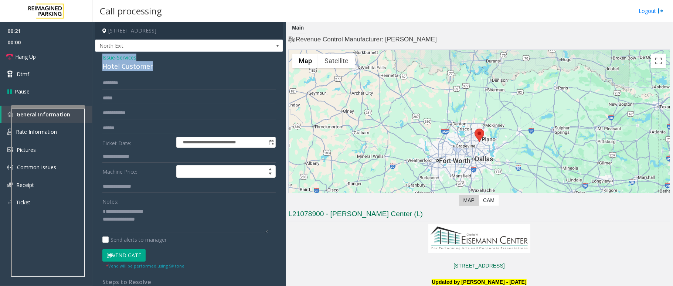
drag, startPoint x: 154, startPoint y: 64, endPoint x: 98, endPoint y: 57, distance: 56.3
click at [98, 57] on div "**********" at bounding box center [189, 178] width 188 height 252
click at [147, 227] on textarea at bounding box center [185, 220] width 166 height 28
drag, startPoint x: 147, startPoint y: 227, endPoint x: 97, endPoint y: 214, distance: 51.8
click at [97, 214] on div "**********" at bounding box center [189, 186] width 185 height 219
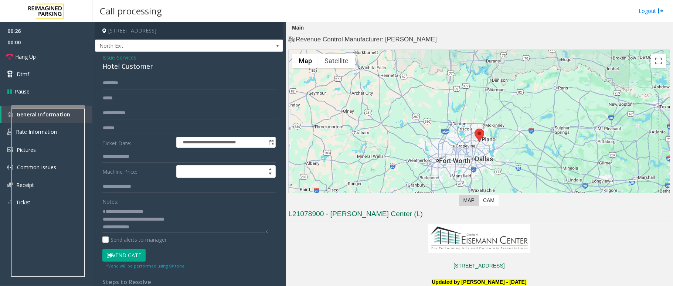
click at [172, 219] on textarea at bounding box center [185, 220] width 166 height 28
click at [146, 229] on textarea at bounding box center [185, 220] width 166 height 28
click at [159, 220] on textarea at bounding box center [185, 220] width 166 height 28
type textarea "**********"
click at [132, 159] on input "text" at bounding box center [188, 156] width 173 height 13
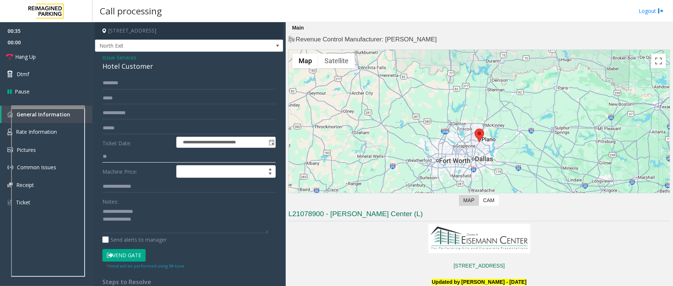
type input "*"
type input "****"
click at [126, 256] on button "Vend Gate" at bounding box center [123, 255] width 43 height 13
click at [162, 223] on textarea at bounding box center [185, 220] width 166 height 28
click at [132, 235] on div "Notes: Send alerts to manager" at bounding box center [188, 219] width 173 height 48
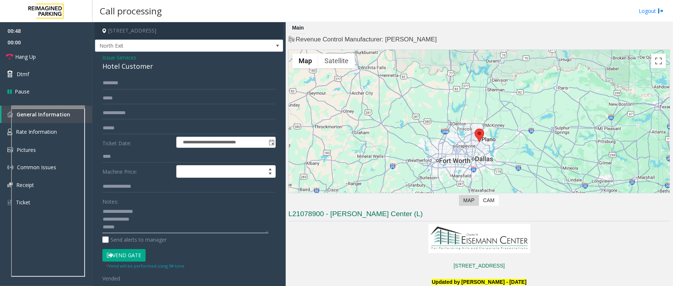
click at [146, 226] on textarea at bounding box center [185, 220] width 166 height 28
paste textarea "**********"
type textarea "**********"
click at [31, 58] on span "Hang Up" at bounding box center [25, 57] width 21 height 8
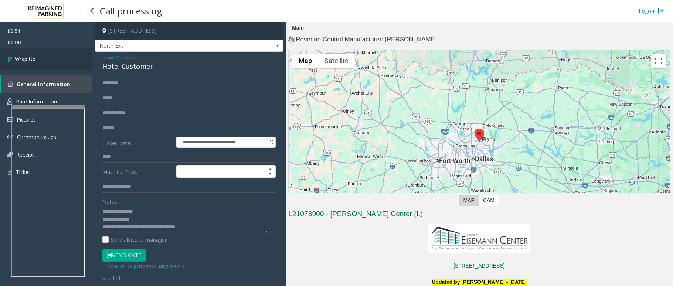
click at [31, 58] on span "Wrap Up" at bounding box center [25, 59] width 21 height 8
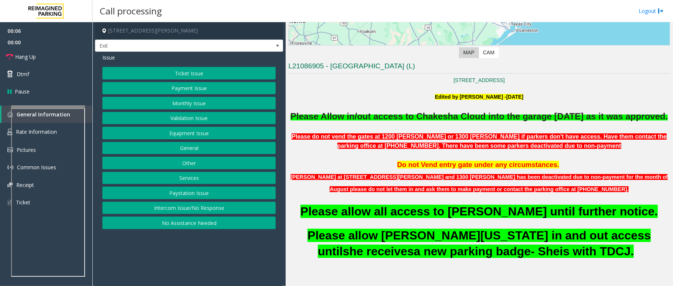
scroll to position [197, 0]
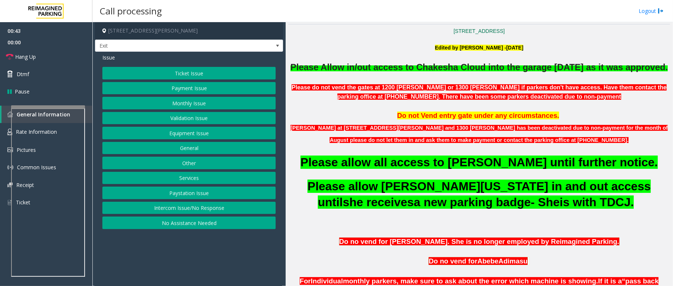
click at [177, 102] on button "Monthly Issue" at bounding box center [188, 103] width 173 height 13
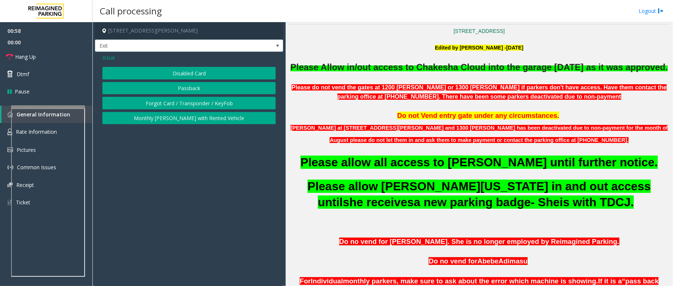
click at [186, 73] on button "Disabled Card" at bounding box center [188, 73] width 173 height 13
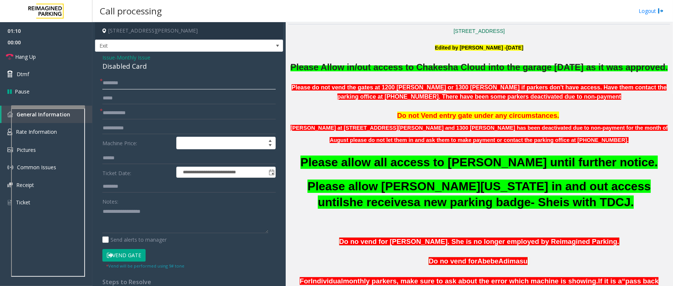
click at [136, 79] on input "text" at bounding box center [188, 83] width 173 height 13
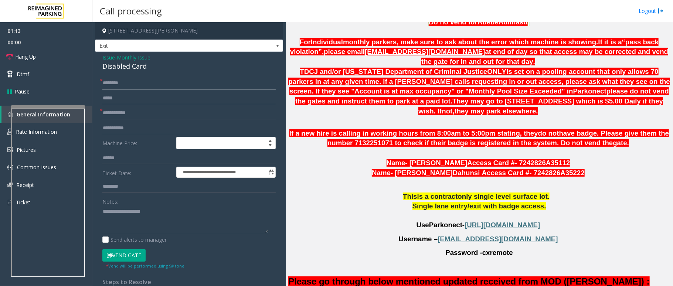
scroll to position [542, 0]
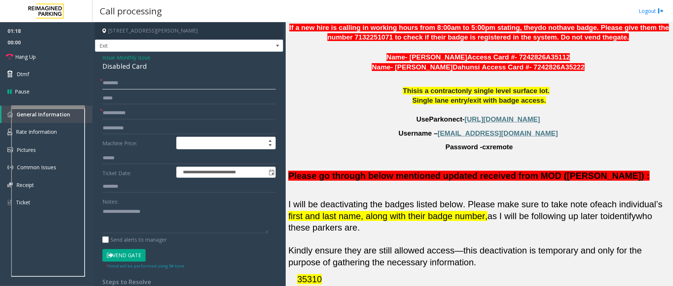
click at [131, 79] on input "text" at bounding box center [188, 83] width 173 height 13
click at [503, 123] on span "[URL][DOMAIN_NAME]" at bounding box center [502, 119] width 75 height 8
click at [126, 220] on textarea at bounding box center [185, 220] width 166 height 28
click at [132, 81] on input "text" at bounding box center [188, 83] width 173 height 13
click at [535, 139] on p "Username – cx@harriscounty.com" at bounding box center [479, 134] width 382 height 10
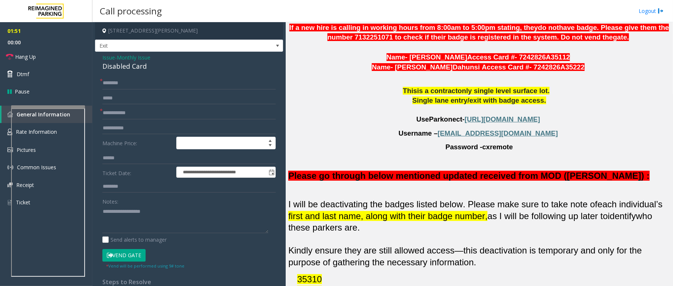
click at [535, 139] on p "Username – cx@harriscounty.com" at bounding box center [479, 134] width 382 height 10
click at [536, 139] on p "Username – cx@harriscounty.com" at bounding box center [479, 134] width 382 height 10
click at [537, 139] on p "Username – cx@harriscounty.com" at bounding box center [479, 134] width 382 height 10
drag, startPoint x: 536, startPoint y: 141, endPoint x: 462, endPoint y: 143, distance: 74.0
click at [462, 139] on p "Username – cx@harriscounty.com" at bounding box center [479, 134] width 382 height 10
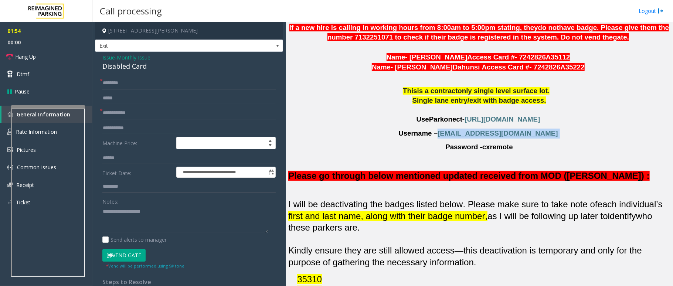
copy p "[EMAIL_ADDRESS][DOMAIN_NAME]"
click at [139, 87] on input "text" at bounding box center [188, 83] width 173 height 13
click at [154, 114] on input "text" at bounding box center [188, 113] width 173 height 13
drag, startPoint x: 547, startPoint y: 141, endPoint x: 462, endPoint y: 142, distance: 84.7
click at [462, 139] on p "Username – cx@harriscounty.com" at bounding box center [479, 134] width 382 height 10
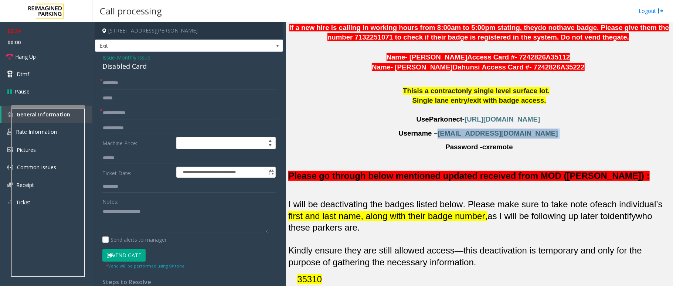
copy p "[EMAIL_ADDRESS][DOMAIN_NAME]"
click at [490, 151] on span "cxremote" at bounding box center [498, 147] width 31 height 8
copy span "cxremote"
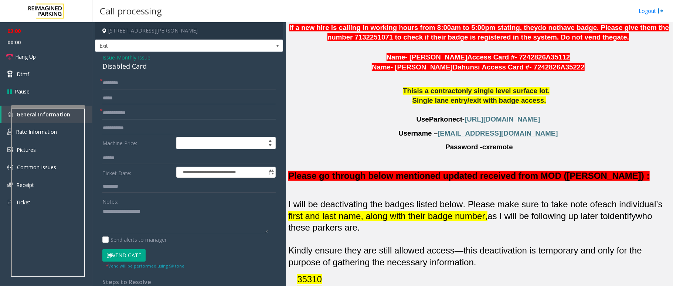
click at [131, 115] on input "text" at bounding box center [188, 113] width 173 height 13
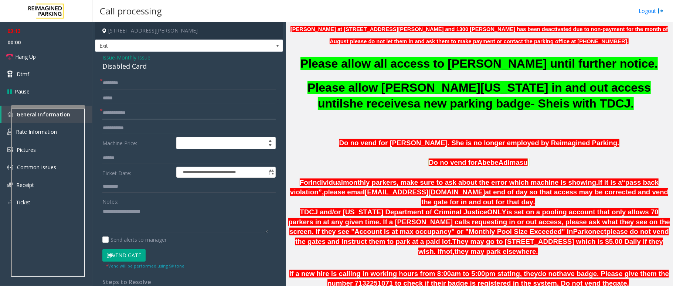
scroll to position [246, 0]
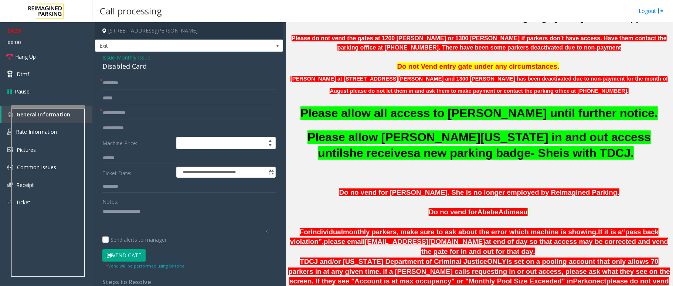
click at [426, 70] on span "Do not Vend entry gate under any circumstances." at bounding box center [478, 66] width 162 height 8
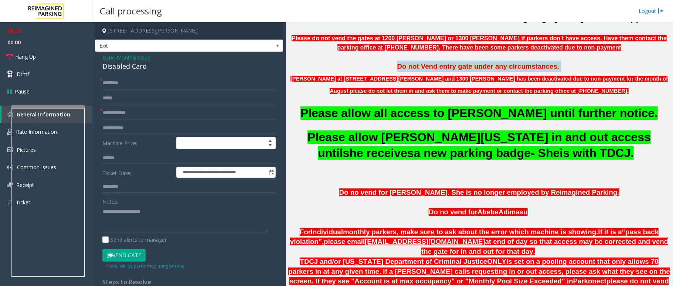
click at [426, 70] on span "Do not Vend entry gate under any circumstances." at bounding box center [478, 66] width 162 height 8
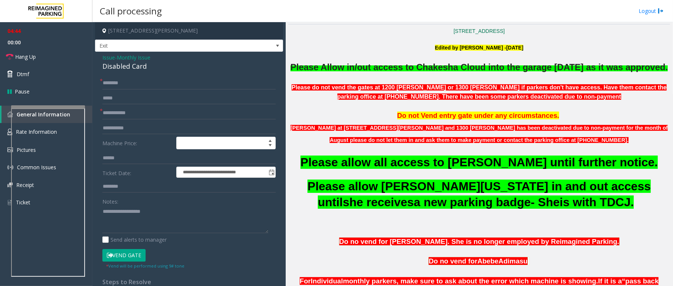
click at [392, 146] on p "[PERSON_NAME] at [STREET_ADDRESS][PERSON_NAME] and 1300 [PERSON_NAME] has been …" at bounding box center [479, 134] width 382 height 25
click at [119, 84] on input "text" at bounding box center [188, 83] width 173 height 13
click at [52, 60] on link "Hang Up" at bounding box center [46, 56] width 92 height 17
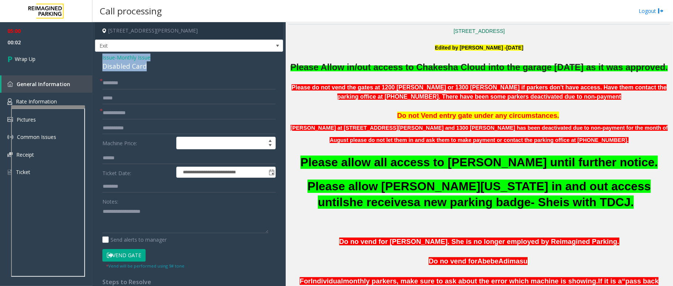
drag, startPoint x: 153, startPoint y: 67, endPoint x: 98, endPoint y: 58, distance: 55.9
click at [98, 58] on div "**********" at bounding box center [189, 251] width 188 height 399
click at [157, 224] on textarea at bounding box center [185, 220] width 166 height 28
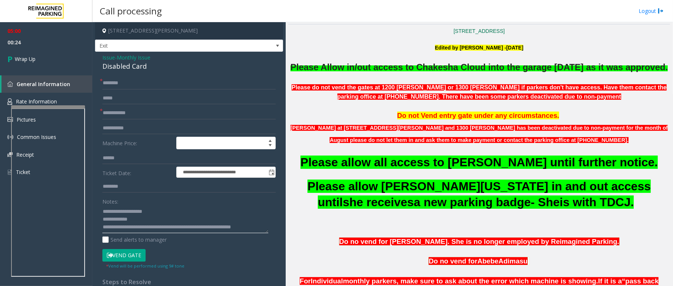
scroll to position [5, 0]
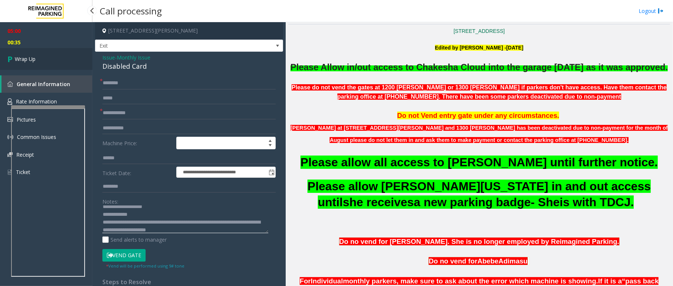
type textarea "**********"
click at [55, 61] on link "Wrap Up" at bounding box center [46, 59] width 92 height 22
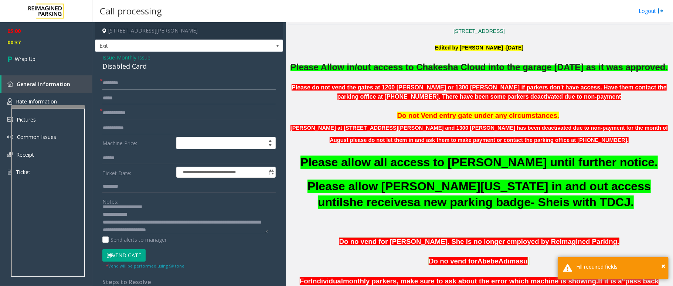
click at [136, 88] on input "text" at bounding box center [188, 83] width 173 height 13
type input "**"
click at [136, 105] on form "**********" at bounding box center [188, 173] width 173 height 192
click at [138, 116] on input "*" at bounding box center [188, 113] width 173 height 13
type input "**"
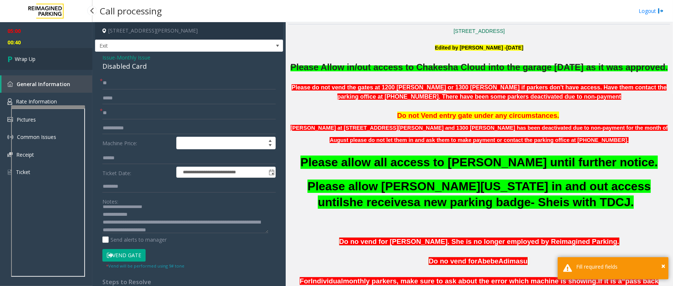
click at [52, 58] on link "Wrap Up" at bounding box center [46, 59] width 92 height 22
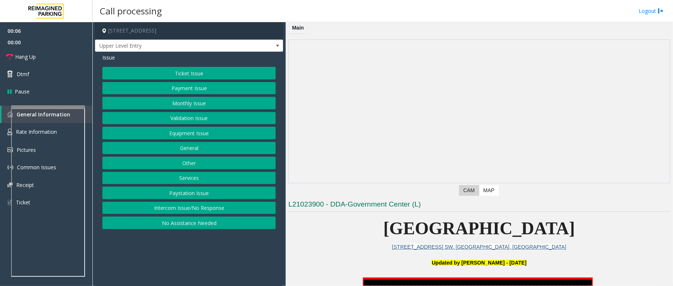
click at [197, 208] on button "Intercom Issue/No Response" at bounding box center [188, 208] width 173 height 13
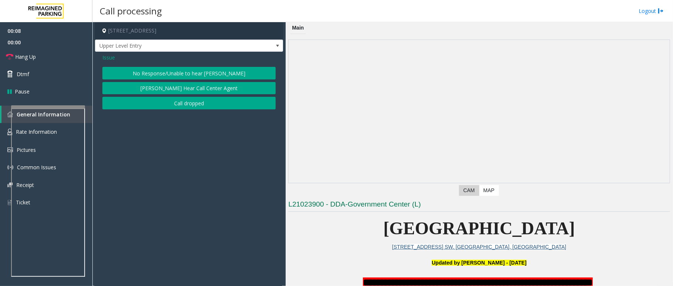
click at [198, 72] on button "No Response/Unable to hear [PERSON_NAME]" at bounding box center [188, 73] width 173 height 13
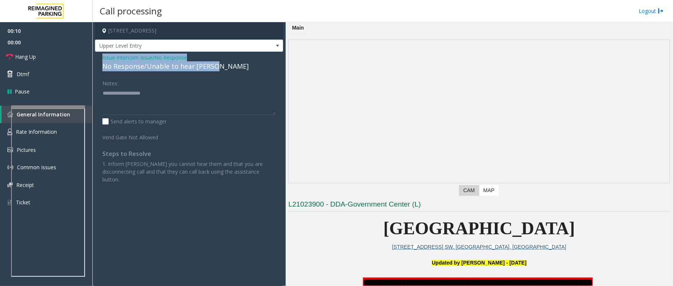
drag, startPoint x: 217, startPoint y: 65, endPoint x: 98, endPoint y: 61, distance: 119.5
click at [98, 61] on div "Issue - Intercom Issue/No Response No Response/Unable to hear parker Notes: Sen…" at bounding box center [189, 121] width 188 height 139
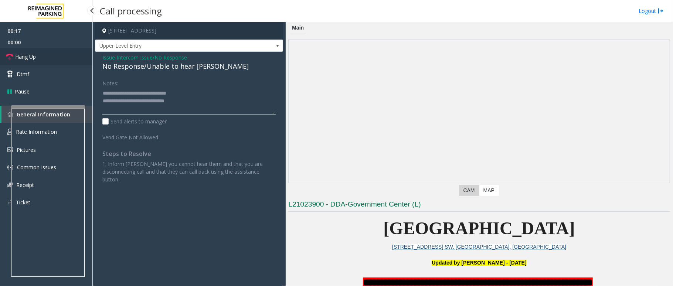
type textarea "**********"
click at [33, 56] on span "Hang Up" at bounding box center [25, 57] width 21 height 8
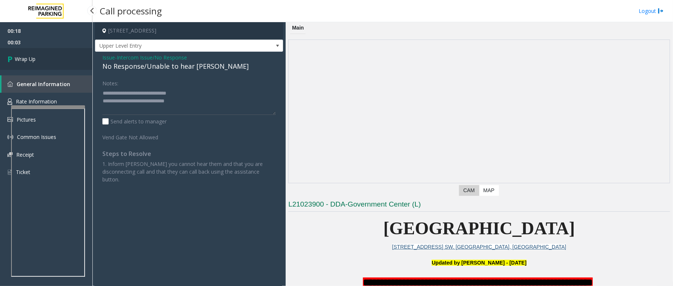
click at [33, 56] on span "Wrap Up" at bounding box center [25, 59] width 21 height 8
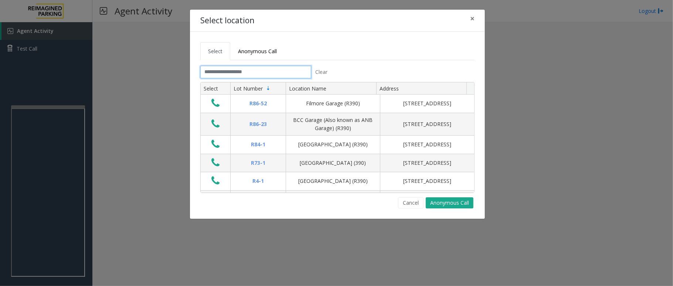
click at [241, 75] on input "text" at bounding box center [255, 72] width 111 height 13
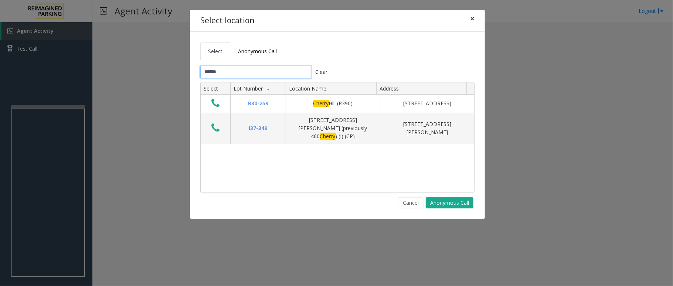
type input "******"
click at [475, 19] on button "×" at bounding box center [472, 19] width 15 height 18
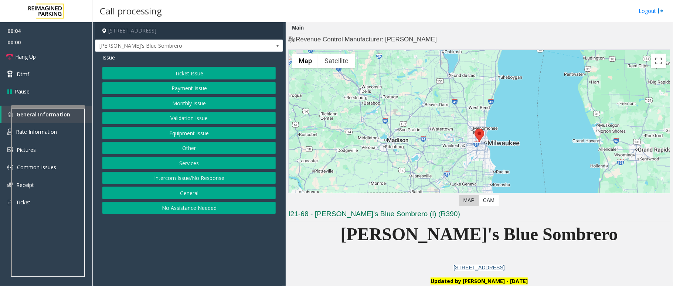
scroll to position [246, 0]
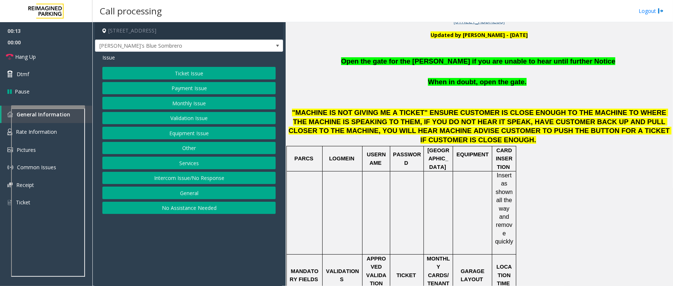
click at [194, 133] on button "Equipment Issue" at bounding box center [188, 133] width 173 height 13
click at [194, 133] on button "Gate / Door Won't Open" at bounding box center [188, 133] width 173 height 13
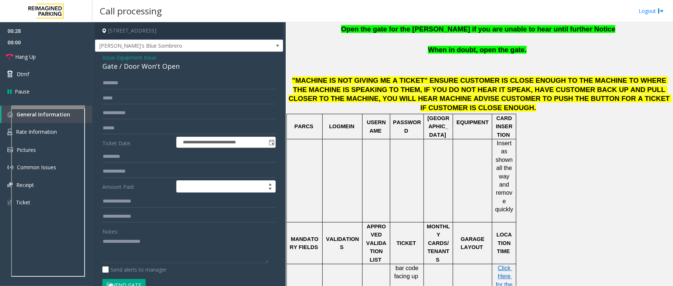
scroll to position [296, 0]
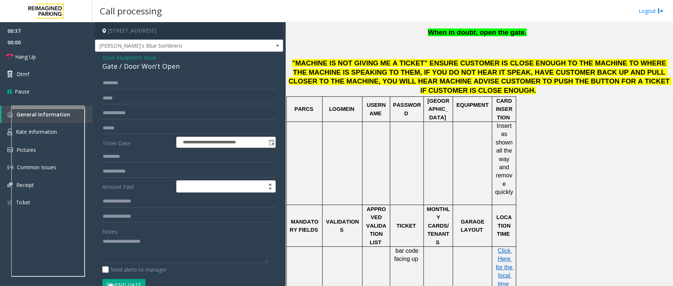
click at [110, 54] on span "Issue" at bounding box center [108, 58] width 13 height 8
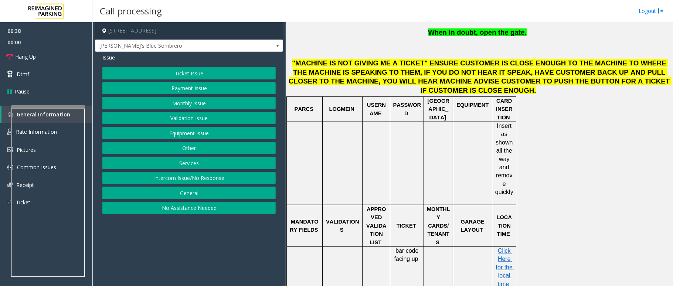
click at [179, 86] on button "Payment Issue" at bounding box center [188, 88] width 173 height 13
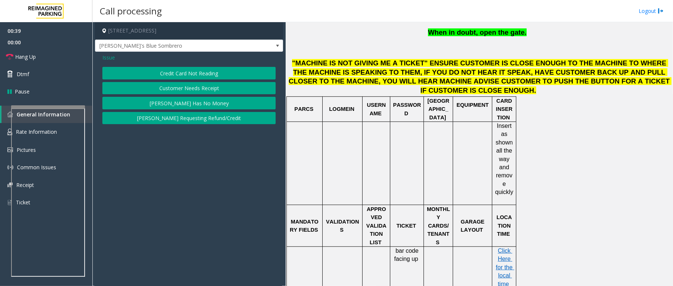
click at [215, 74] on button "Credit Card Not Reading" at bounding box center [188, 73] width 173 height 13
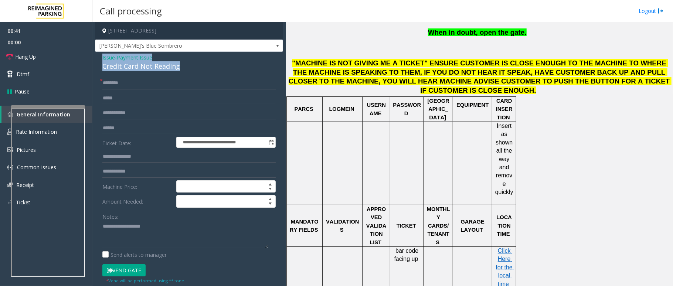
drag, startPoint x: 183, startPoint y: 67, endPoint x: 98, endPoint y: 56, distance: 85.4
click at [98, 56] on div "**********" at bounding box center [189, 220] width 188 height 336
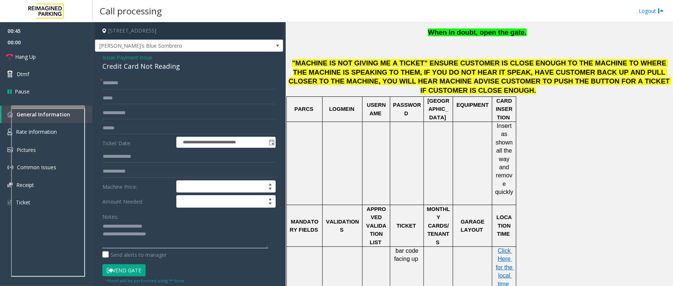
click at [191, 238] on textarea at bounding box center [185, 235] width 166 height 28
type textarea "**********"
click at [132, 82] on input "text" at bounding box center [188, 83] width 173 height 13
type input "******"
click at [129, 248] on textarea at bounding box center [185, 235] width 166 height 28
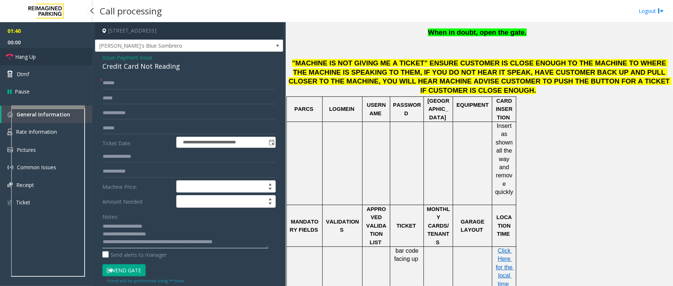
type textarea "**********"
click at [62, 58] on link "Hang Up" at bounding box center [46, 56] width 92 height 17
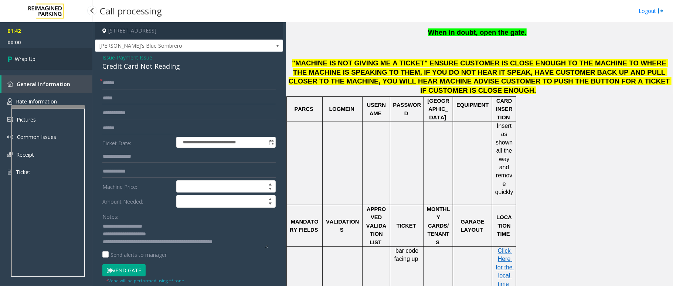
click at [62, 58] on link "Wrap Up" at bounding box center [46, 59] width 92 height 22
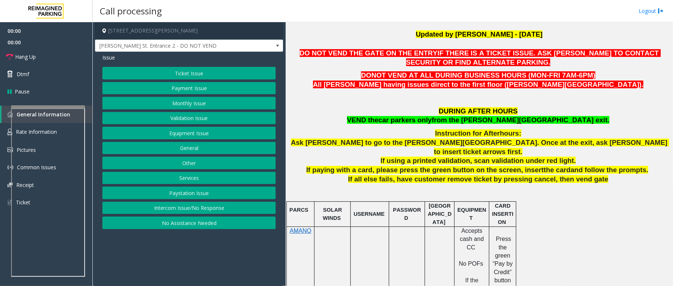
scroll to position [246, 0]
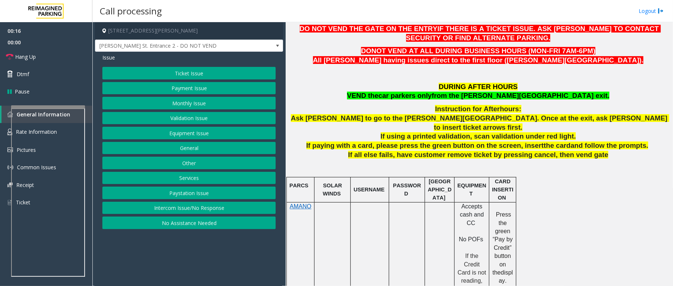
click at [150, 210] on button "Intercom Issue/No Response" at bounding box center [188, 208] width 173 height 13
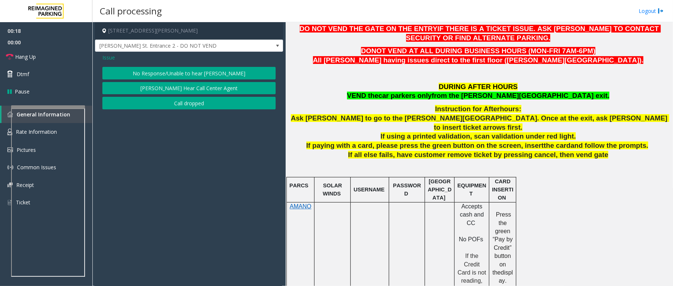
click at [206, 69] on button "No Response/Unable to hear [PERSON_NAME]" at bounding box center [188, 73] width 173 height 13
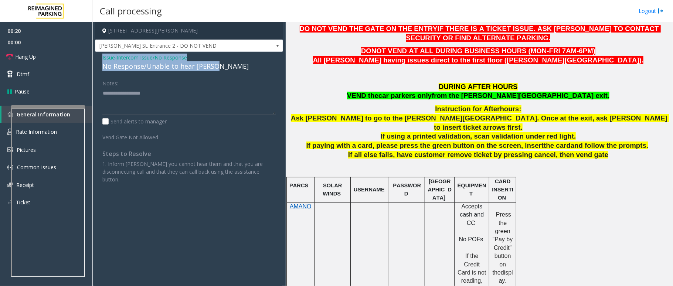
drag, startPoint x: 216, startPoint y: 67, endPoint x: 95, endPoint y: 56, distance: 122.1
click at [95, 56] on app-call-processing-form "460 Boone Avenue, Orlando, FL Boone St. Entrance 2 - DO NOT VEND Issue - Interc…" at bounding box center [188, 154] width 193 height 264
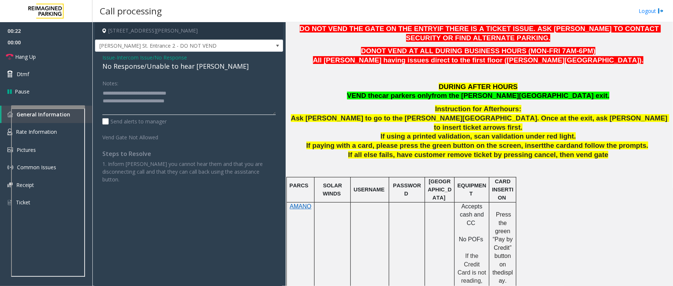
click at [207, 102] on textarea at bounding box center [188, 101] width 173 height 28
click at [27, 56] on span "Hang Up" at bounding box center [25, 57] width 21 height 8
click at [209, 103] on textarea at bounding box center [188, 101] width 173 height 28
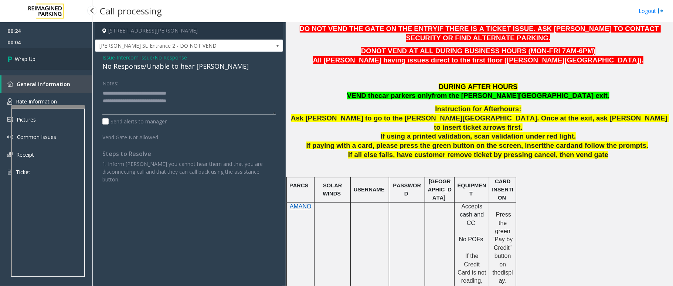
type textarea "**********"
click at [38, 58] on link "Wrap Up" at bounding box center [46, 59] width 92 height 22
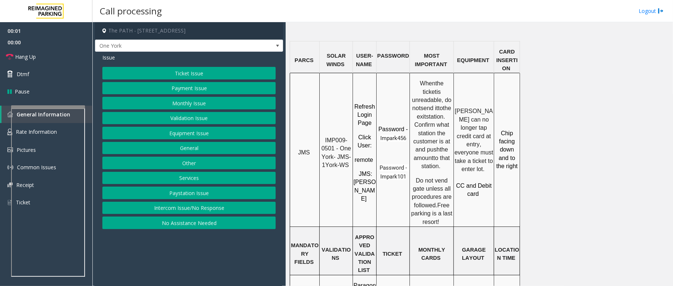
scroll to position [592, 0]
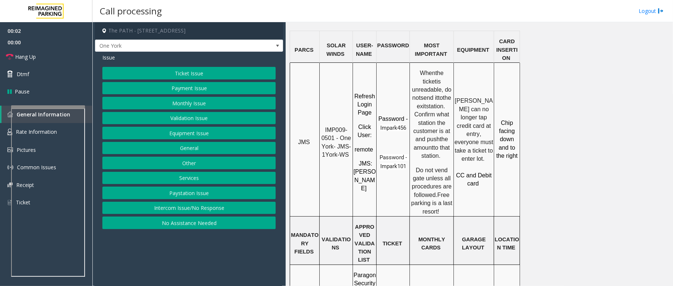
click at [330, 127] on span "IMP009-0501 - One York- JMS-1York-WS" at bounding box center [337, 142] width 31 height 31
copy span "IMP009-0501"
drag, startPoint x: 336, startPoint y: 110, endPoint x: 326, endPoint y: 102, distance: 12.6
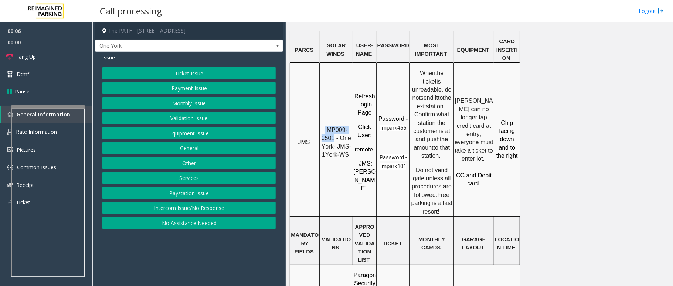
click at [326, 126] on p "IMP009-0501 - One York- JMS-1York-WS" at bounding box center [336, 142] width 32 height 33
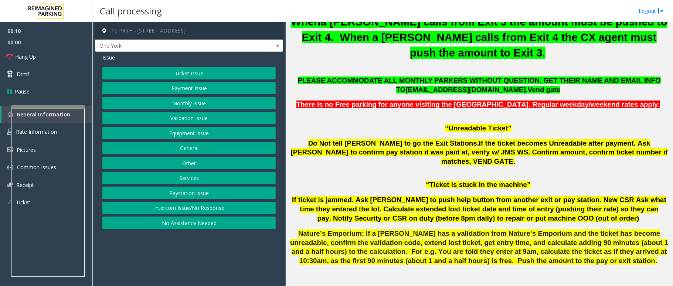
scroll to position [246, 0]
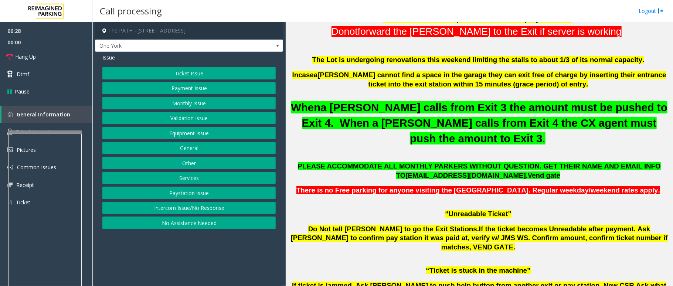
click at [44, 132] on div at bounding box center [45, 132] width 74 height 3
click at [45, 128] on span "Rate Information" at bounding box center [36, 131] width 41 height 7
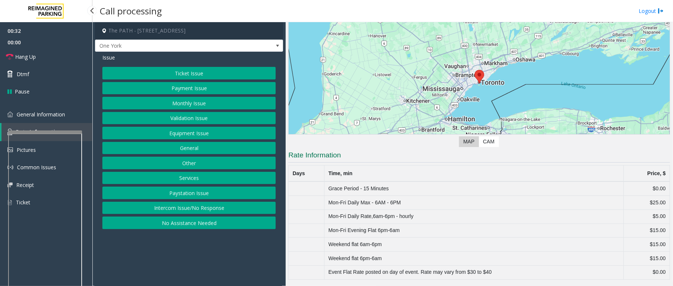
scroll to position [60, 0]
click at [49, 115] on span "General Information" at bounding box center [41, 114] width 48 height 7
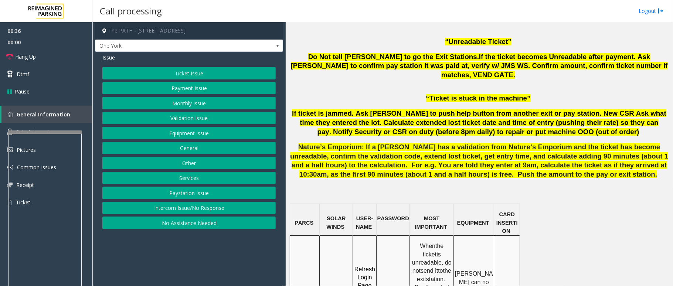
scroll to position [444, 0]
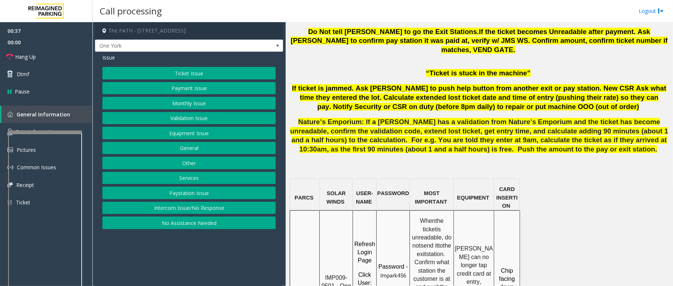
click at [331, 275] on span "IMP009-0501 - One York- JMS-1York-WS" at bounding box center [337, 290] width 31 height 31
click at [333, 275] on span "IMP009-0501 - One York- JMS-1York-WS" at bounding box center [337, 290] width 31 height 31
copy span "IMP009-0501"
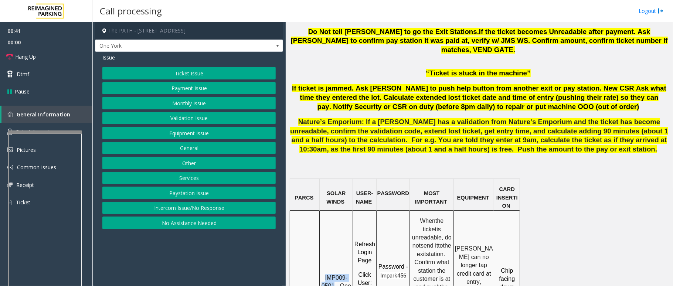
drag, startPoint x: 336, startPoint y: 258, endPoint x: 323, endPoint y: 249, distance: 15.5
click at [323, 274] on p "IMP009-0501 - One York- JMS-1York-WS" at bounding box center [336, 290] width 32 height 33
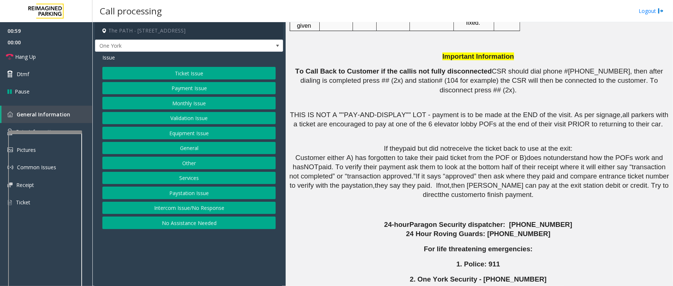
scroll to position [1380, 0]
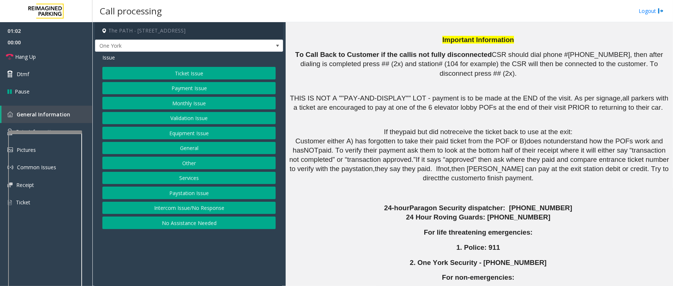
click at [188, 180] on button "Services" at bounding box center [188, 178] width 173 height 13
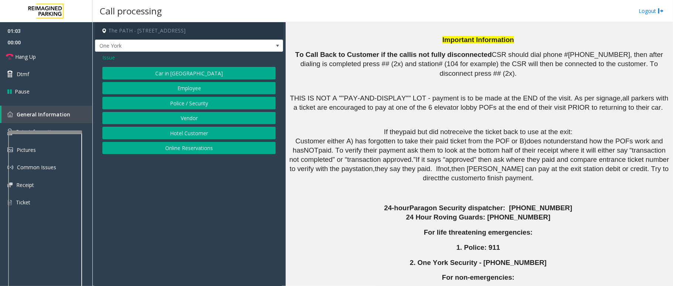
click at [199, 103] on button "Police / Security" at bounding box center [188, 103] width 173 height 13
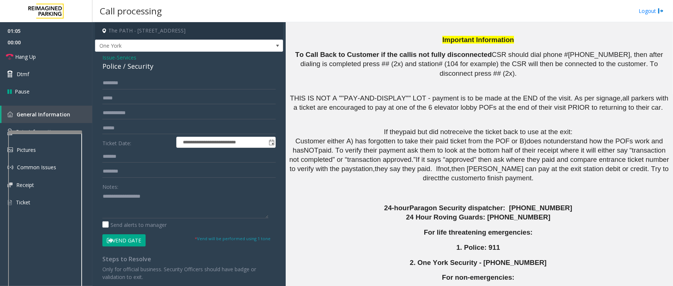
click at [108, 57] on span "Issue" at bounding box center [108, 58] width 13 height 8
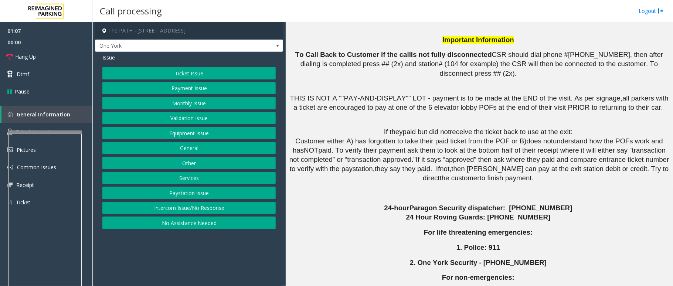
click at [193, 181] on button "Services" at bounding box center [188, 178] width 173 height 13
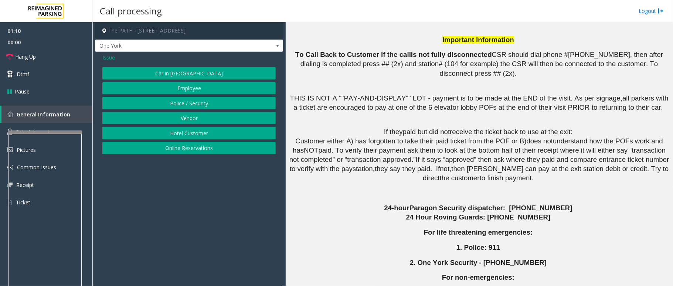
click at [200, 120] on button "Vendor" at bounding box center [188, 118] width 173 height 13
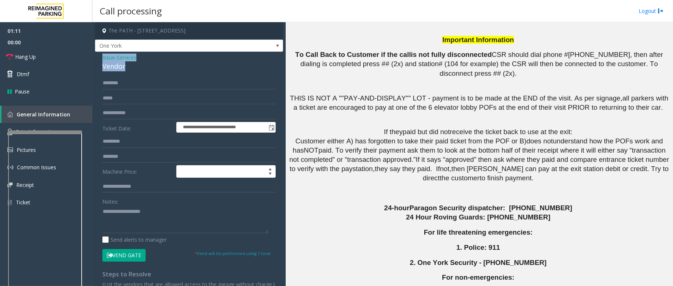
drag, startPoint x: 126, startPoint y: 68, endPoint x: 98, endPoint y: 58, distance: 30.4
click at [98, 58] on div "**********" at bounding box center [189, 185] width 188 height 267
click at [107, 221] on textarea at bounding box center [185, 220] width 166 height 28
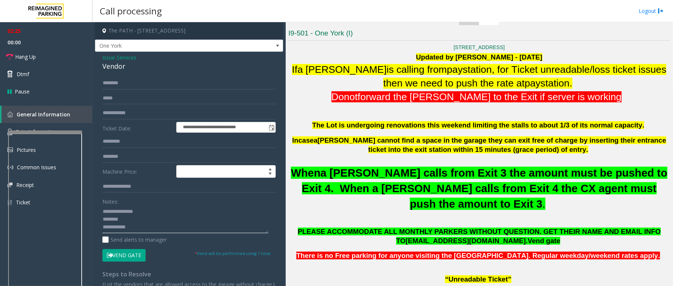
scroll to position [246, 0]
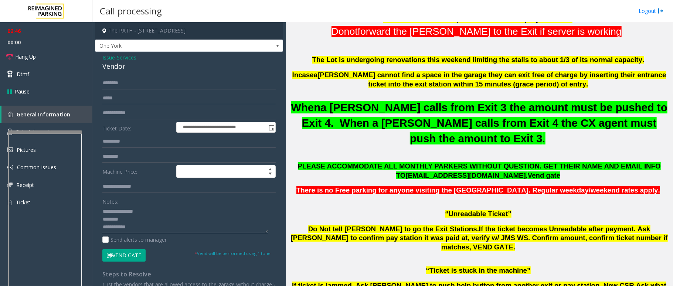
click at [145, 222] on textarea at bounding box center [185, 220] width 166 height 28
click at [128, 257] on button "Vend Gate" at bounding box center [123, 255] width 43 height 13
click at [152, 226] on textarea at bounding box center [185, 220] width 166 height 28
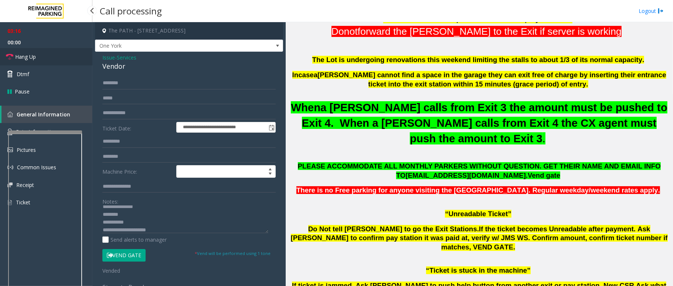
click at [40, 57] on link "Hang Up" at bounding box center [46, 56] width 92 height 17
click at [163, 233] on textarea at bounding box center [185, 220] width 166 height 28
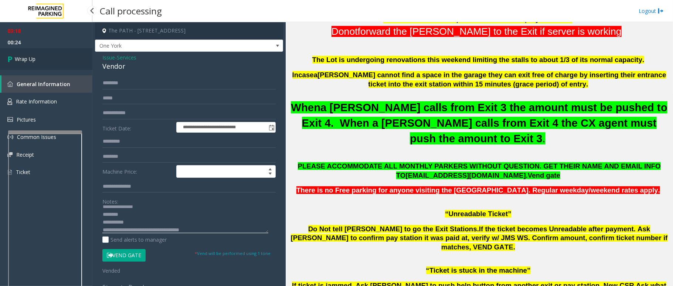
type textarea "**********"
click at [36, 60] on link "Wrap Up" at bounding box center [46, 59] width 92 height 22
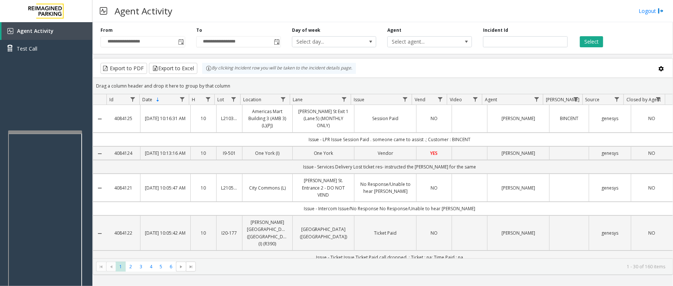
click at [336, 11] on div "Agent Activity Logout" at bounding box center [382, 11] width 581 height 22
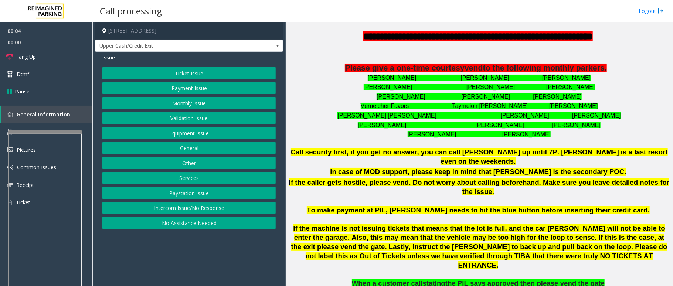
scroll to position [345, 0]
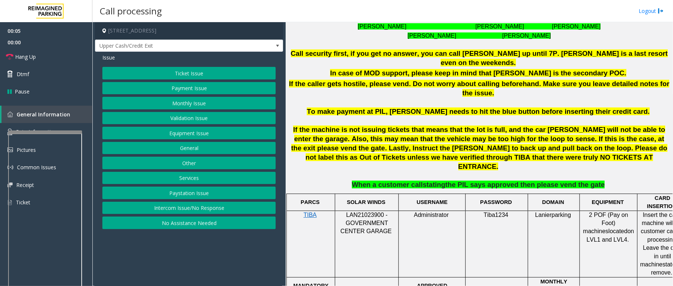
click at [372, 209] on div at bounding box center [367, 210] width 64 height 3
click at [370, 212] on span "LAN21023900 - GOVERNMENT CENTER GARAGE" at bounding box center [366, 223] width 51 height 23
copy span "LAN21023900"
click at [186, 103] on button "Monthly Issue" at bounding box center [188, 103] width 173 height 13
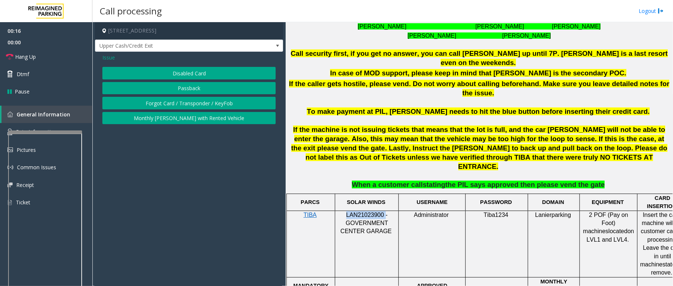
click at [203, 76] on button "Disabled Card" at bounding box center [188, 73] width 173 height 13
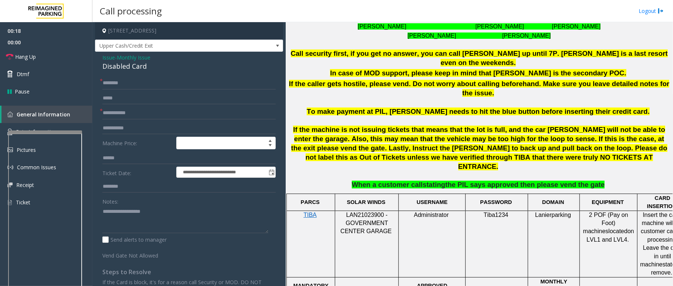
click at [138, 59] on span "Monthly Issue" at bounding box center [134, 58] width 34 height 8
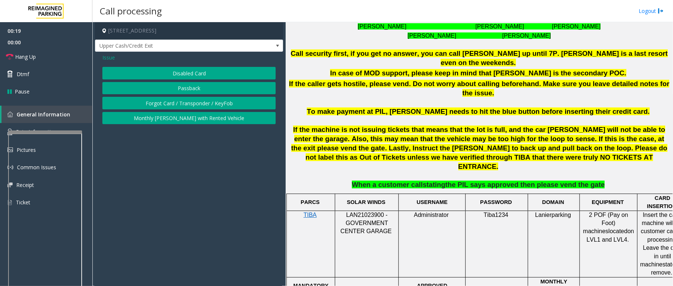
click at [170, 99] on button "Forgot Card / Transponder / KeyFob" at bounding box center [188, 103] width 173 height 13
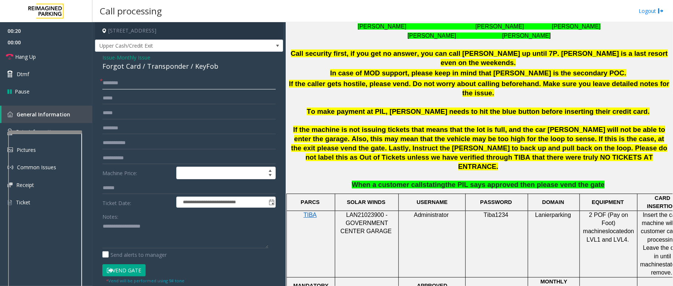
click at [128, 86] on input "text" at bounding box center [188, 83] width 173 height 13
drag, startPoint x: 140, startPoint y: 65, endPoint x: 101, endPoint y: 55, distance: 40.4
click at [101, 55] on div "**********" at bounding box center [189, 224] width 188 height 344
click at [148, 231] on textarea at bounding box center [185, 235] width 166 height 28
click at [148, 236] on textarea at bounding box center [185, 235] width 166 height 28
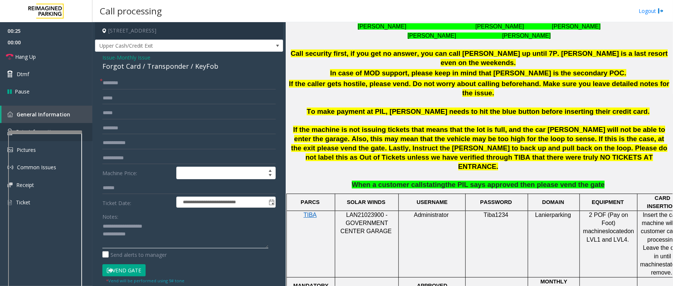
type textarea "**********"
click at [141, 82] on input "text" at bounding box center [188, 83] width 173 height 13
type input "**********"
click at [44, 57] on link "Hang Up" at bounding box center [46, 56] width 92 height 17
click at [148, 235] on textarea at bounding box center [185, 235] width 166 height 28
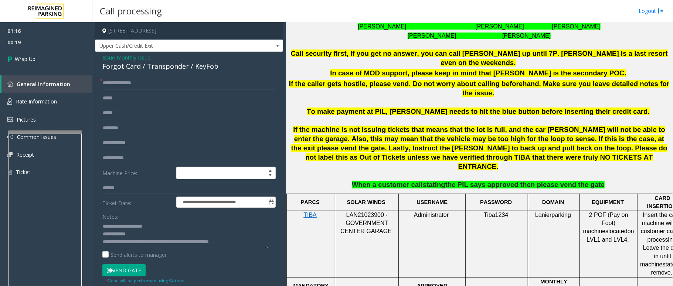
type textarea "**********"
click at [158, 81] on input "**********" at bounding box center [188, 83] width 173 height 13
type input "**"
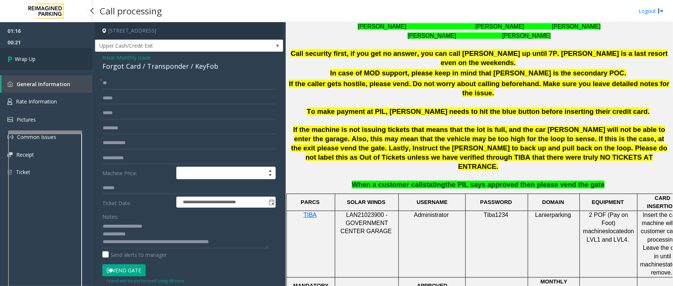
click at [33, 61] on span "Wrap Up" at bounding box center [25, 59] width 21 height 8
